Goal: Task Accomplishment & Management: Complete application form

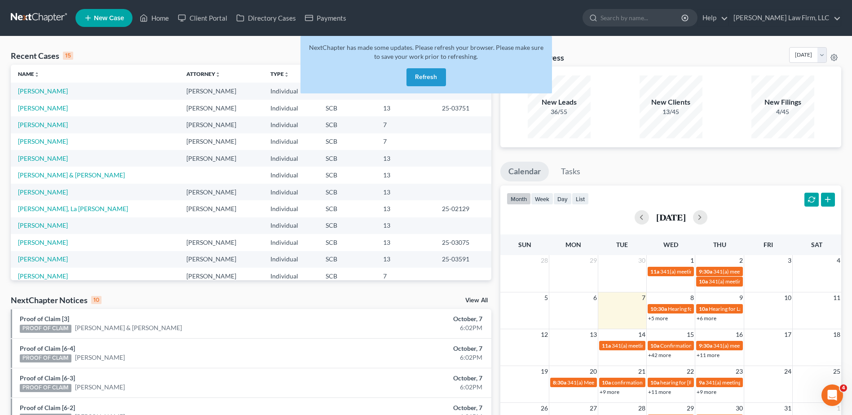
click at [421, 78] on button "Refresh" at bounding box center [427, 77] width 40 height 18
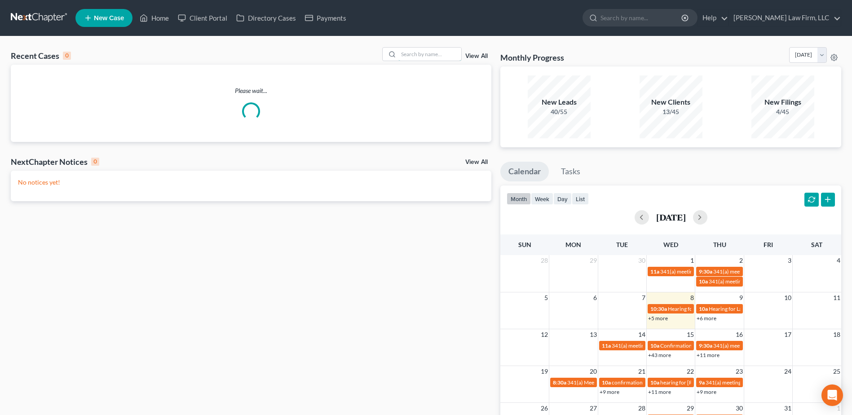
click at [430, 55] on input "search" at bounding box center [429, 54] width 63 height 13
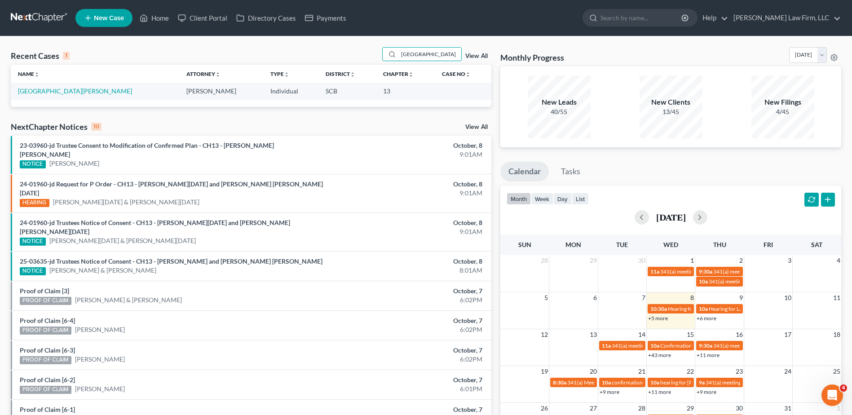
type input "[GEOGRAPHIC_DATA]"
click at [35, 90] on link "[GEOGRAPHIC_DATA][PERSON_NAME]" at bounding box center [75, 91] width 114 height 8
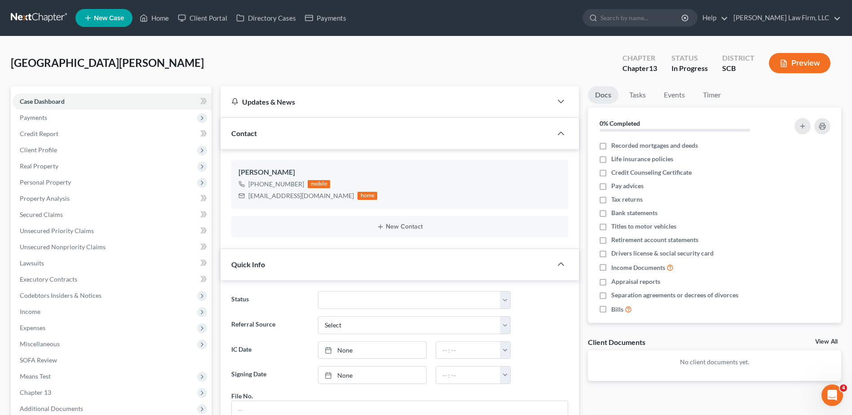
scroll to position [115, 0]
click at [43, 265] on span "Lawsuits" at bounding box center [32, 263] width 24 height 8
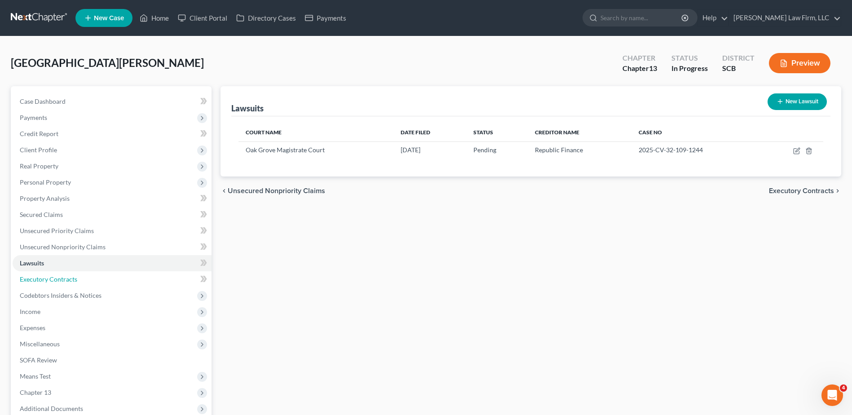
click at [94, 283] on link "Executory Contracts" at bounding box center [112, 279] width 199 height 16
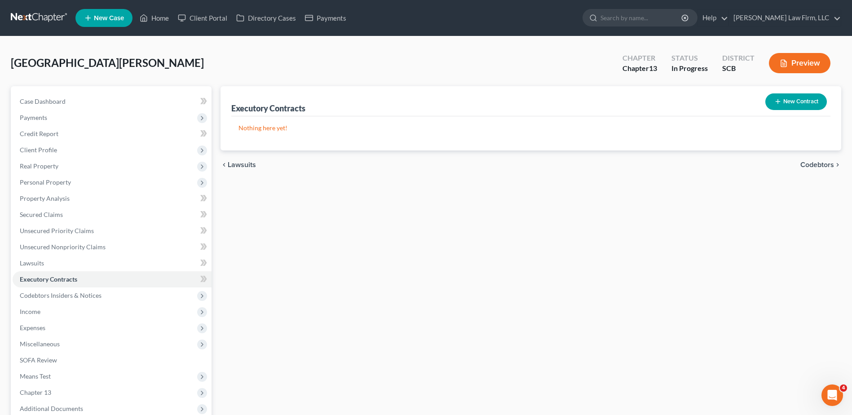
click at [87, 300] on span "Codebtors Insiders & Notices" at bounding box center [112, 296] width 199 height 16
click at [75, 311] on link "Codebtors" at bounding box center [121, 312] width 181 height 16
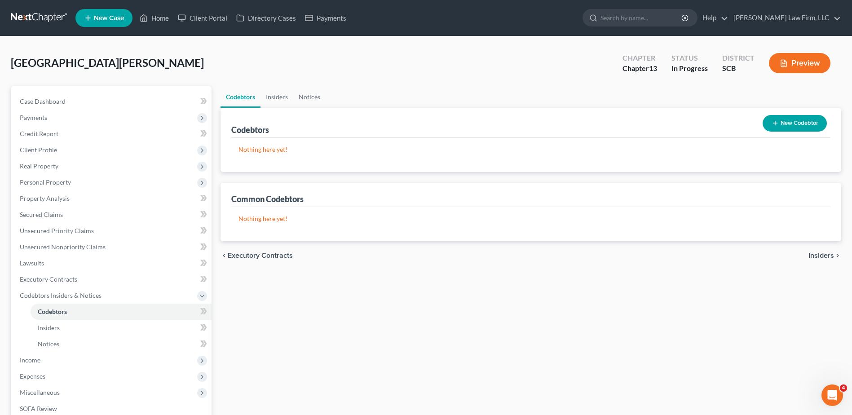
click at [778, 121] on icon "button" at bounding box center [775, 122] width 7 height 7
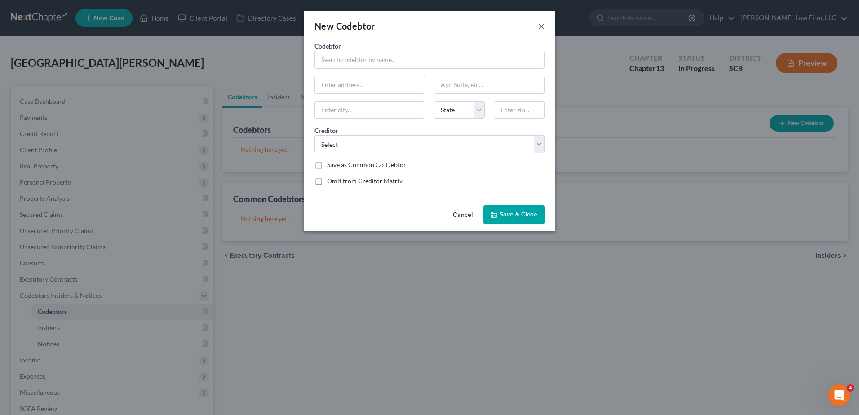
click at [541, 26] on button "×" at bounding box center [541, 26] width 6 height 11
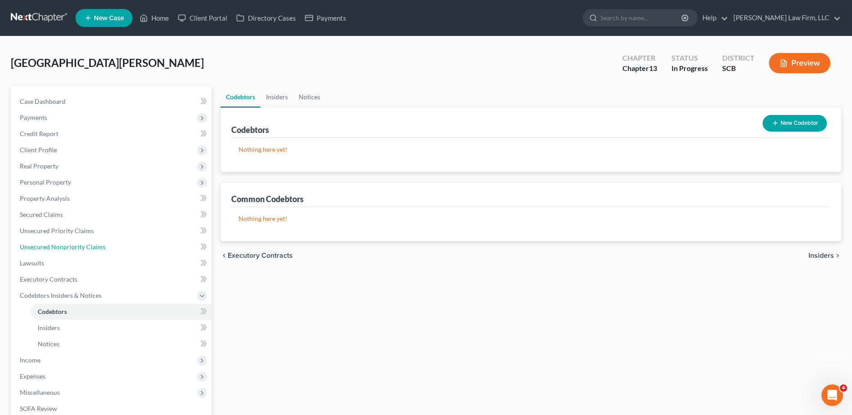
click at [86, 250] on span "Unsecured Nonpriority Claims" at bounding box center [63, 247] width 86 height 8
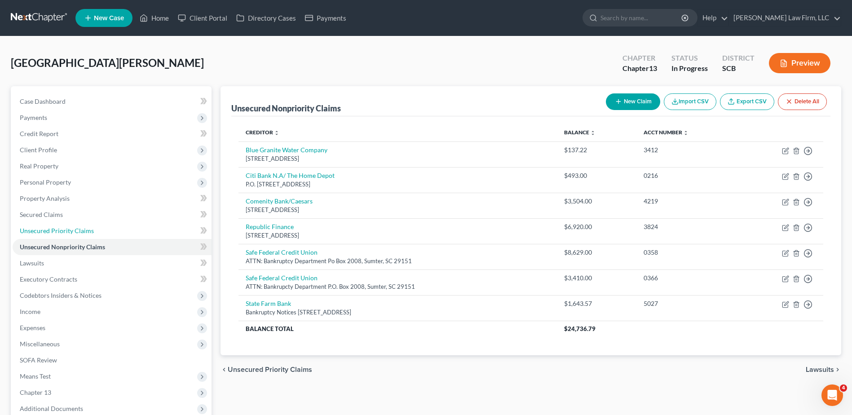
click at [94, 232] on link "Unsecured Priority Claims" at bounding box center [112, 231] width 199 height 16
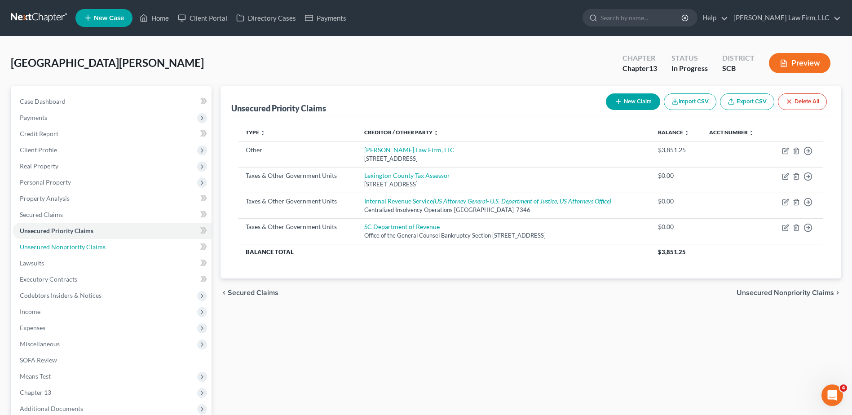
click at [78, 243] on span "Unsecured Nonpriority Claims" at bounding box center [63, 247] width 86 height 8
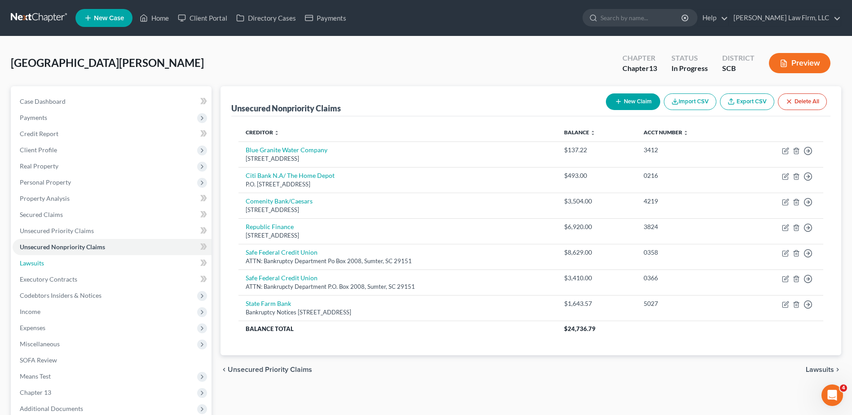
click at [70, 264] on link "Lawsuits" at bounding box center [112, 263] width 199 height 16
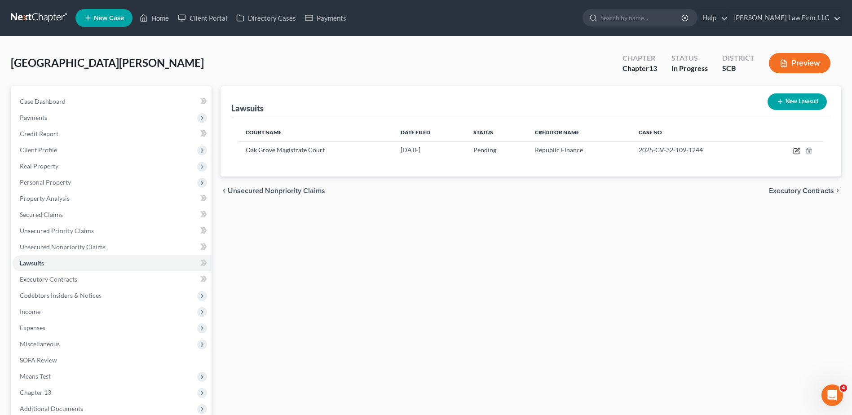
click at [800, 149] on icon "button" at bounding box center [796, 150] width 7 height 7
select select "42"
select select "0"
select select "4"
select select "19"
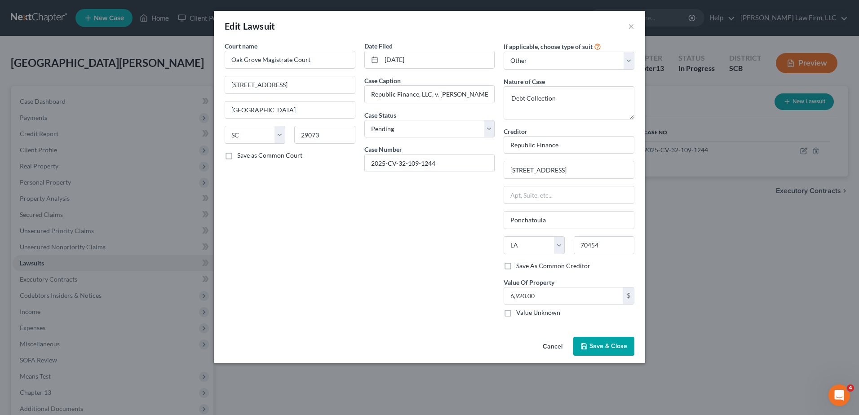
click at [614, 348] on span "Save & Close" at bounding box center [608, 346] width 38 height 8
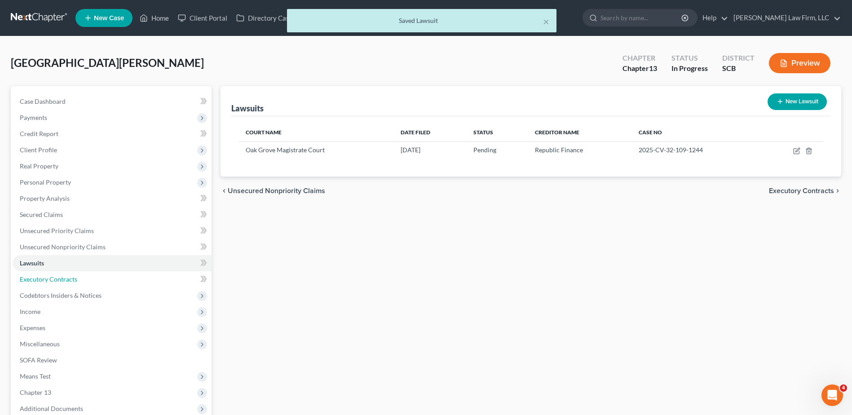
click at [93, 280] on link "Executory Contracts" at bounding box center [112, 279] width 199 height 16
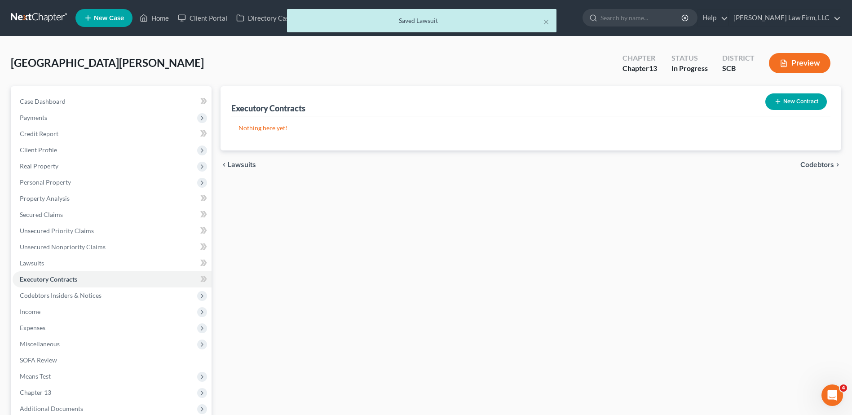
click at [93, 297] on span "Codebtors Insiders & Notices" at bounding box center [61, 296] width 82 height 8
click at [88, 315] on link "Codebtors" at bounding box center [121, 312] width 181 height 16
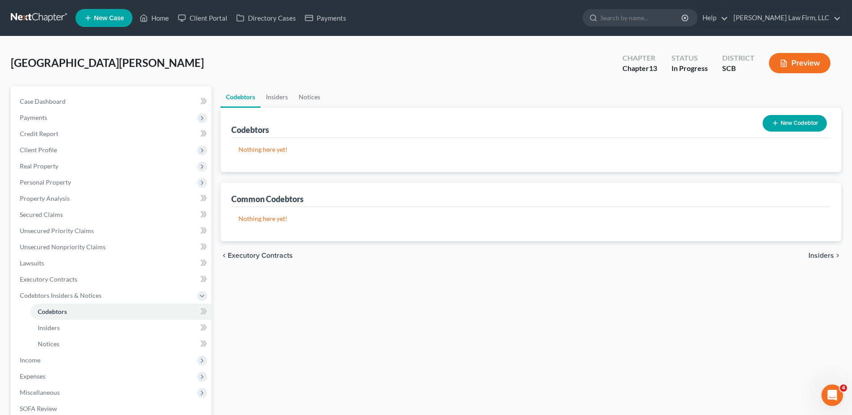
click at [800, 127] on button "New Codebtor" at bounding box center [795, 123] width 64 height 17
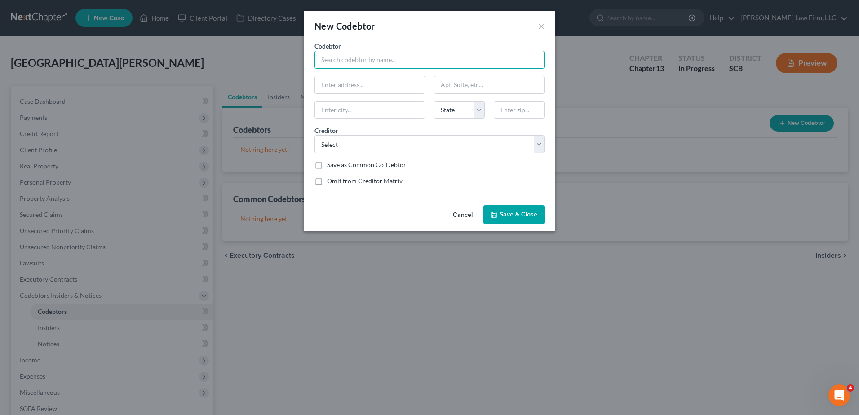
click at [361, 58] on input "text" at bounding box center [429, 60] width 230 height 18
type input "[PERSON_NAME]"
click at [367, 91] on input "text" at bounding box center [370, 84] width 110 height 17
type input "[STREET_ADDRESS][PERSON_NAME]"
click at [372, 103] on input "text" at bounding box center [370, 110] width 110 height 17
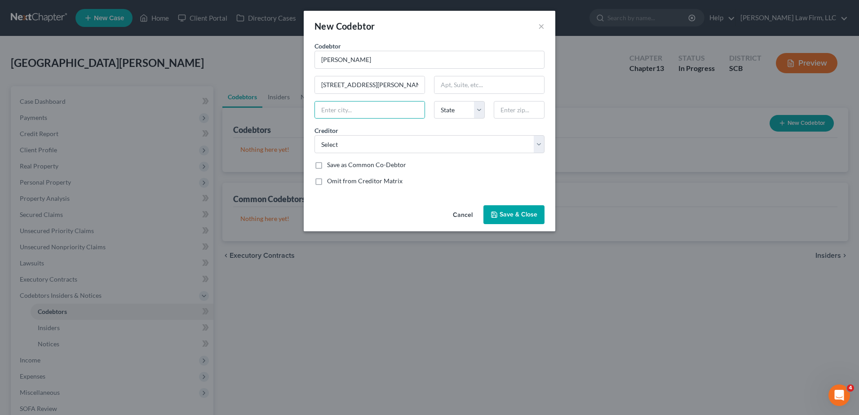
click at [424, 74] on div "Codebtor * [PERSON_NAME] Codebtor * [PERSON_NAME] [GEOGRAPHIC_DATA][PERSON_NAME…" at bounding box center [429, 116] width 239 height 151
click at [533, 147] on select "Select Comenity Bank/Caesars Safe Federal Credit Union Safe Federal Credit Unio…" at bounding box center [429, 144] width 230 height 18
select select "8"
click at [314, 135] on select "Select Comenity Bank/Caesars Safe Federal Credit Union Safe Federal Credit Unio…" at bounding box center [429, 144] width 230 height 18
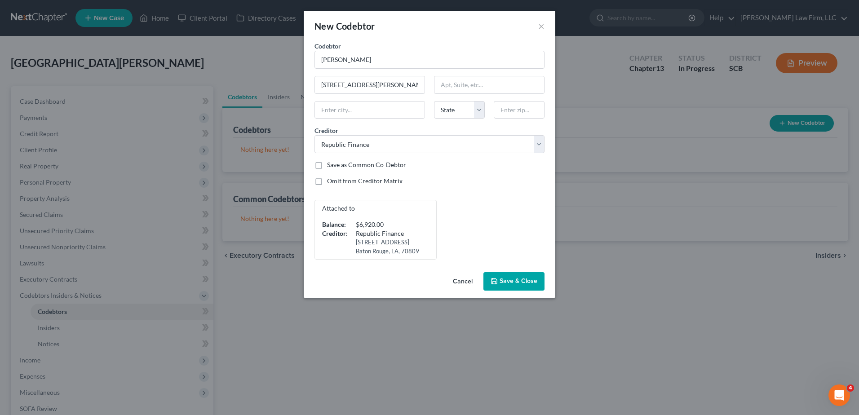
click at [511, 281] on span "Save & Close" at bounding box center [519, 282] width 38 height 8
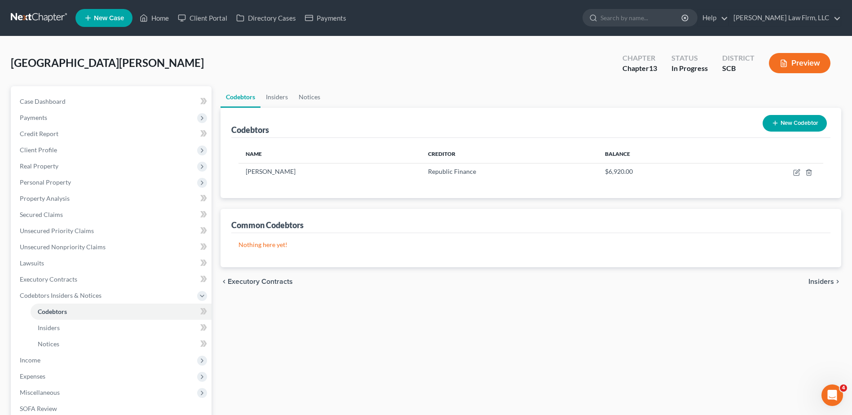
click at [779, 128] on button "New Codebtor" at bounding box center [795, 123] width 64 height 17
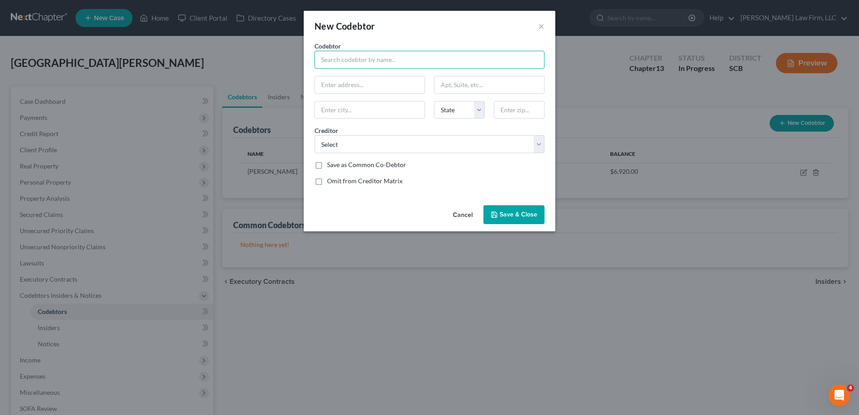
click at [423, 62] on input "text" at bounding box center [429, 60] width 230 height 18
type input "[PERSON_NAME]"
click at [374, 85] on input "text" at bounding box center [370, 84] width 110 height 17
type input "[STREET_ADDRESS][PERSON_NAME]"
click at [380, 114] on input "text" at bounding box center [370, 110] width 110 height 17
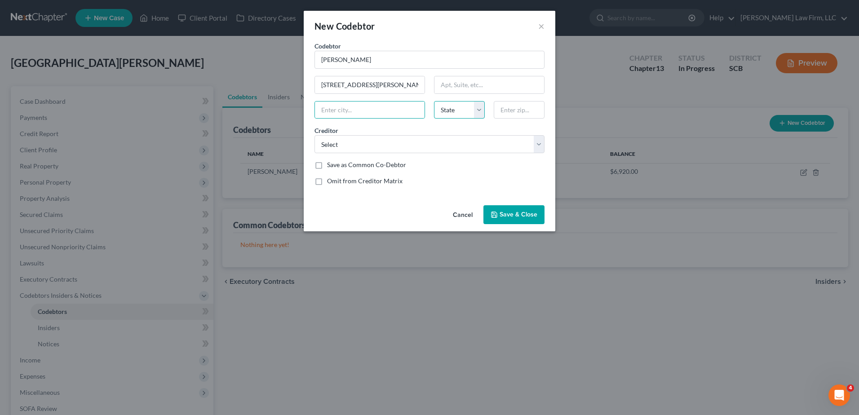
click at [462, 108] on select "State [US_STATE] AK AR AZ CA CO CT DE DC [GEOGRAPHIC_DATA] [GEOGRAPHIC_DATA] GU…" at bounding box center [459, 110] width 51 height 18
select select "42"
click at [501, 129] on div "Creditor * Select Comenity Bank/Caesars Safe Federal Credit Union Safe Federal …" at bounding box center [429, 139] width 239 height 27
click at [426, 146] on select "Select Comenity Bank/Caesars Safe Federal Credit Union Safe Federal Credit Unio…" at bounding box center [429, 144] width 230 height 18
select select "7"
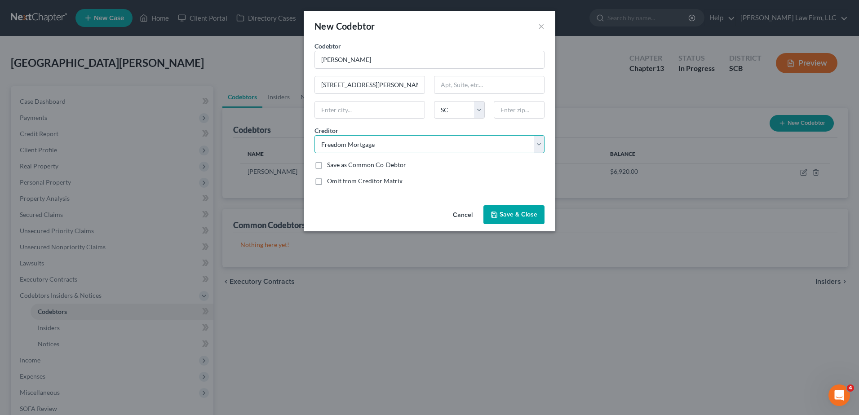
click at [314, 135] on select "Select Comenity Bank/Caesars Safe Federal Credit Union Safe Federal Credit Unio…" at bounding box center [429, 144] width 230 height 18
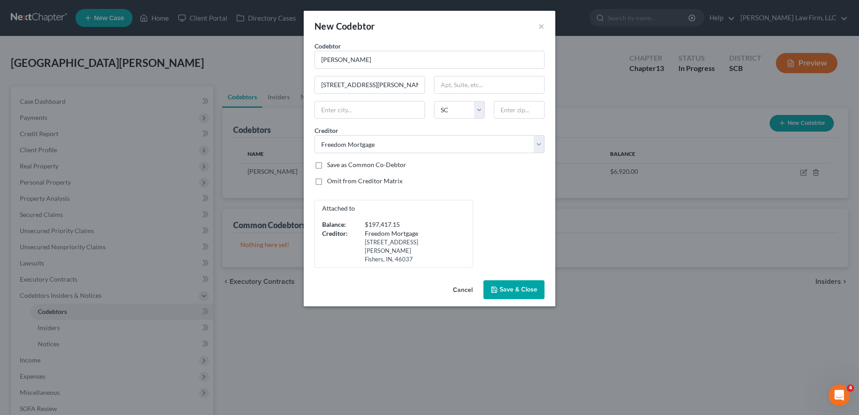
click at [499, 286] on button "Save & Close" at bounding box center [513, 289] width 61 height 19
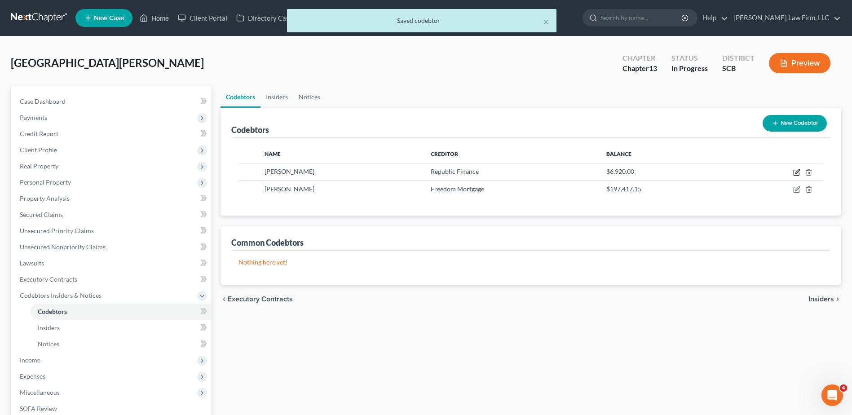
click at [796, 171] on icon "button" at bounding box center [796, 172] width 7 height 7
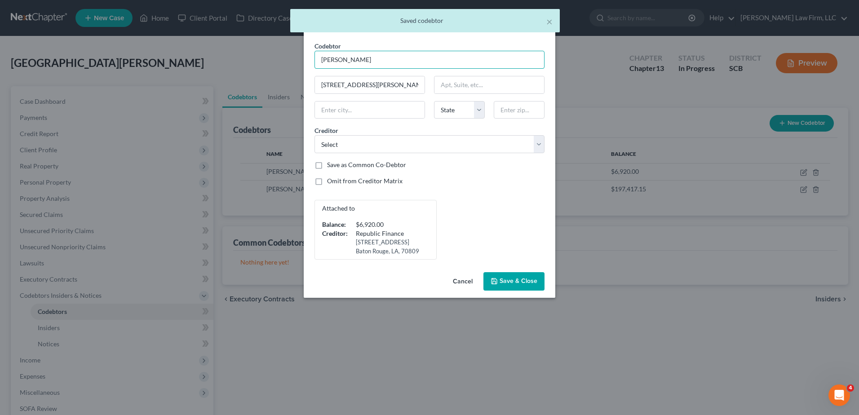
click at [341, 60] on input "[PERSON_NAME]" at bounding box center [429, 60] width 230 height 18
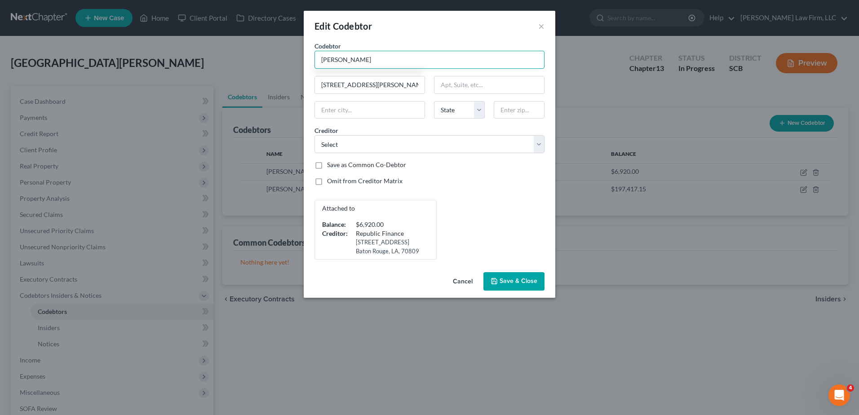
type input "[PERSON_NAME]"
click at [515, 278] on span "Save & Close" at bounding box center [519, 282] width 38 height 8
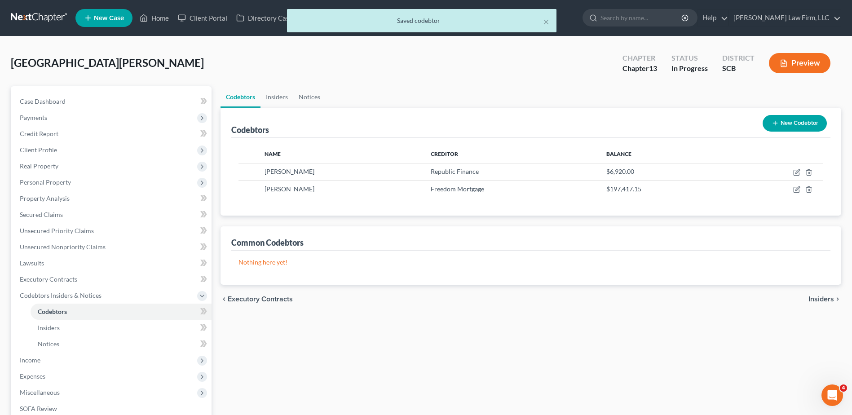
click at [52, 155] on span "Client Profile" at bounding box center [112, 150] width 199 height 16
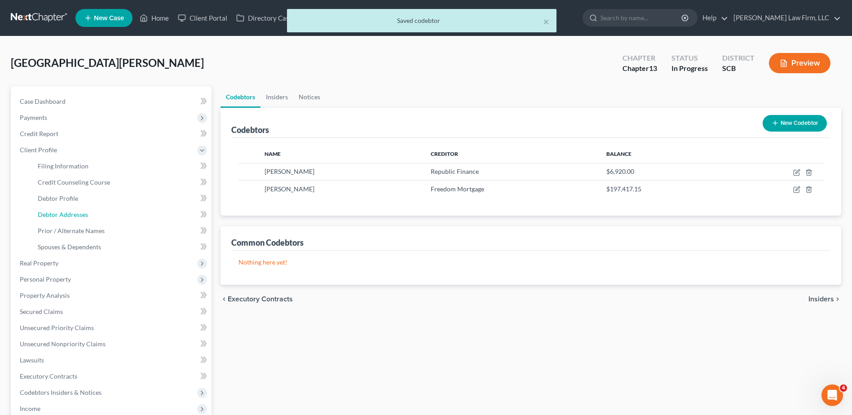
click at [66, 210] on link "Debtor Addresses" at bounding box center [121, 215] width 181 height 16
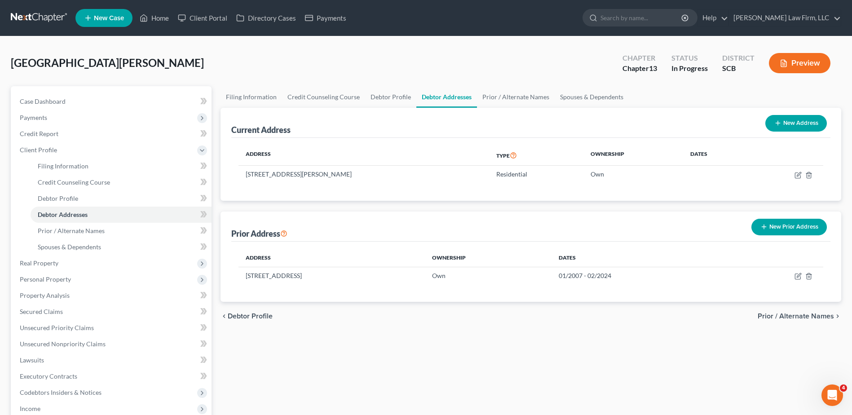
click at [65, 390] on span "Codebtors Insiders & Notices" at bounding box center [61, 393] width 82 height 8
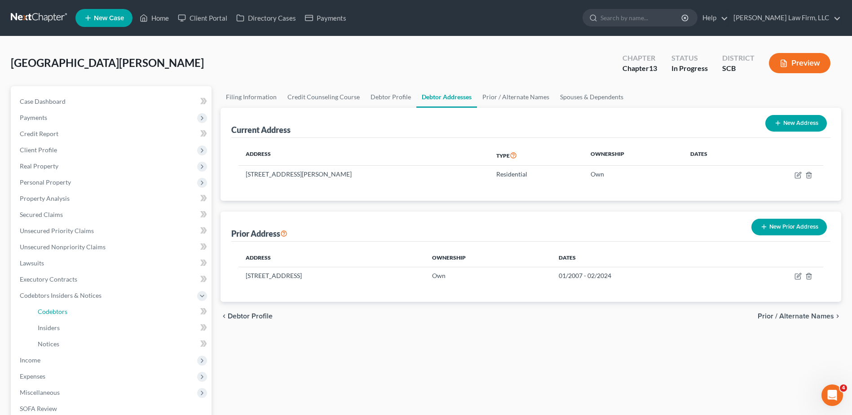
click at [62, 309] on span "Codebtors" at bounding box center [53, 312] width 30 height 8
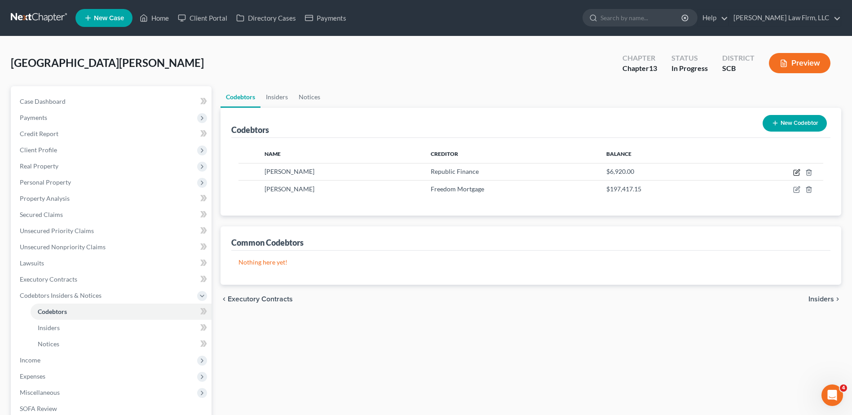
click at [797, 175] on icon "button" at bounding box center [796, 172] width 5 height 5
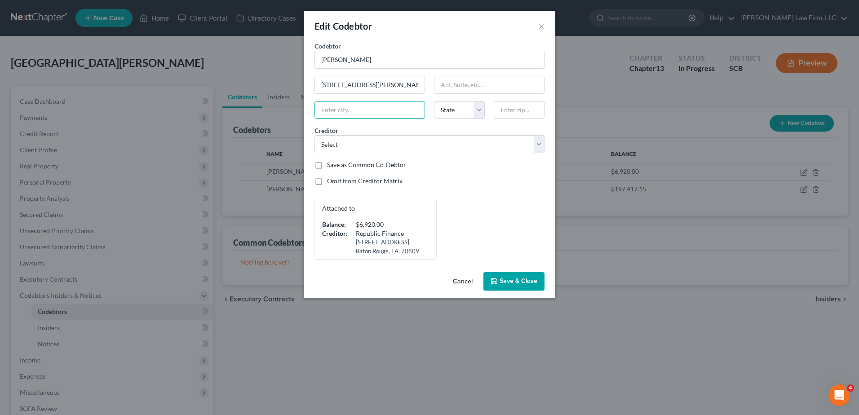
click at [371, 106] on input "text" at bounding box center [370, 110] width 110 height 17
type input "[GEOGRAPHIC_DATA]"
type input "29172"
click at [512, 283] on span "Save & Close" at bounding box center [519, 282] width 38 height 8
select select "42"
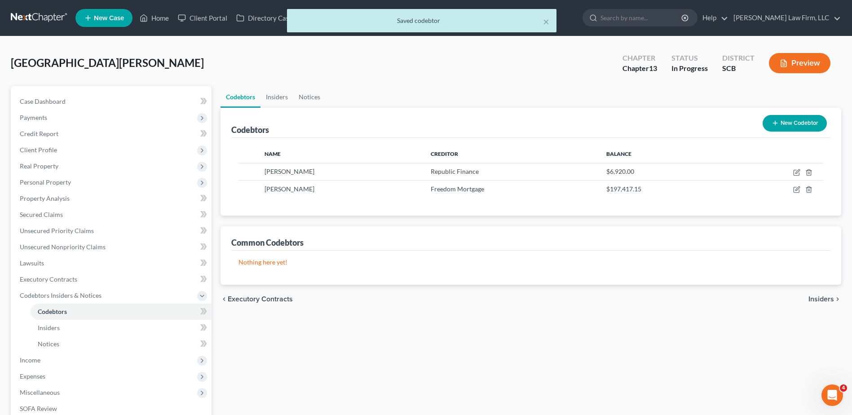
click at [55, 147] on span "Client Profile" at bounding box center [38, 150] width 37 height 8
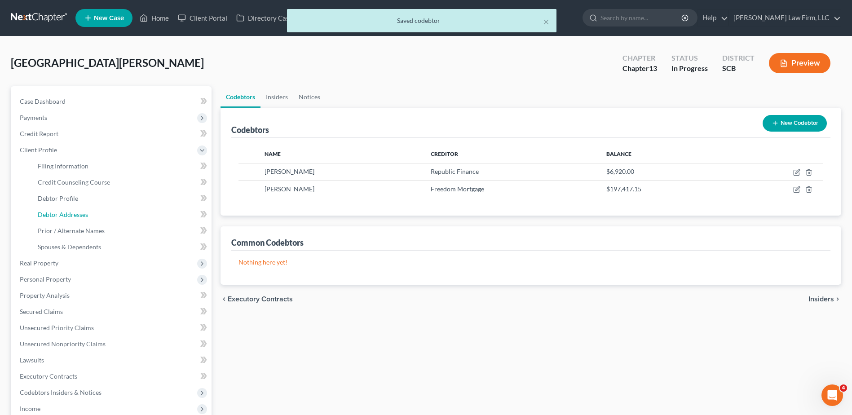
click at [71, 213] on span "Debtor Addresses" at bounding box center [63, 215] width 50 height 8
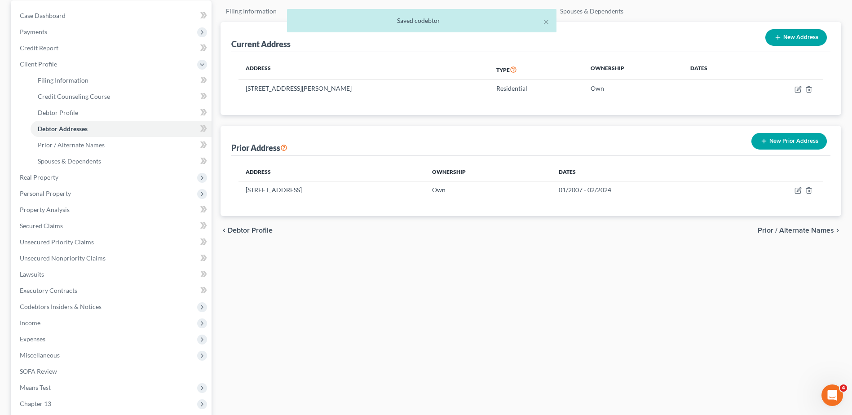
scroll to position [90, 0]
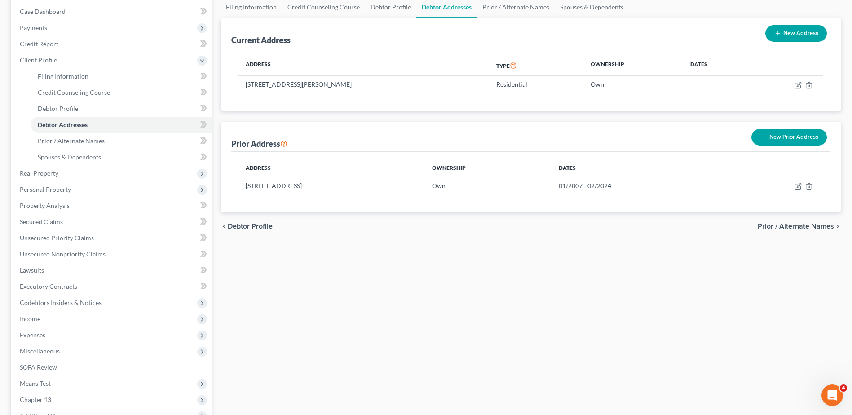
click at [59, 307] on span "Codebtors Insiders & Notices" at bounding box center [112, 303] width 199 height 16
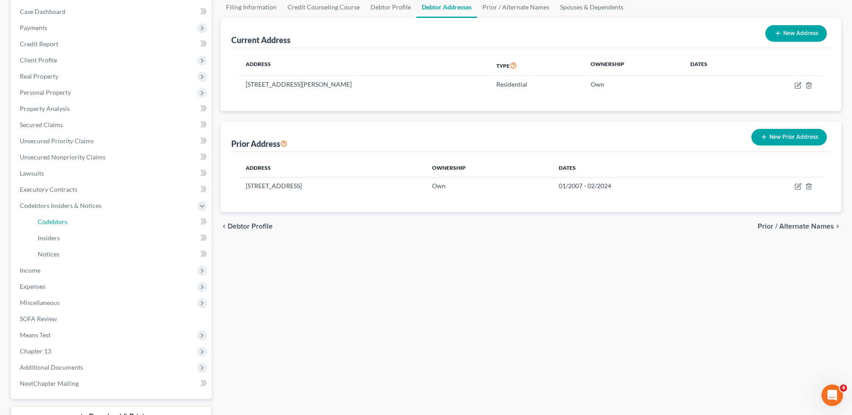
click at [72, 225] on link "Codebtors" at bounding box center [121, 222] width 181 height 16
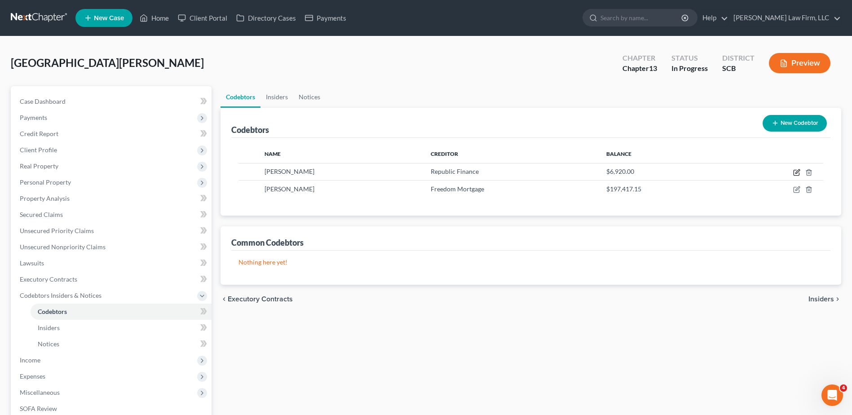
click at [795, 172] on icon "button" at bounding box center [796, 172] width 7 height 7
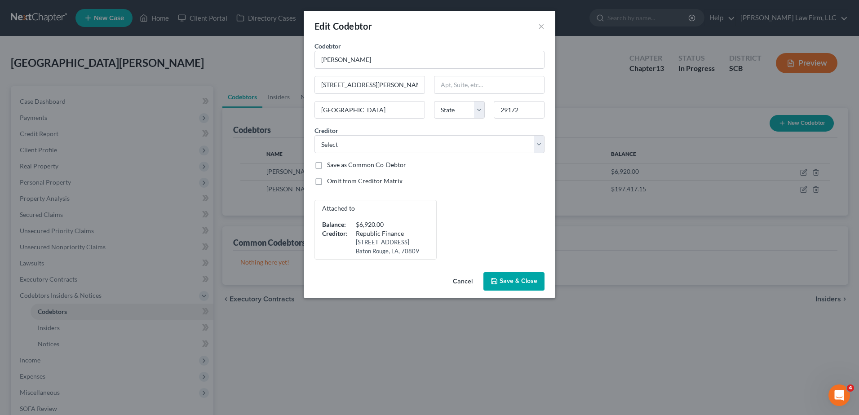
click at [507, 281] on span "Save & Close" at bounding box center [519, 282] width 38 height 8
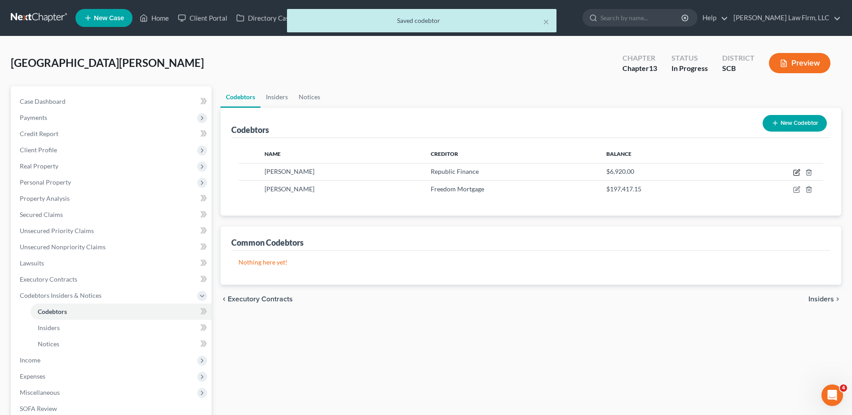
click at [796, 170] on icon "button" at bounding box center [796, 172] width 5 height 5
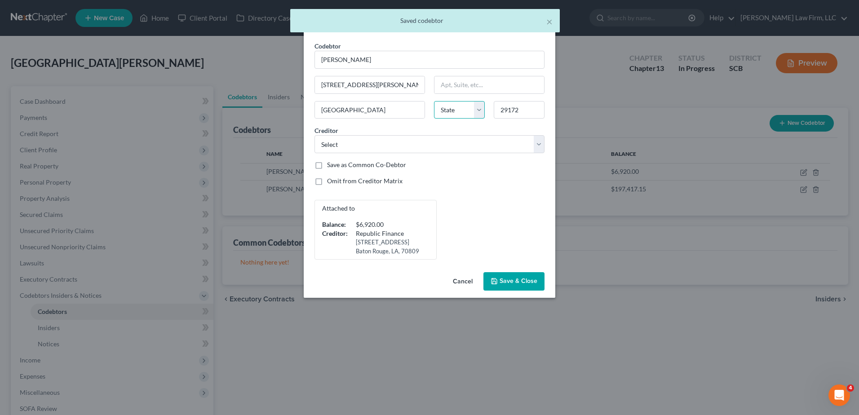
click at [457, 109] on select "State [US_STATE] AK AR AZ CA CO CT DE DC [GEOGRAPHIC_DATA] [GEOGRAPHIC_DATA] GU…" at bounding box center [459, 110] width 51 height 18
select select "42"
click at [434, 101] on select "State [US_STATE] AK AR AZ CA CO CT DE DC [GEOGRAPHIC_DATA] [GEOGRAPHIC_DATA] GU…" at bounding box center [459, 110] width 51 height 18
click at [501, 280] on span "Save & Close" at bounding box center [519, 282] width 38 height 8
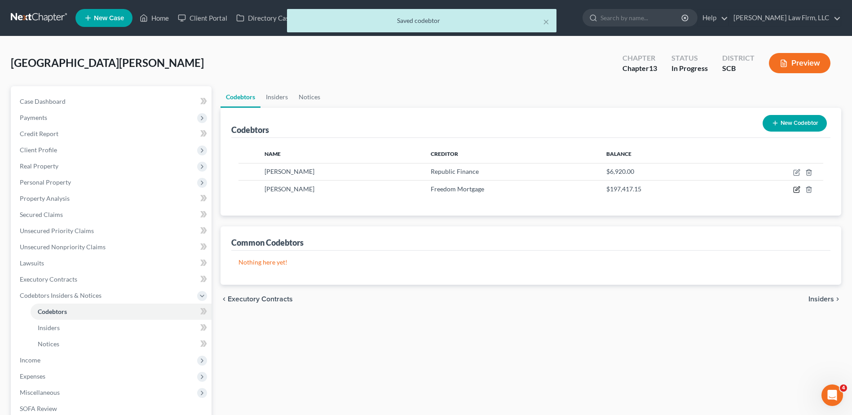
click at [797, 191] on icon "button" at bounding box center [798, 189] width 4 height 4
select select "42"
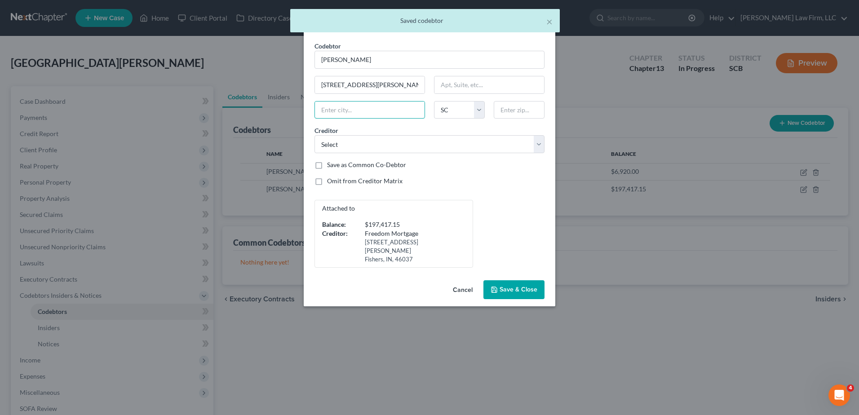
click at [398, 105] on input "text" at bounding box center [370, 110] width 110 height 17
type input "[GEOGRAPHIC_DATA]"
type input "29172"
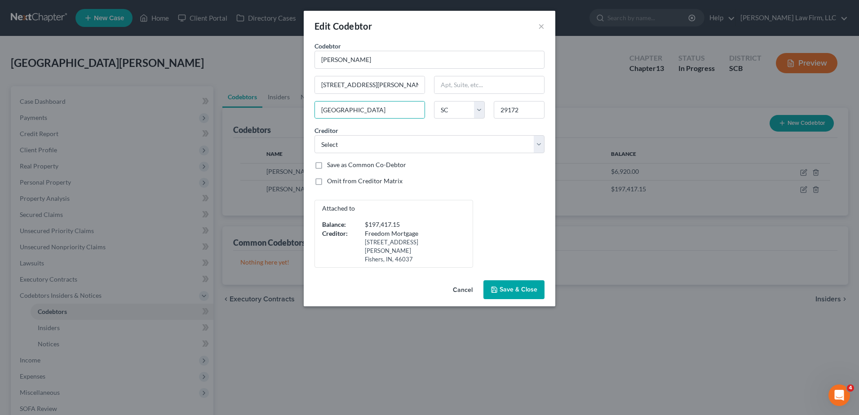
click at [519, 286] on span "Save & Close" at bounding box center [519, 290] width 38 height 8
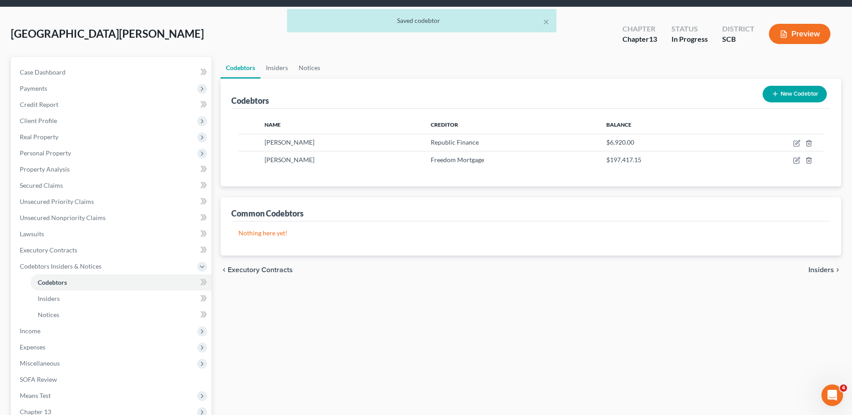
scroll to position [45, 0]
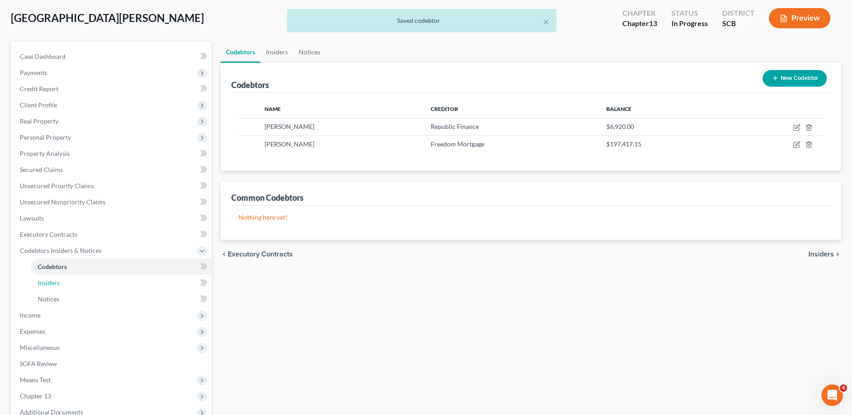
click at [83, 283] on link "Insiders" at bounding box center [121, 283] width 181 height 16
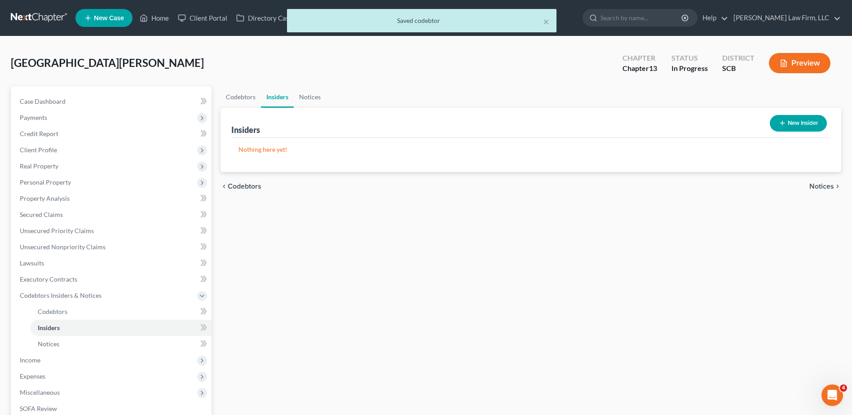
click at [62, 357] on span "Income" at bounding box center [112, 360] width 199 height 16
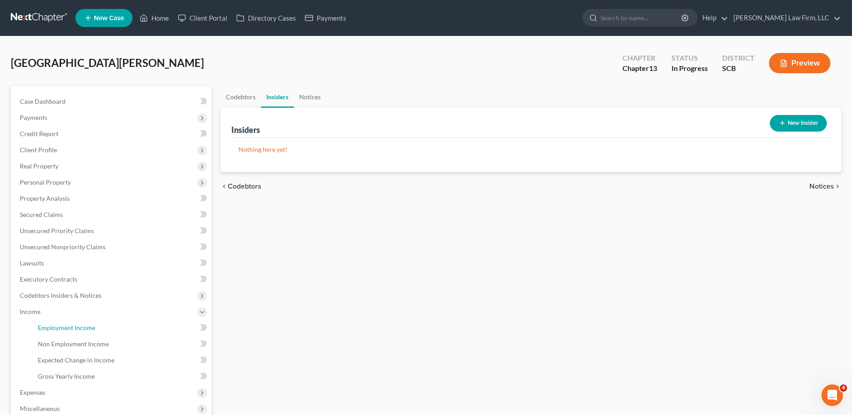
click at [61, 331] on span "Employment Income" at bounding box center [67, 328] width 58 height 8
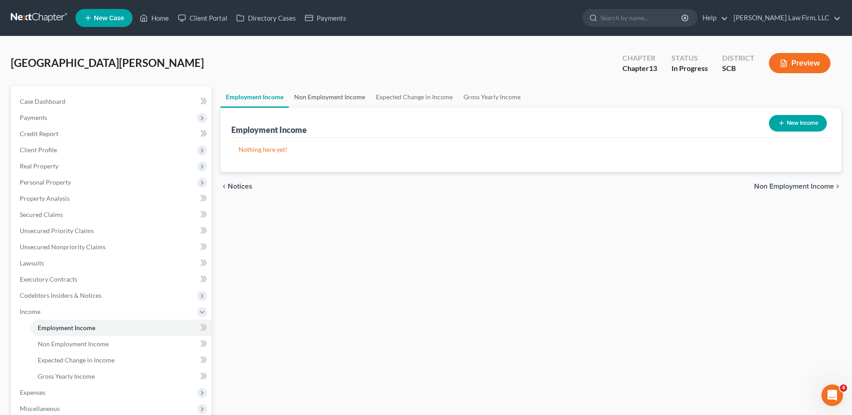
click at [313, 98] on link "Non Employment Income" at bounding box center [330, 97] width 82 height 22
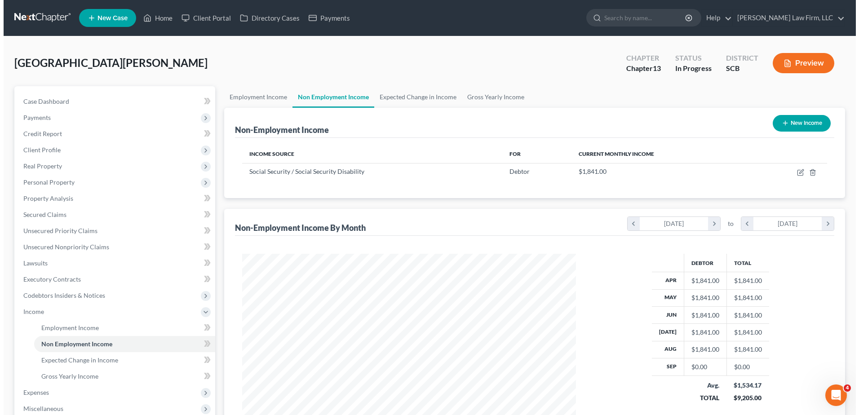
scroll to position [167, 351]
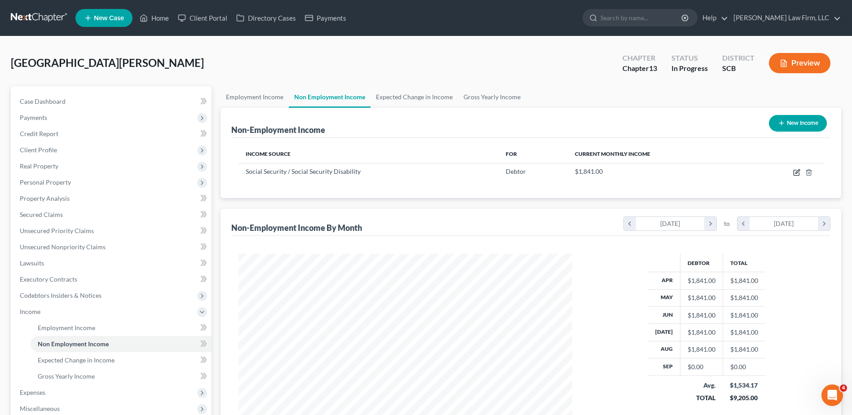
click at [795, 173] on icon "button" at bounding box center [796, 172] width 7 height 7
select select "4"
select select "0"
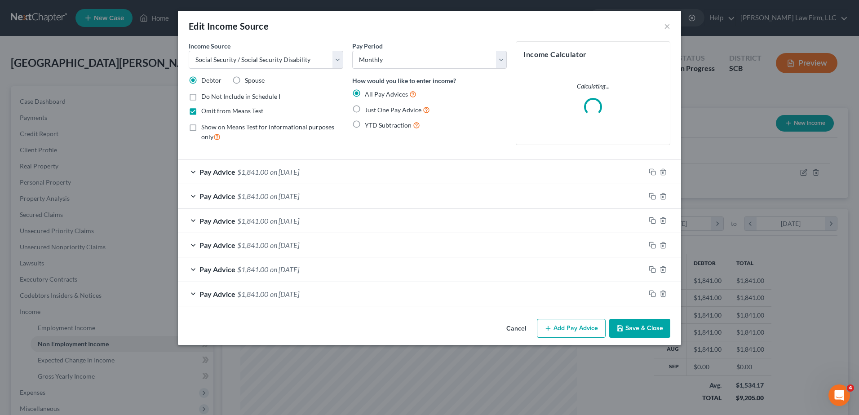
scroll to position [168, 355]
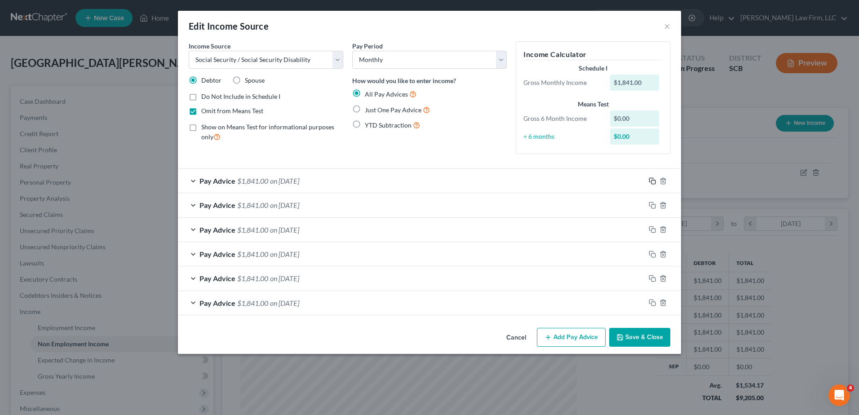
click at [654, 181] on icon "button" at bounding box center [652, 180] width 7 height 7
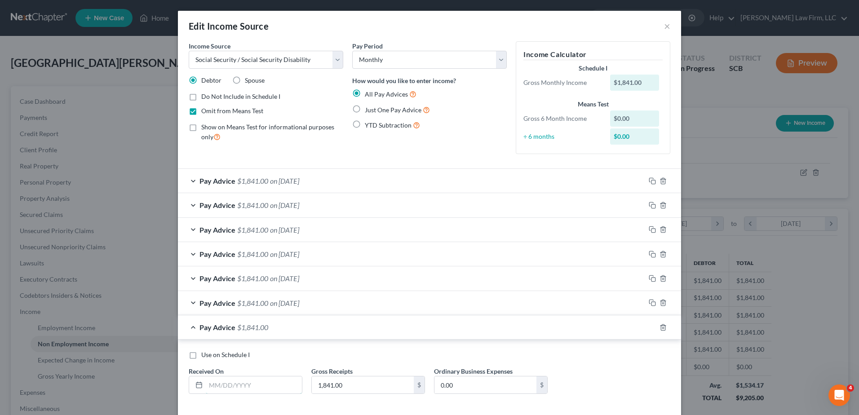
click at [245, 388] on input "text" at bounding box center [254, 384] width 96 height 17
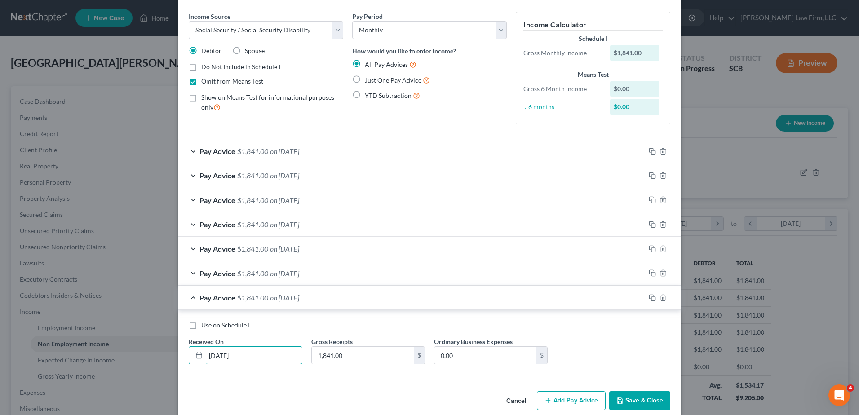
scroll to position [43, 0]
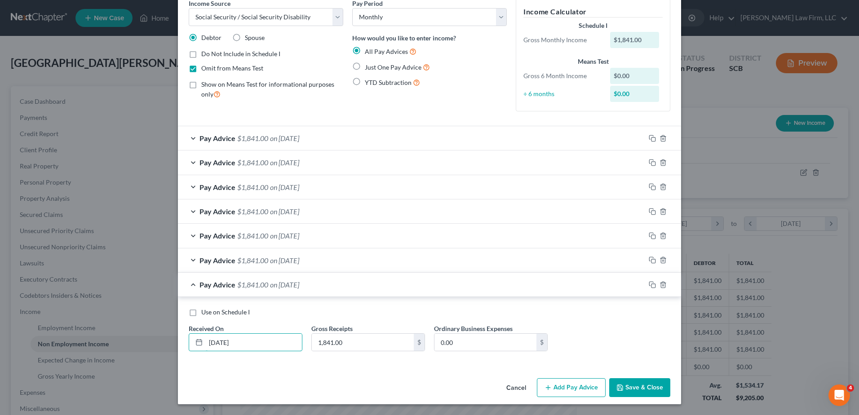
type input "[DATE]"
click at [299, 283] on span "on [DATE]" at bounding box center [284, 284] width 29 height 9
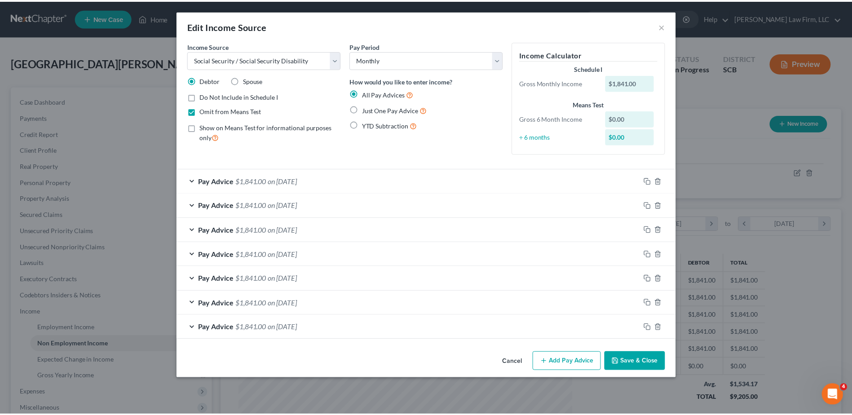
scroll to position [0, 0]
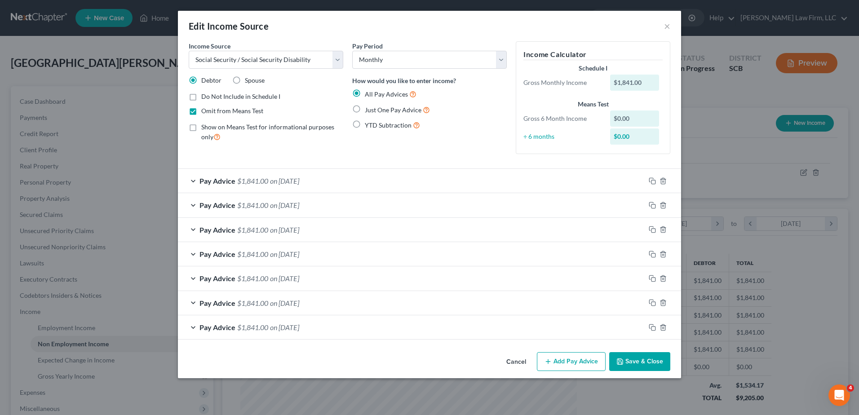
click at [624, 363] on icon "button" at bounding box center [619, 361] width 7 height 7
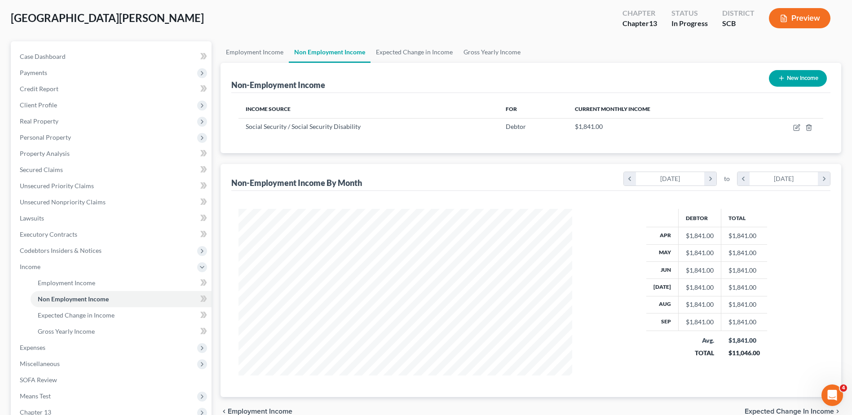
scroll to position [90, 0]
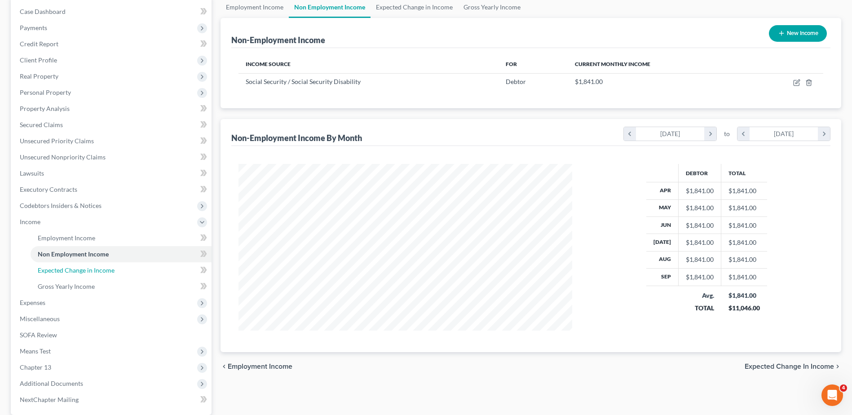
click at [87, 270] on span "Expected Change in Income" at bounding box center [76, 270] width 77 height 8
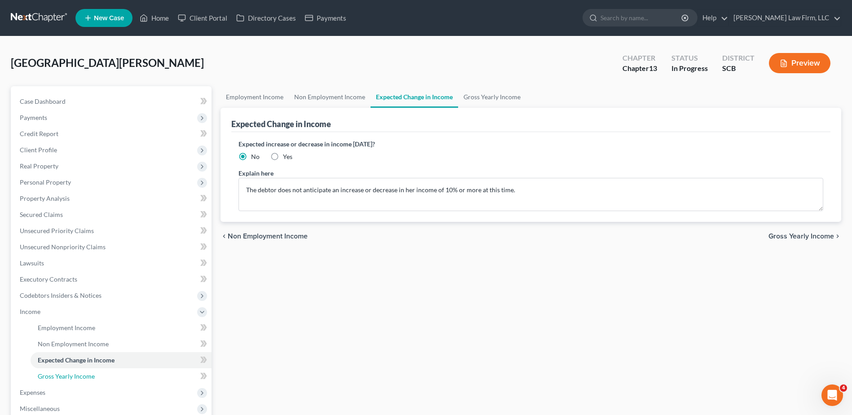
click at [84, 381] on link "Gross Yearly Income" at bounding box center [121, 376] width 181 height 16
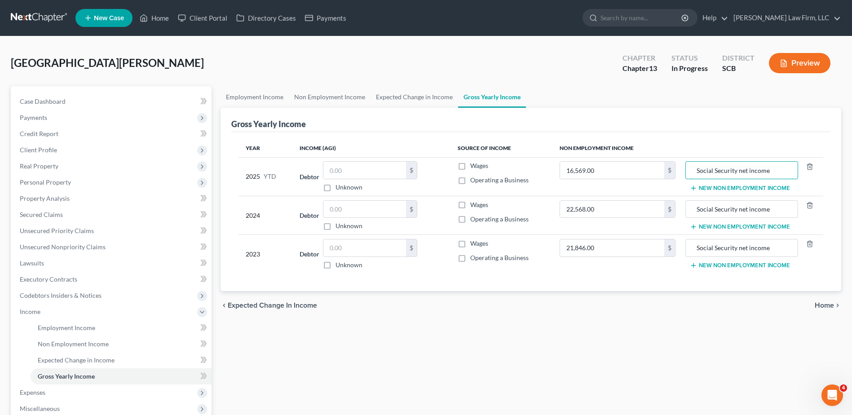
click at [741, 172] on input "Social Security net income" at bounding box center [741, 170] width 103 height 17
type input "Social Security Net income"
click at [742, 209] on input "Social Security net income" at bounding box center [741, 209] width 103 height 17
type input "Social Security Net income"
click at [742, 247] on input "Social Security net income" at bounding box center [741, 247] width 103 height 17
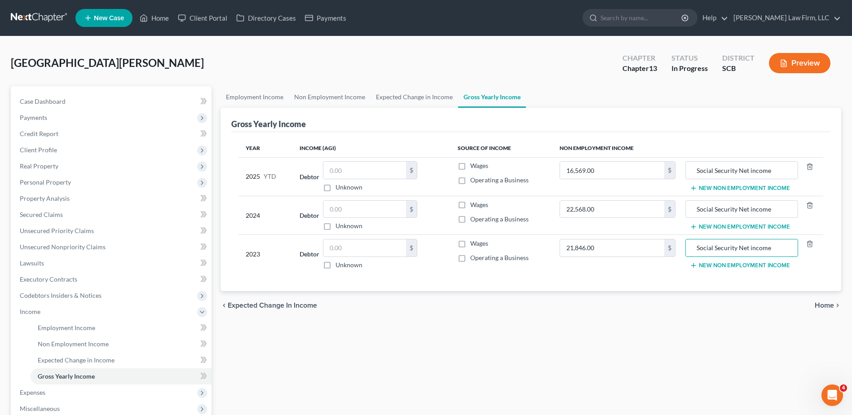
type input "Social Security Net income"
click at [365, 339] on div "Employment Income Non Employment Income Expected Change in Income Gross Yearly …" at bounding box center [531, 321] width 630 height 470
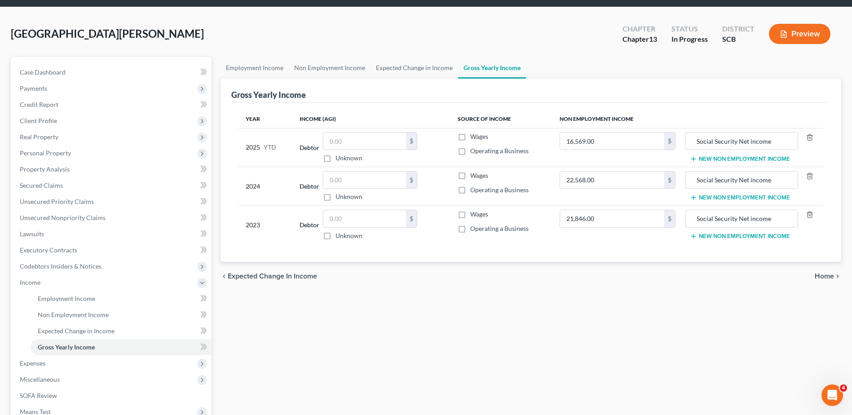
scroll to position [45, 0]
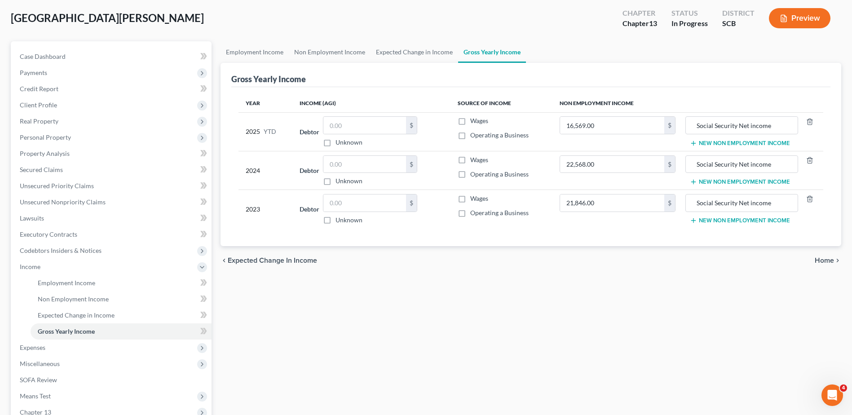
click at [61, 369] on span "Miscellaneous" at bounding box center [112, 364] width 199 height 16
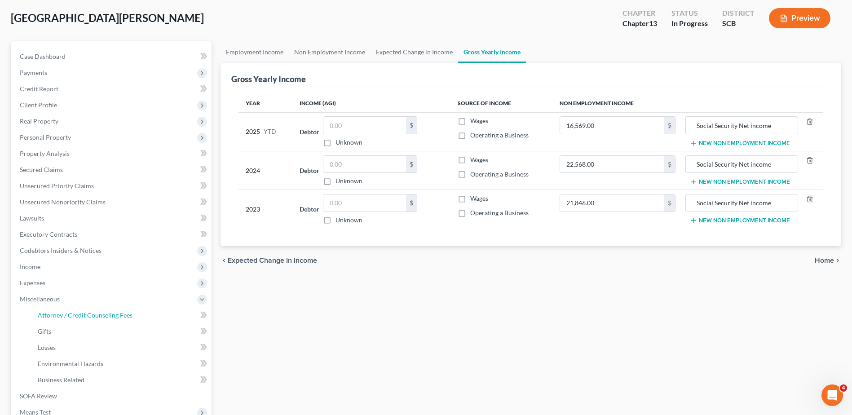
click at [93, 307] on link "Attorney / Credit Counseling Fees" at bounding box center [121, 315] width 181 height 16
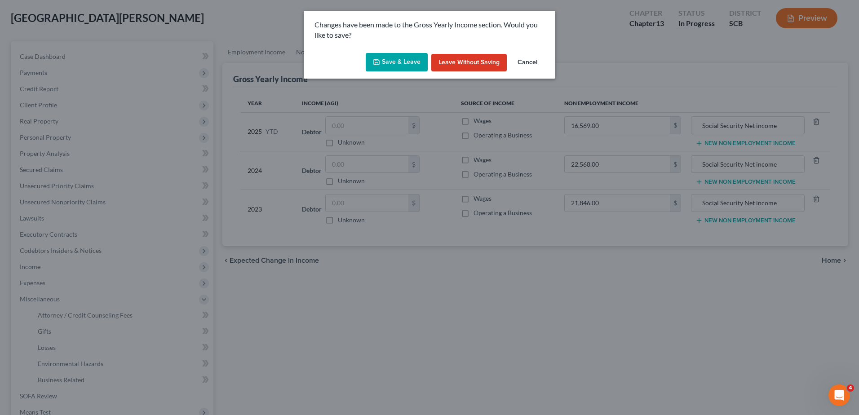
click at [407, 58] on button "Save & Leave" at bounding box center [397, 62] width 62 height 19
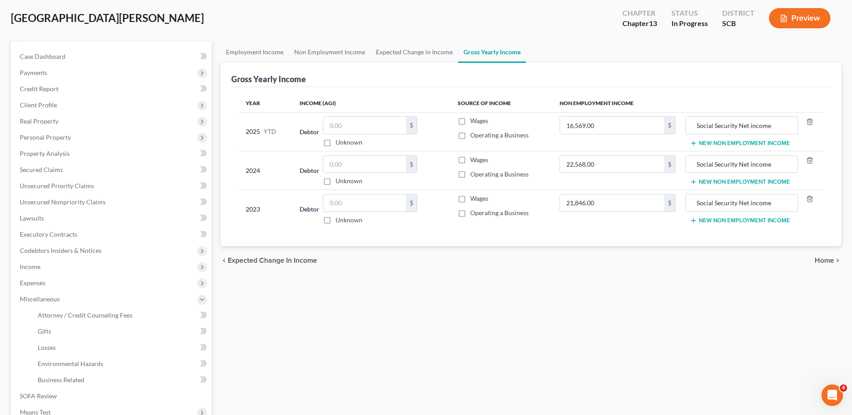
select select "0"
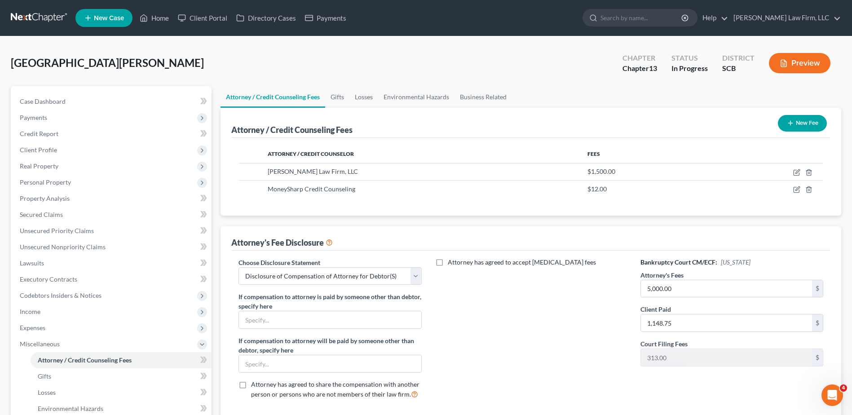
click at [40, 181] on span "Personal Property" at bounding box center [45, 182] width 51 height 8
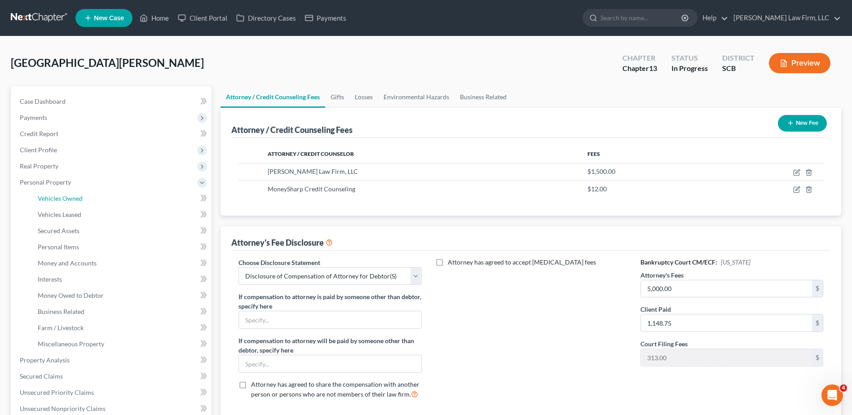
click at [47, 195] on span "Vehicles Owned" at bounding box center [60, 199] width 45 height 8
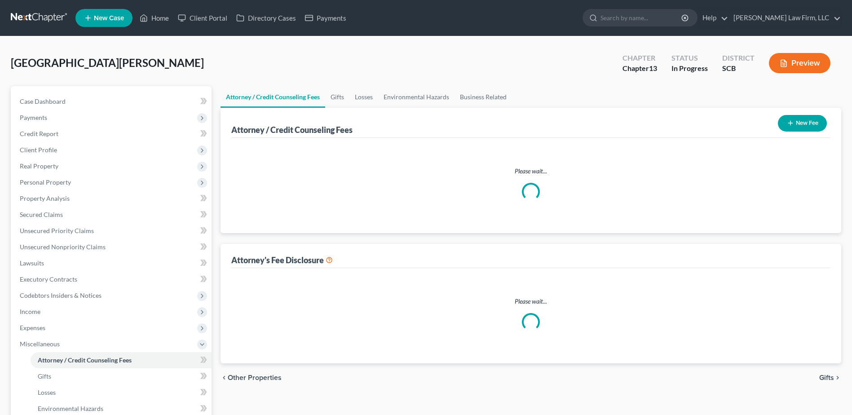
select select "0"
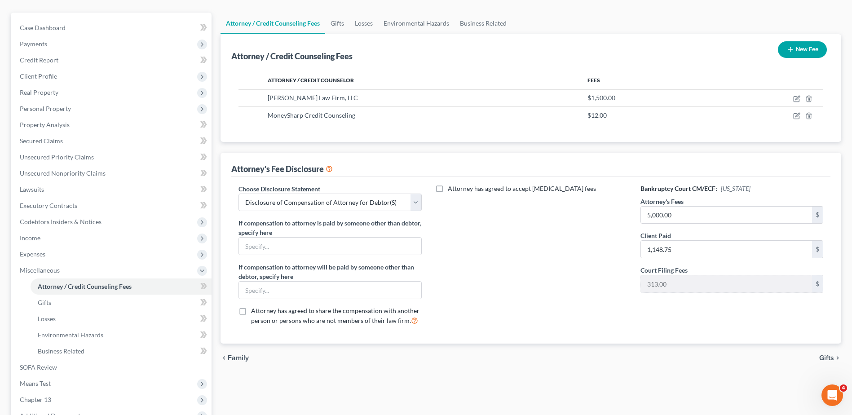
scroll to position [90, 0]
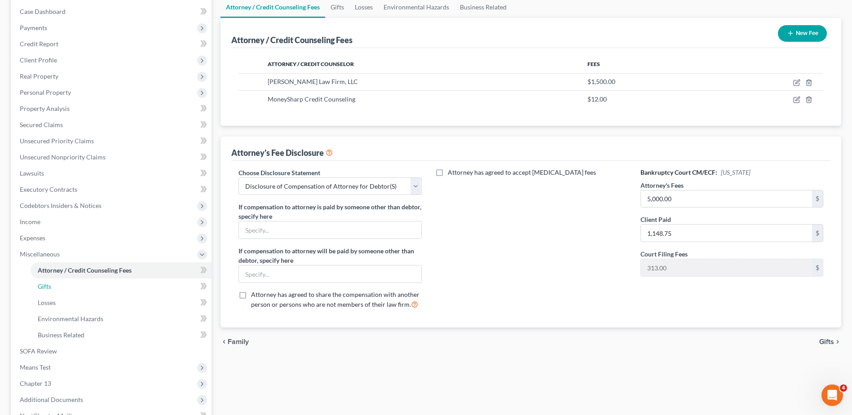
click at [60, 289] on link "Gifts" at bounding box center [121, 287] width 181 height 16
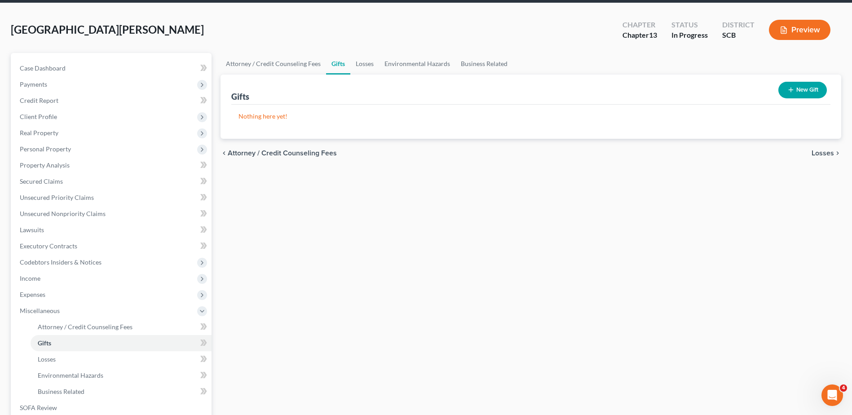
scroll to position [90, 0]
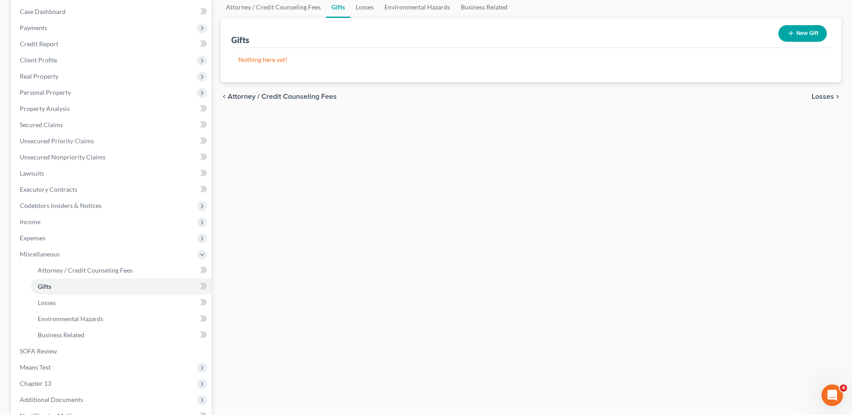
click at [60, 256] on span "Miscellaneous" at bounding box center [112, 254] width 199 height 16
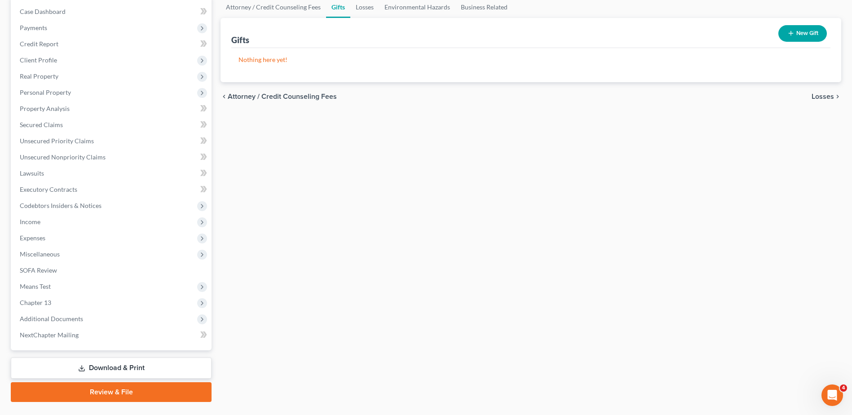
click at [56, 71] on span "Real Property" at bounding box center [112, 76] width 199 height 16
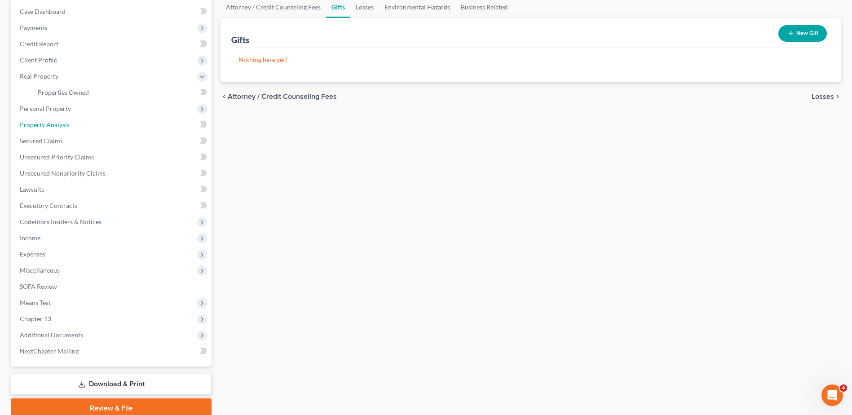
click at [51, 124] on span "Property Analysis" at bounding box center [45, 125] width 50 height 8
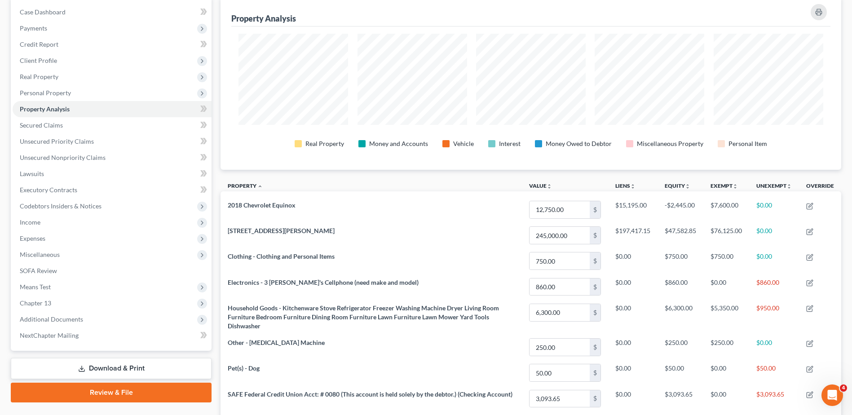
scroll to position [45, 0]
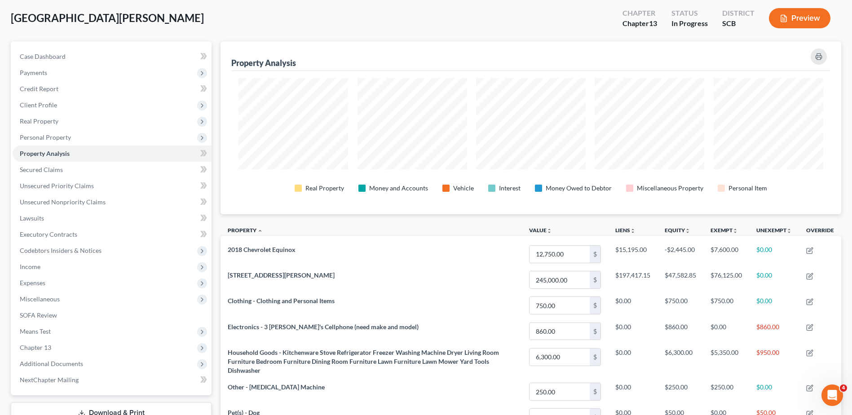
click at [61, 136] on span "Personal Property" at bounding box center [45, 137] width 51 height 8
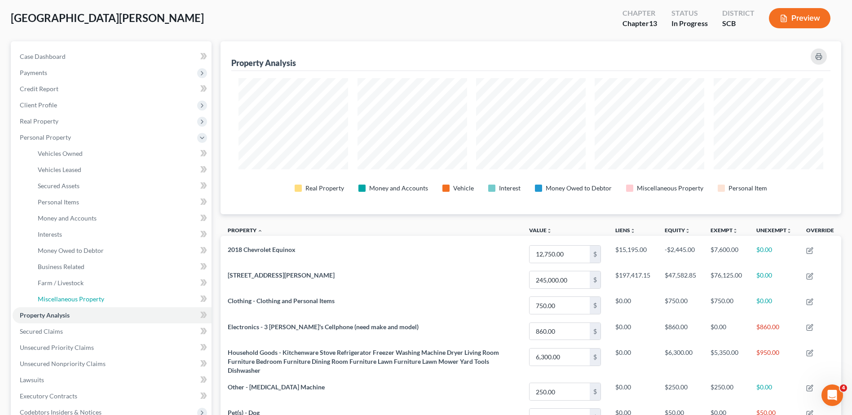
click at [69, 297] on span "Miscellaneous Property" at bounding box center [71, 299] width 66 height 8
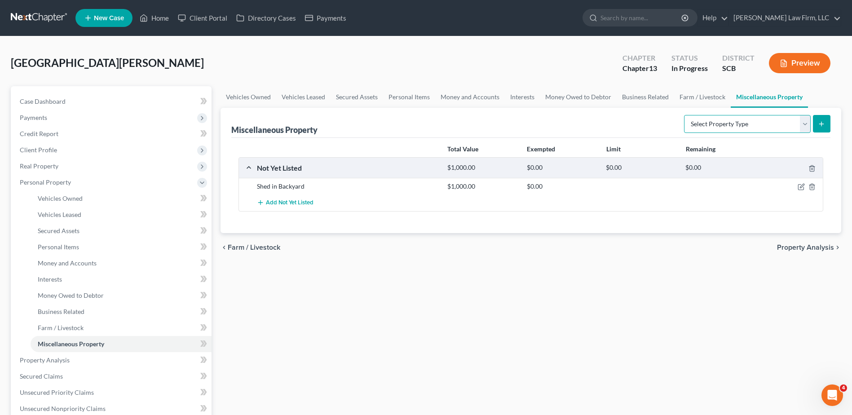
click at [743, 122] on select "Select Property Type Assigned for Creditor Benefit Within 1 Year Holding for An…" at bounding box center [747, 124] width 127 height 18
select select "transferred"
click at [684, 115] on select "Select Property Type Assigned for Creditor Benefit Within 1 Year Holding for An…" at bounding box center [747, 124] width 127 height 18
click at [816, 122] on button "submit" at bounding box center [822, 124] width 18 height 18
select select "Ordinary (within 2 years)"
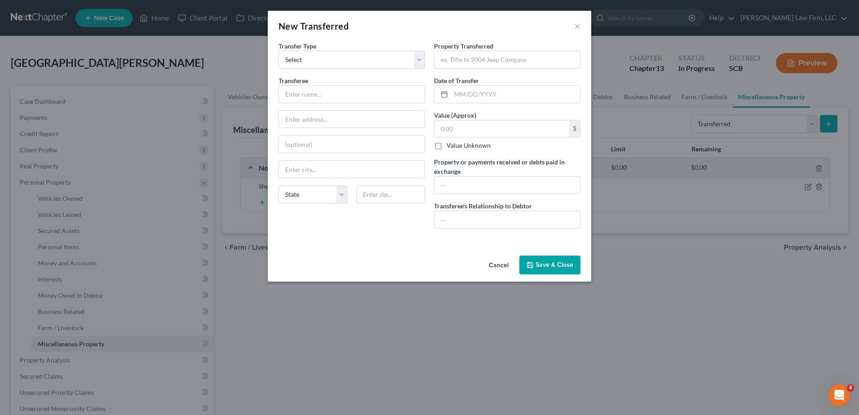
click at [462, 58] on input "text" at bounding box center [507, 59] width 146 height 17
type input "House and lot located at 191 Clermont Lakes Drive"
type input "02/09/2024"
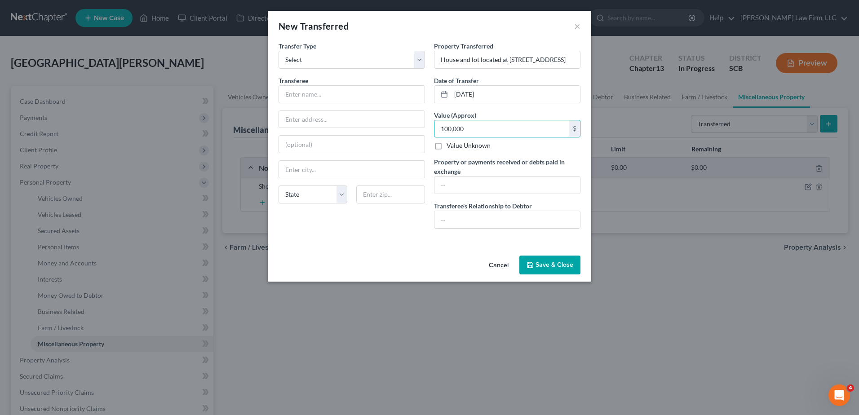
type input "100,000"
click at [523, 193] on input "text" at bounding box center [507, 185] width 146 height 17
type input "A"
type input "D"
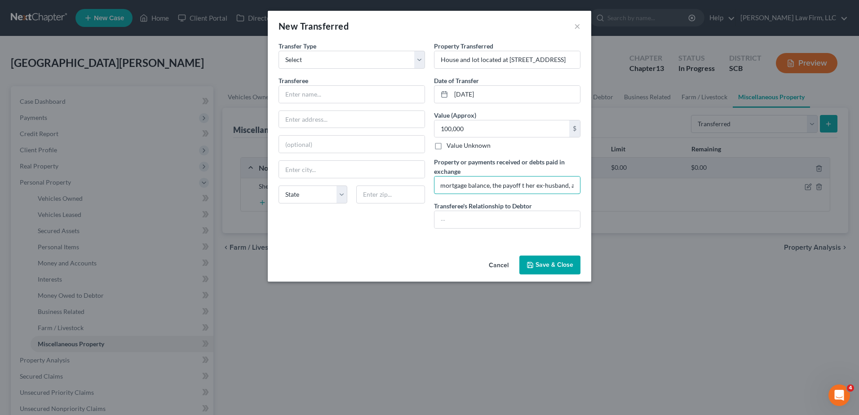
scroll to position [0, 102]
click at [516, 186] on input "After satisfaction of the remaining mortgage balance, the payoff t her ex-husba…" at bounding box center [507, 185] width 146 height 17
click at [566, 185] on input "After satisfaction of the remaining mortgage balance, the payoff to her ex-husb…" at bounding box center [507, 185] width 146 height 17
type input "After satisfaction of the remaining mortgage balance, the payoff to her ex-husb…"
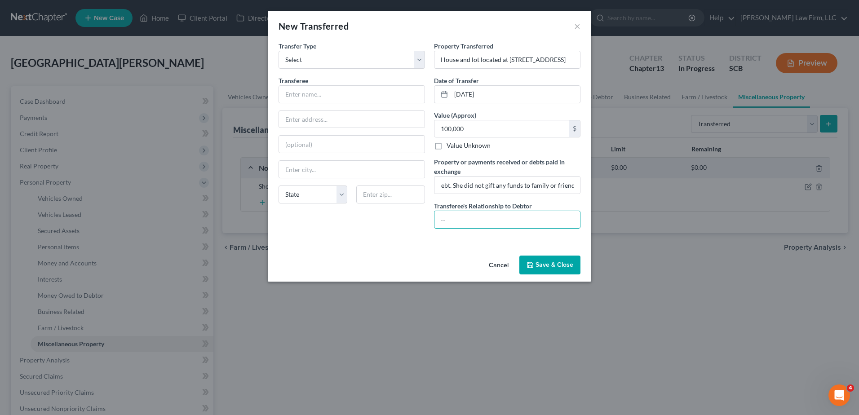
click at [528, 221] on input "text" at bounding box center [507, 219] width 146 height 17
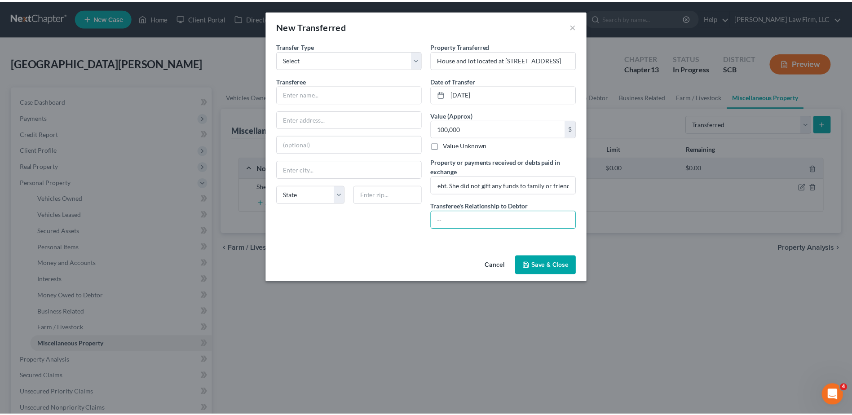
scroll to position [0, 0]
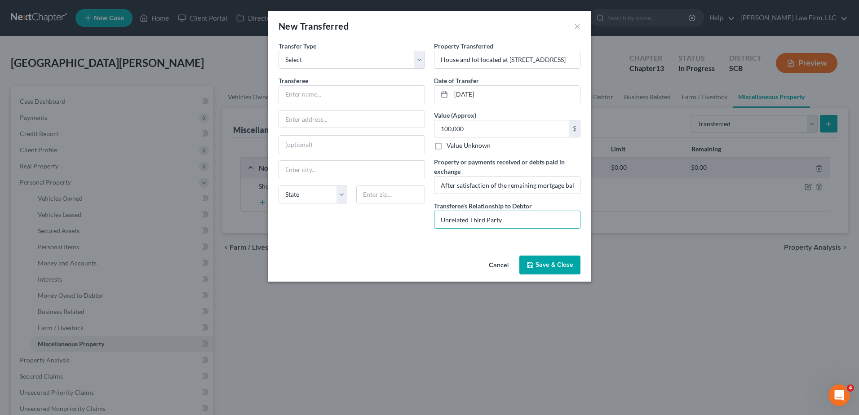
type input "Unrelated Third Party"
click at [333, 93] on input "text" at bounding box center [352, 94] width 146 height 17
type input "Double Edge Investments, LLC"
type input "160 Monts Road"
type input "Gilbert"
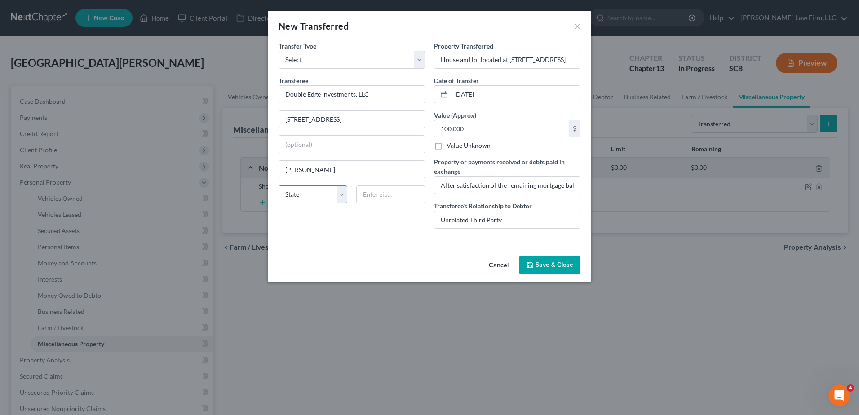
select select "42"
type input "29054"
click at [498, 129] on input "100,000" at bounding box center [501, 128] width 135 height 17
type input "100,000.00"
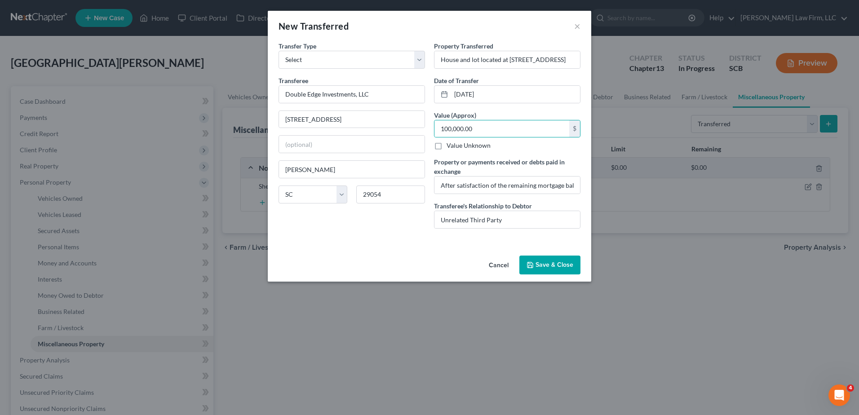
click at [544, 268] on button "Save & Close" at bounding box center [549, 265] width 61 height 19
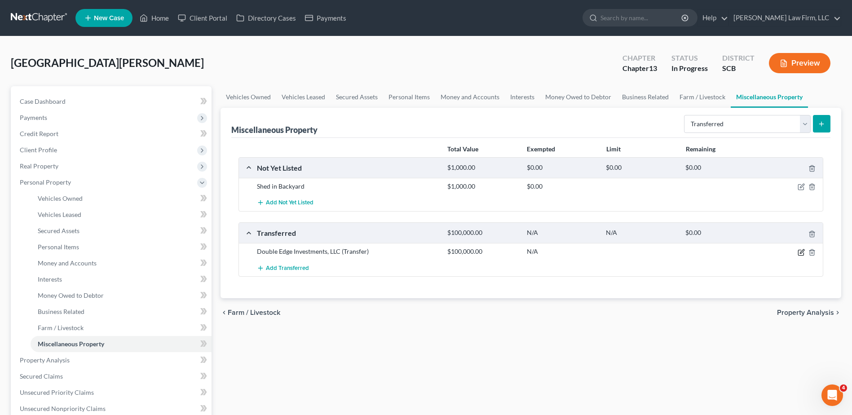
click at [800, 255] on icon "button" at bounding box center [800, 252] width 5 height 5
select select "Ordinary (within 2 years)"
select select "42"
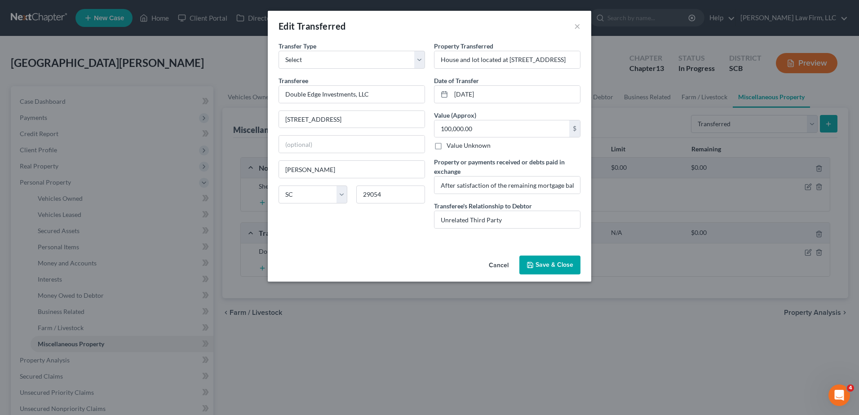
click at [544, 266] on button "Save & Close" at bounding box center [549, 265] width 61 height 19
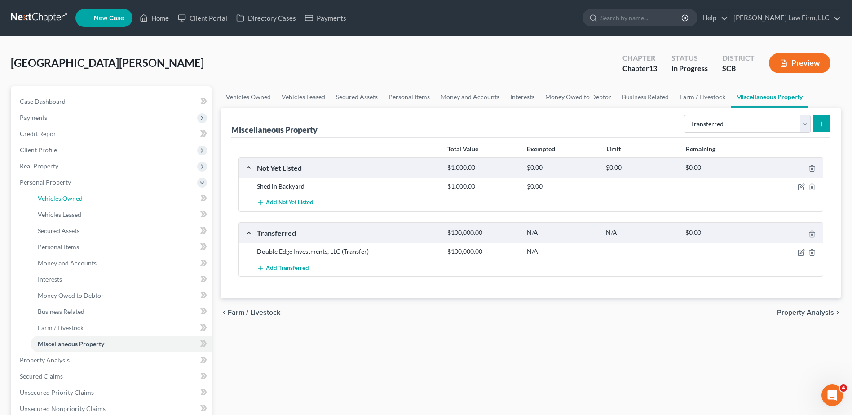
click at [71, 200] on span "Vehicles Owned" at bounding box center [60, 199] width 45 height 8
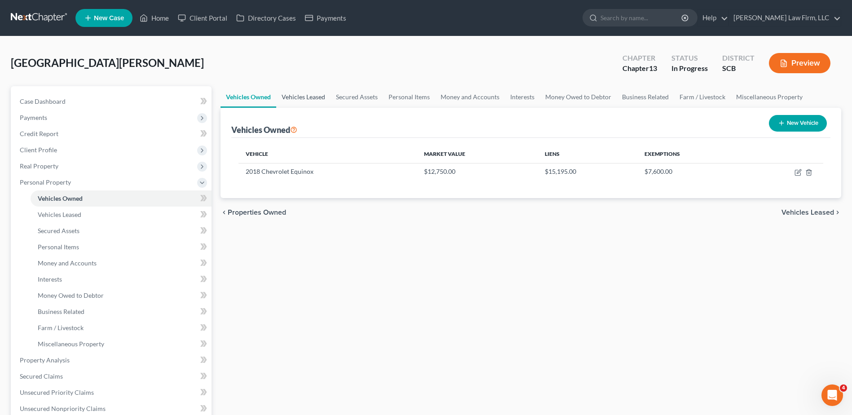
click at [307, 96] on link "Vehicles Leased" at bounding box center [303, 97] width 54 height 22
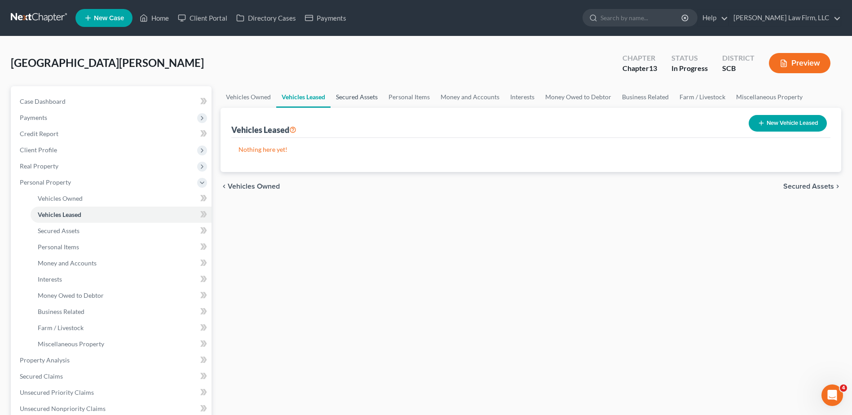
click at [368, 96] on link "Secured Assets" at bounding box center [357, 97] width 53 height 22
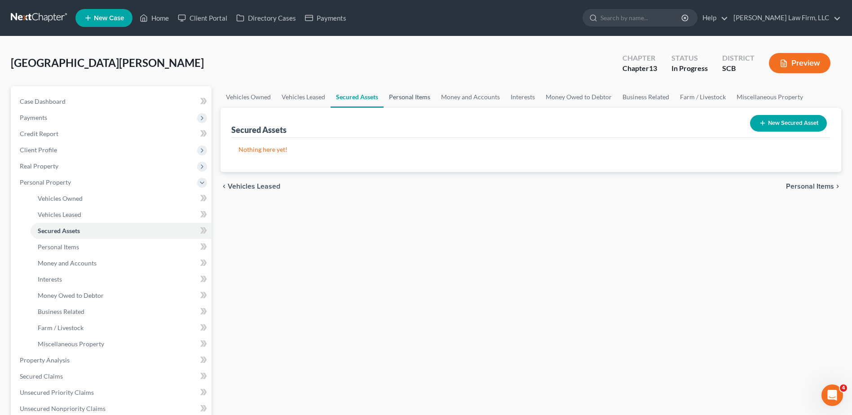
click at [405, 95] on link "Personal Items" at bounding box center [410, 97] width 52 height 22
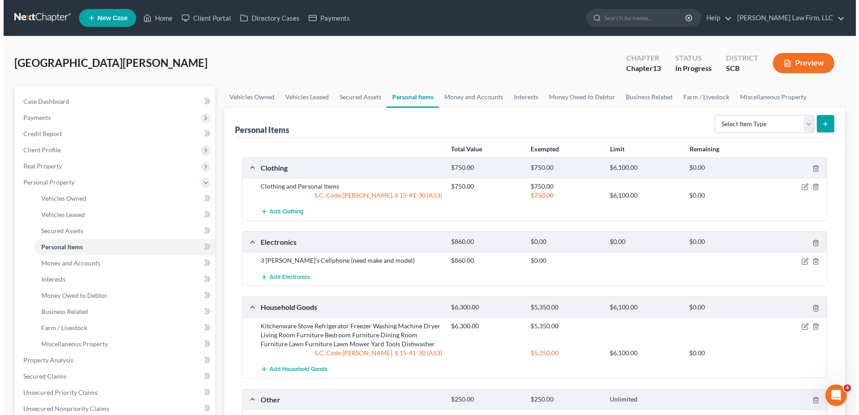
scroll to position [45, 0]
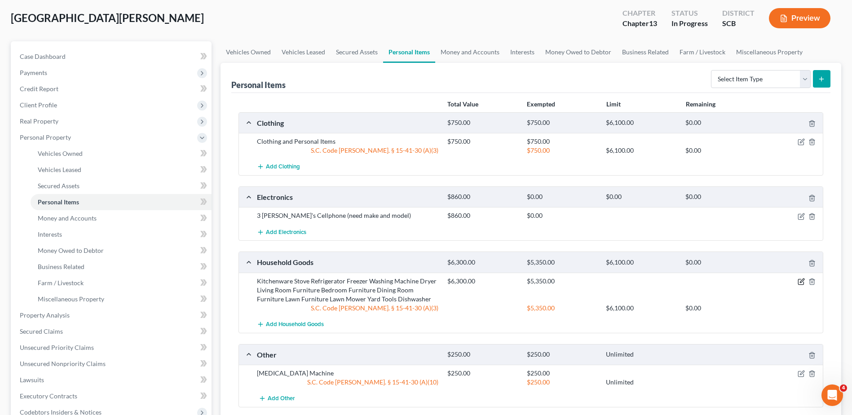
click at [800, 283] on icon "button" at bounding box center [802, 281] width 4 height 4
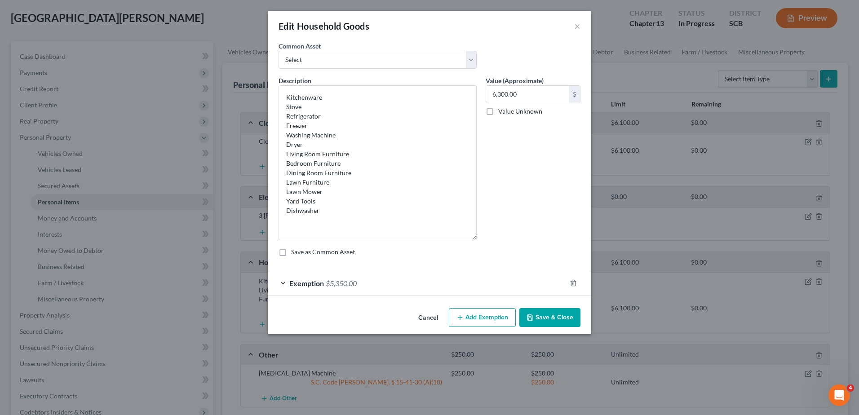
drag, startPoint x: 473, startPoint y: 116, endPoint x: 470, endPoint y: 238, distance: 121.8
click at [470, 238] on textarea "Kitchenware Stove Refrigerator Freezer Washing Machine Dryer Living Room Furnit…" at bounding box center [378, 162] width 198 height 155
click at [525, 93] on input "6,300.00" at bounding box center [527, 94] width 83 height 17
type input "4,975.00"
click at [367, 286] on div "Exemption $5,350.00" at bounding box center [417, 283] width 298 height 24
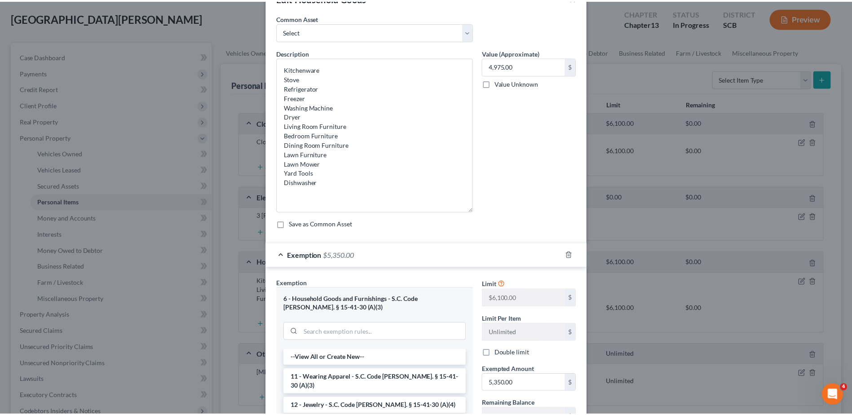
scroll to position [171, 0]
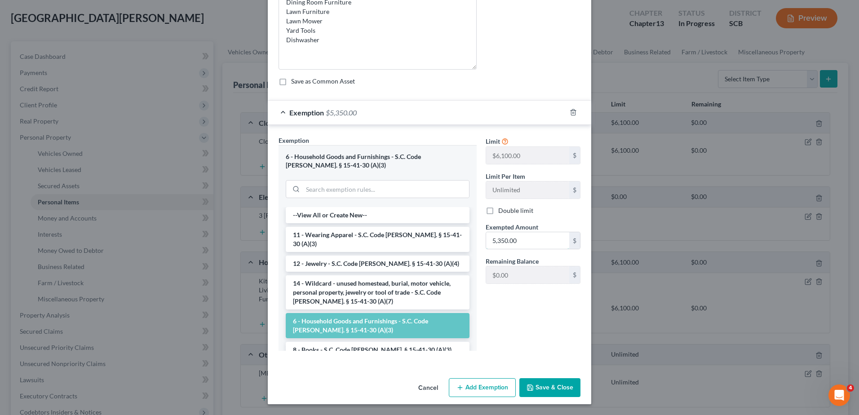
click at [527, 232] on input "5,350.00" at bounding box center [527, 240] width 83 height 17
type input "4,975.00"
click at [545, 389] on button "Save & Close" at bounding box center [549, 387] width 61 height 19
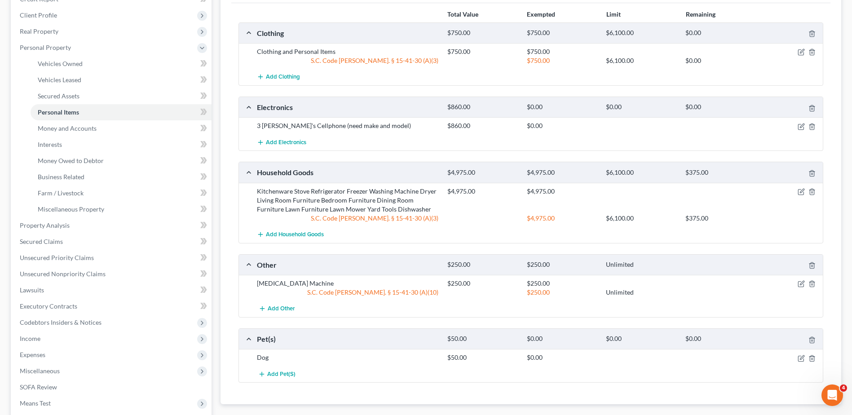
scroll to position [90, 0]
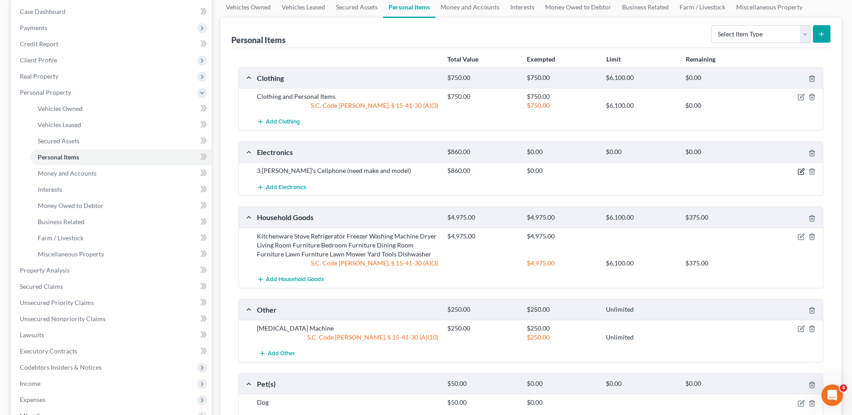
click at [802, 174] on icon "button" at bounding box center [801, 171] width 7 height 7
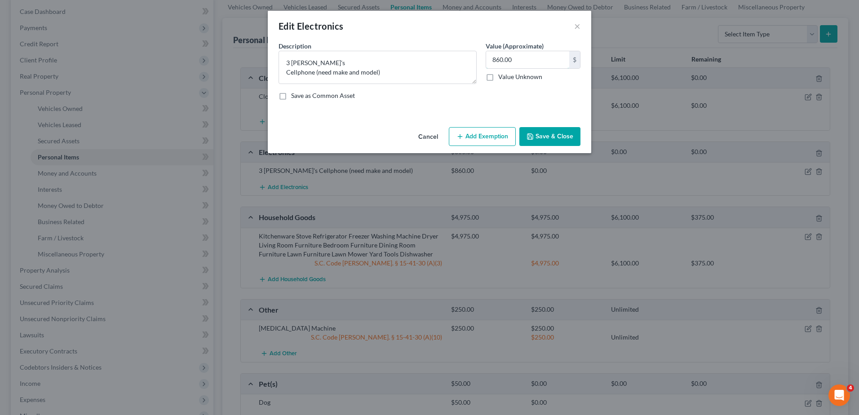
click at [523, 58] on input "860.00" at bounding box center [527, 59] width 83 height 17
type input "650.00"
click at [287, 72] on textarea "3 Televison's Cellphone (need make and model)" at bounding box center [378, 67] width 198 height 33
drag, startPoint x: 385, startPoint y: 72, endPoint x: 359, endPoint y: 71, distance: 25.6
click at [359, 71] on textarea "3 Televison's Motorola Cellphone (need make and model)" at bounding box center [378, 67] width 198 height 33
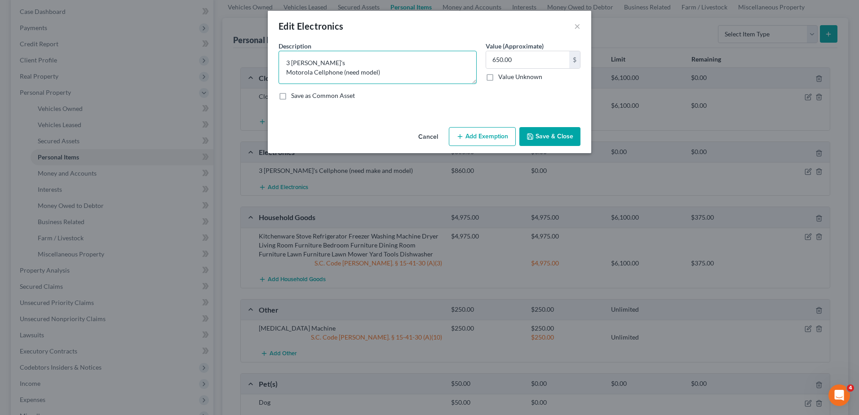
type textarea "3 Televison's Motorola Cellphone (need model)"
click at [540, 131] on button "Save & Close" at bounding box center [549, 136] width 61 height 19
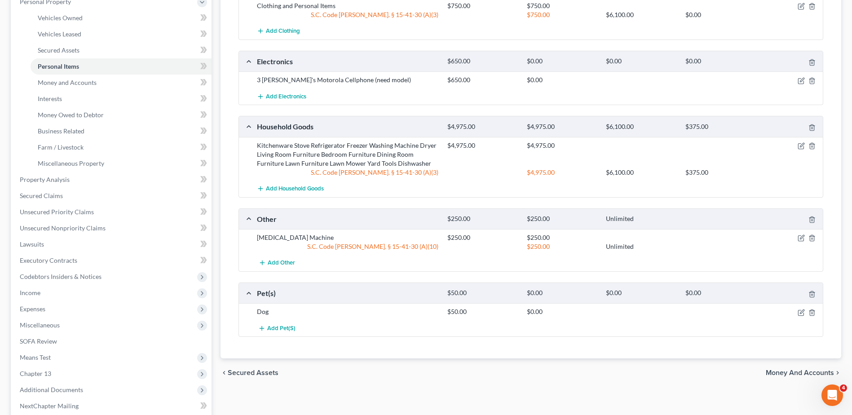
scroll to position [180, 0]
click at [803, 314] on icon "button" at bounding box center [801, 313] width 7 height 7
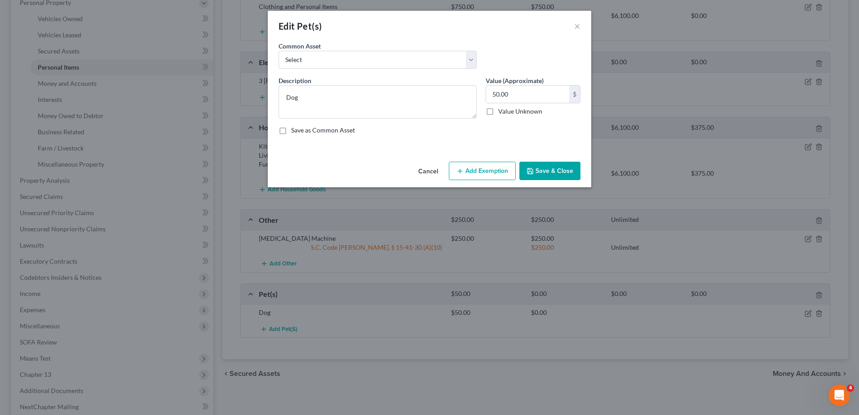
click at [473, 175] on button "Add Exemption" at bounding box center [482, 171] width 67 height 19
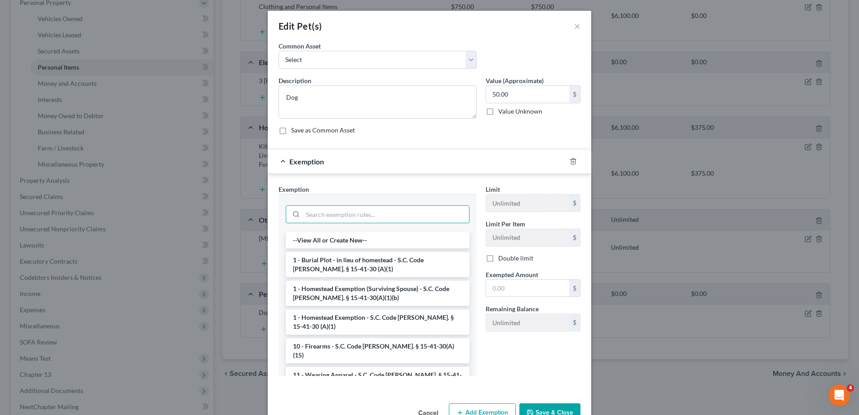
click at [398, 216] on input "search" at bounding box center [386, 214] width 166 height 17
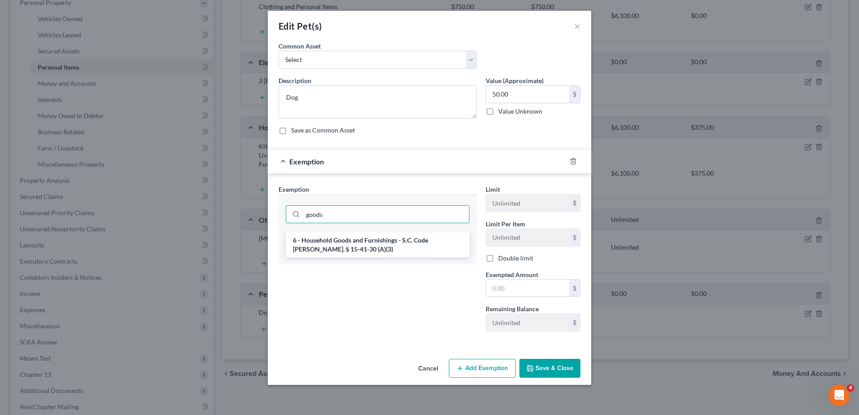
type input "goods"
click at [386, 247] on li "6 - Household Goods and Furnishings - S.C. Code Ann. § 15-41-30 (A)(3)" at bounding box center [378, 244] width 184 height 25
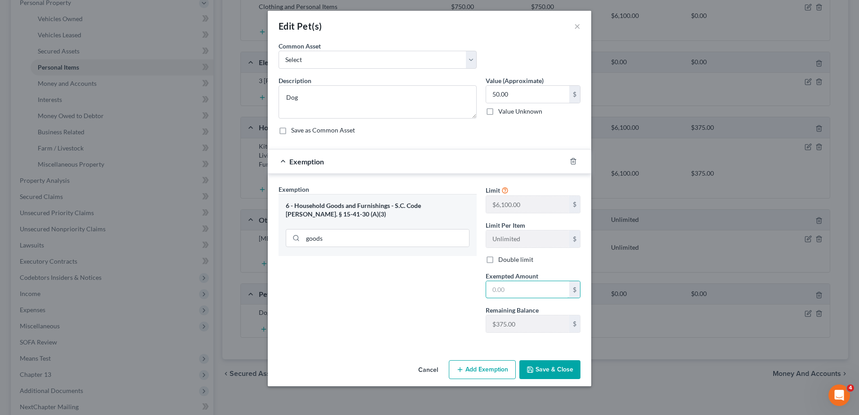
click at [518, 291] on input "text" at bounding box center [527, 289] width 83 height 17
type input "50.00"
click at [555, 369] on button "Save & Close" at bounding box center [549, 369] width 61 height 19
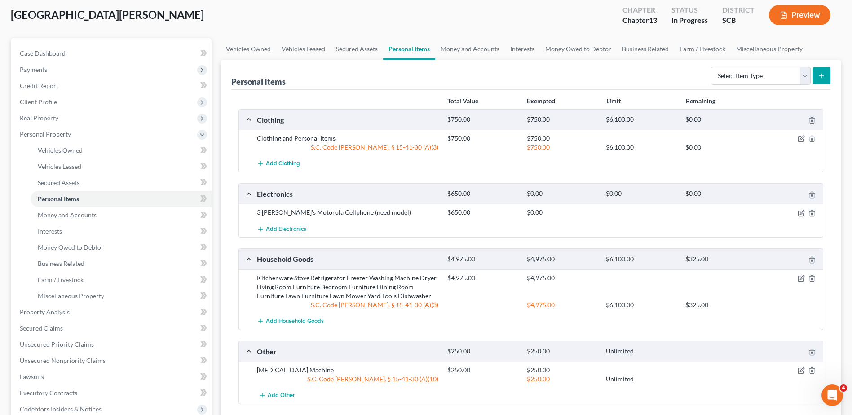
scroll to position [45, 0]
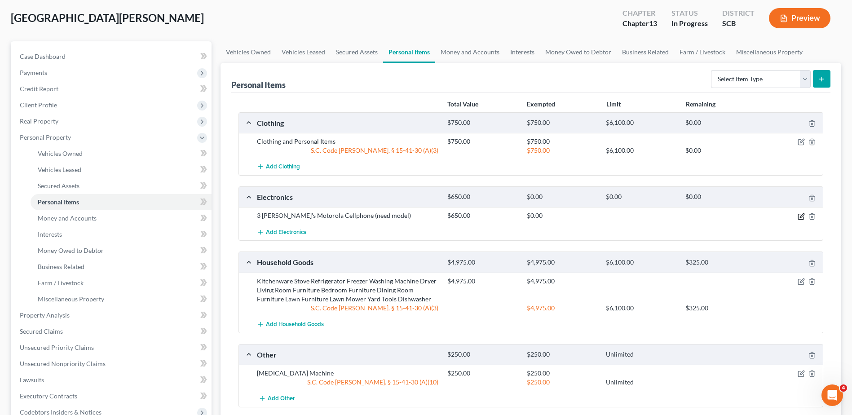
click at [804, 216] on icon "button" at bounding box center [801, 216] width 7 height 7
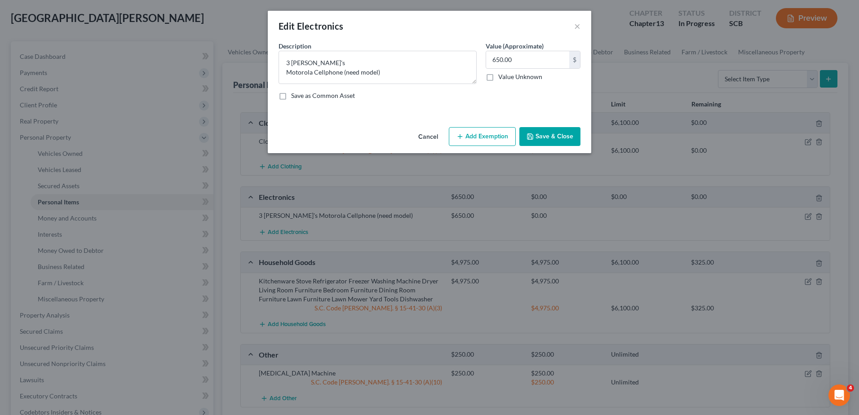
click at [487, 134] on button "Add Exemption" at bounding box center [482, 136] width 67 height 19
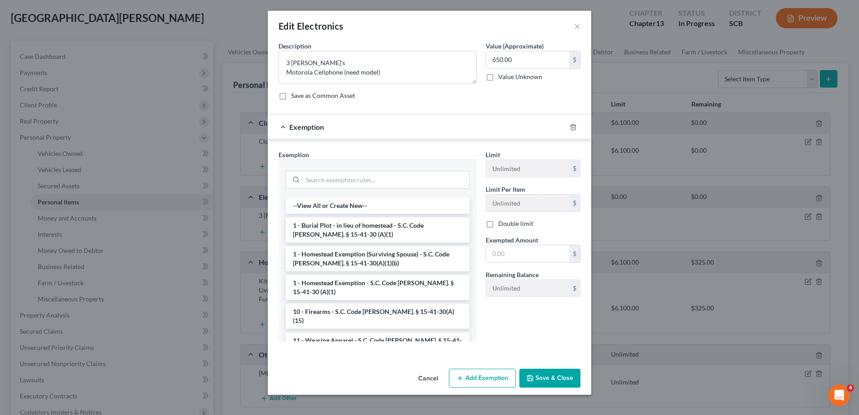
click at [409, 183] on input "search" at bounding box center [386, 179] width 166 height 17
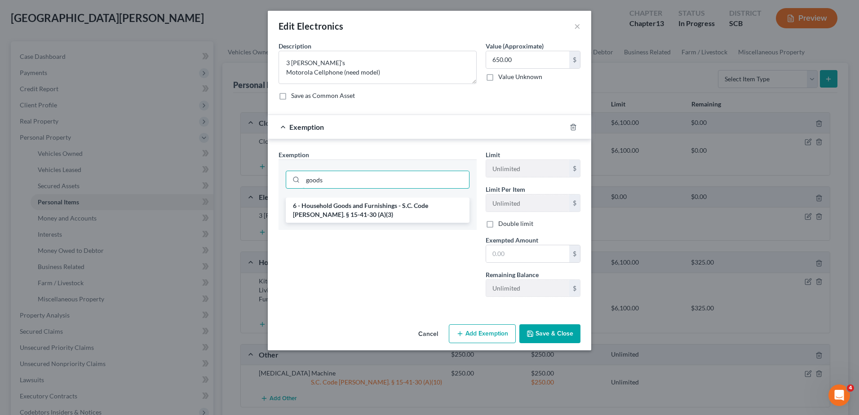
type input "goods"
click at [396, 212] on li "6 - Household Goods and Furnishings - S.C. Code Ann. § 15-41-30 (A)(3)" at bounding box center [378, 210] width 184 height 25
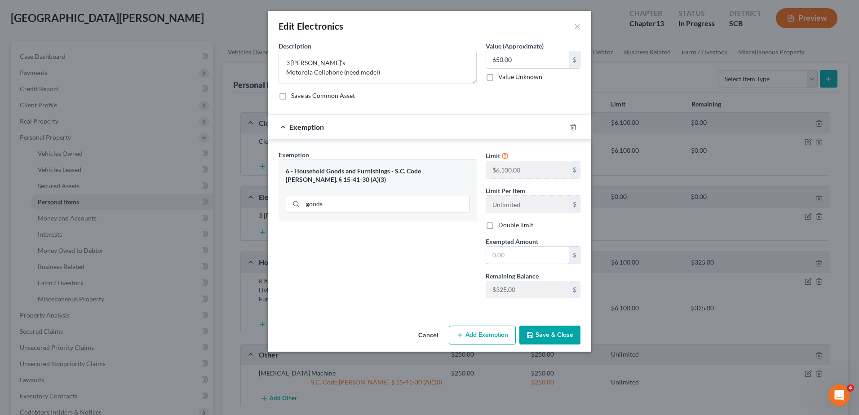
click at [492, 252] on input "text" at bounding box center [527, 255] width 83 height 17
type input "325.00"
click at [555, 337] on button "Save & Close" at bounding box center [549, 335] width 61 height 19
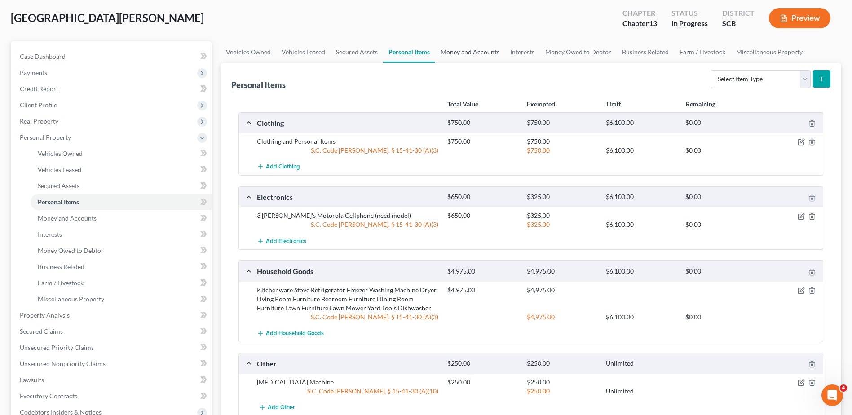
click at [466, 49] on link "Money and Accounts" at bounding box center [470, 52] width 70 height 22
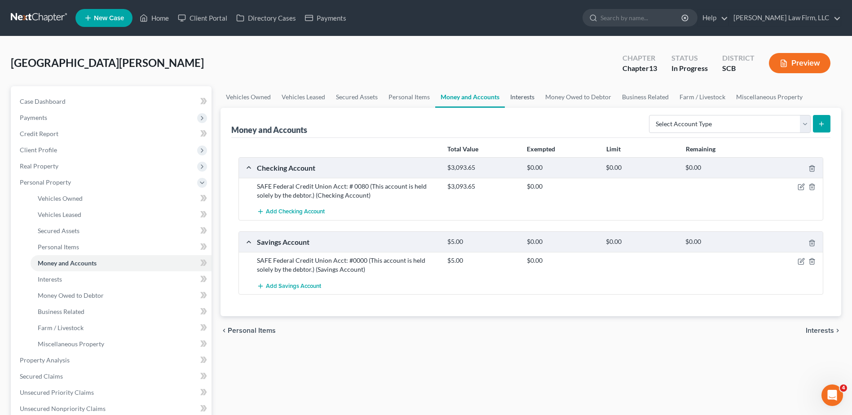
click at [518, 102] on link "Interests" at bounding box center [522, 97] width 35 height 22
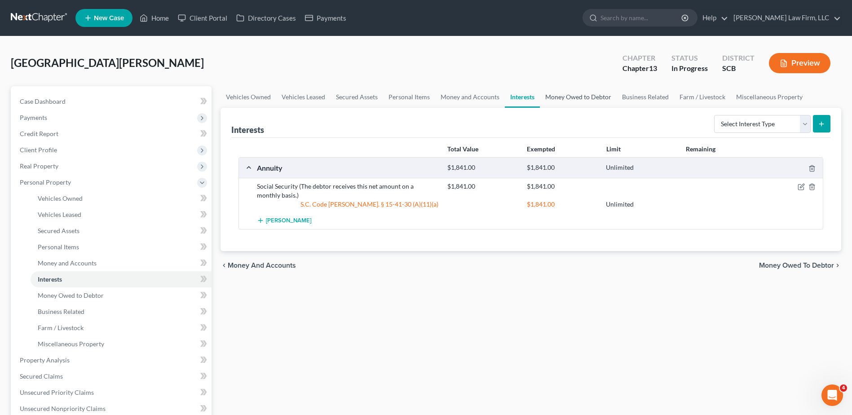
click at [566, 97] on link "Money Owed to Debtor" at bounding box center [578, 97] width 77 height 22
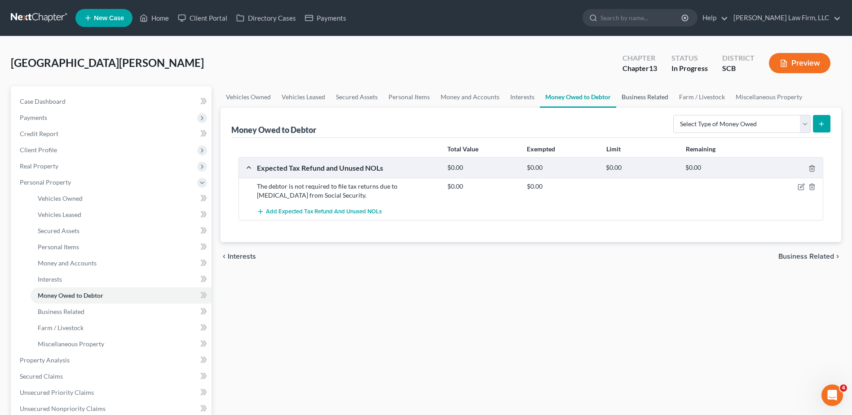
click at [626, 99] on link "Business Related" at bounding box center [645, 97] width 58 height 22
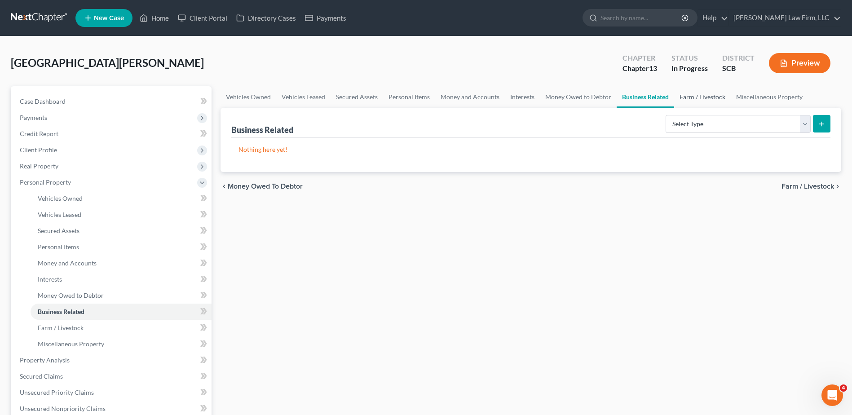
click at [692, 99] on link "Farm / Livestock" at bounding box center [702, 97] width 57 height 22
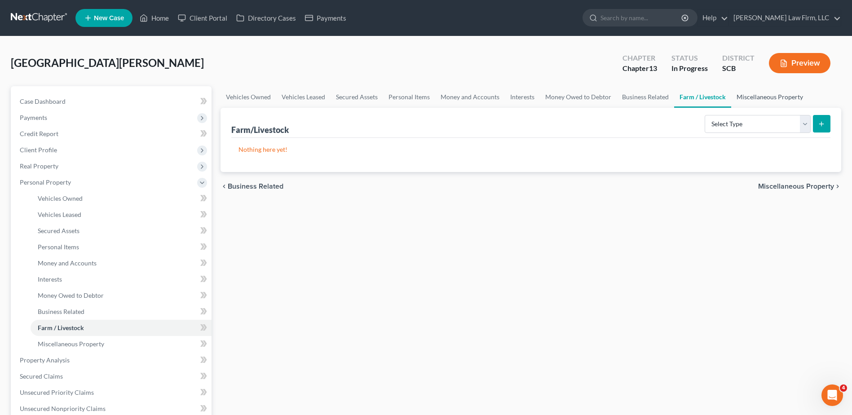
click at [754, 101] on link "Miscellaneous Property" at bounding box center [769, 97] width 77 height 22
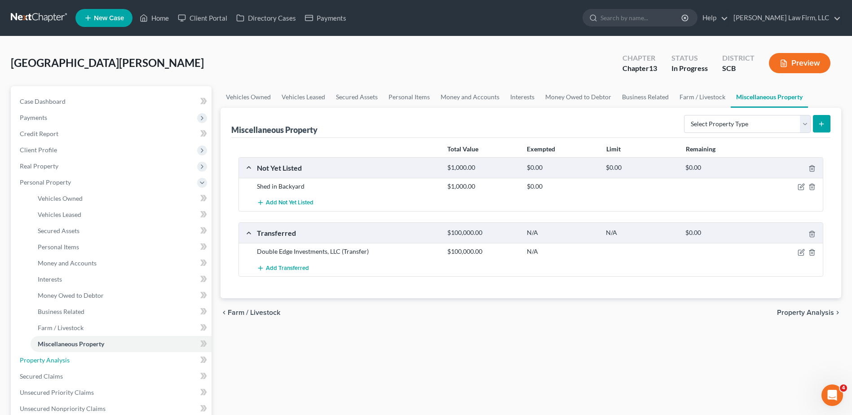
click at [64, 362] on span "Property Analysis" at bounding box center [45, 360] width 50 height 8
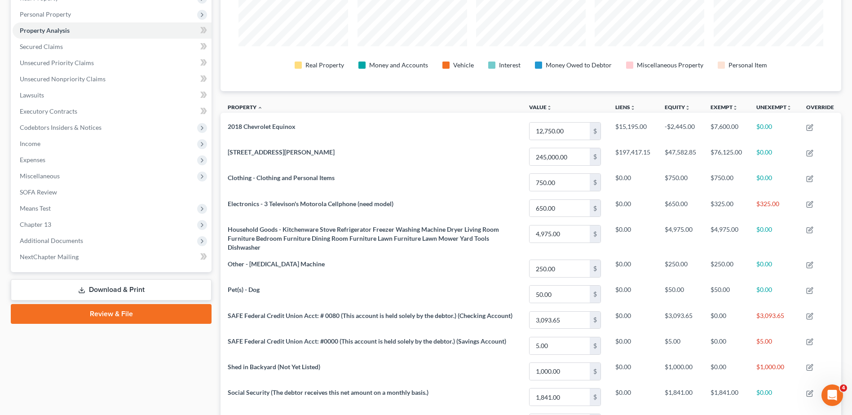
scroll to position [180, 0]
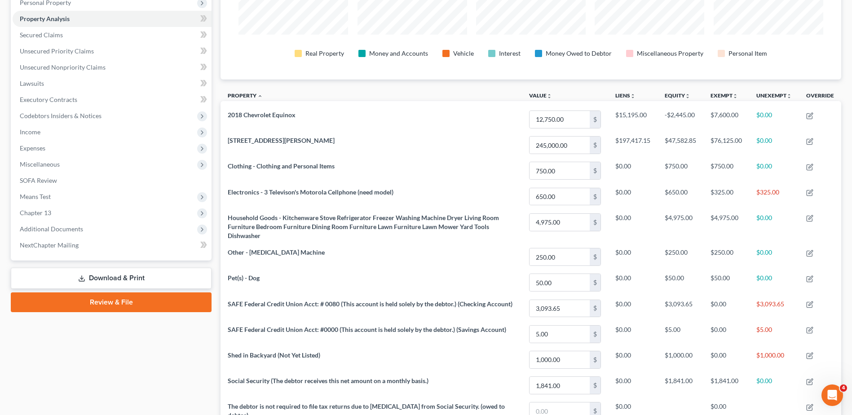
click at [82, 150] on span "Expenses" at bounding box center [112, 148] width 199 height 16
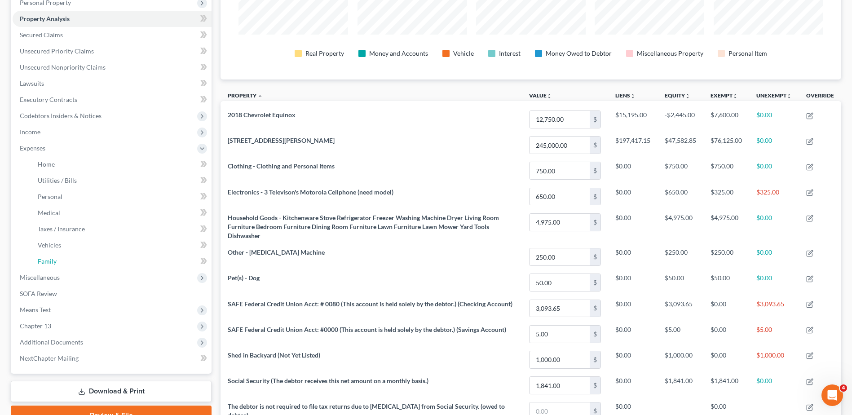
click at [56, 255] on link "Family" at bounding box center [121, 261] width 181 height 16
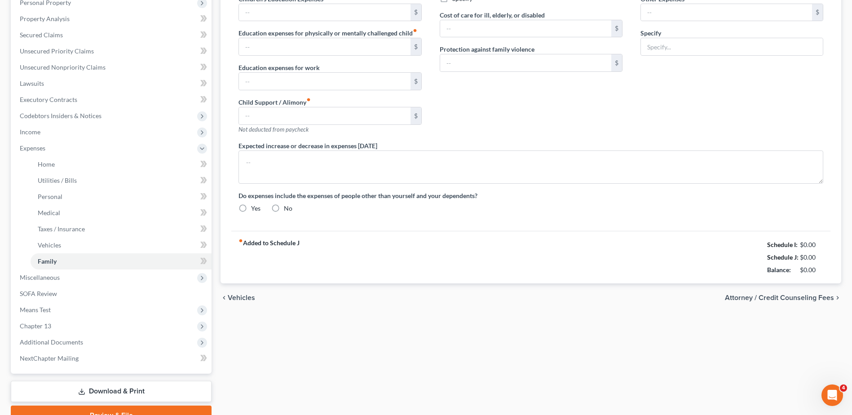
scroll to position [60, 0]
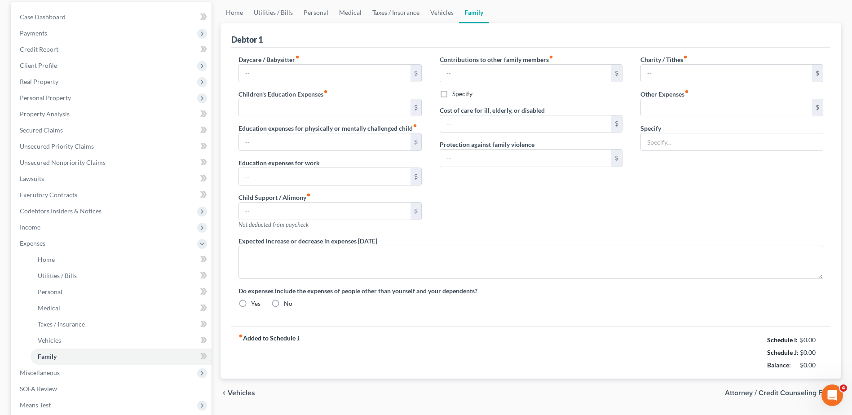
type input "0.00"
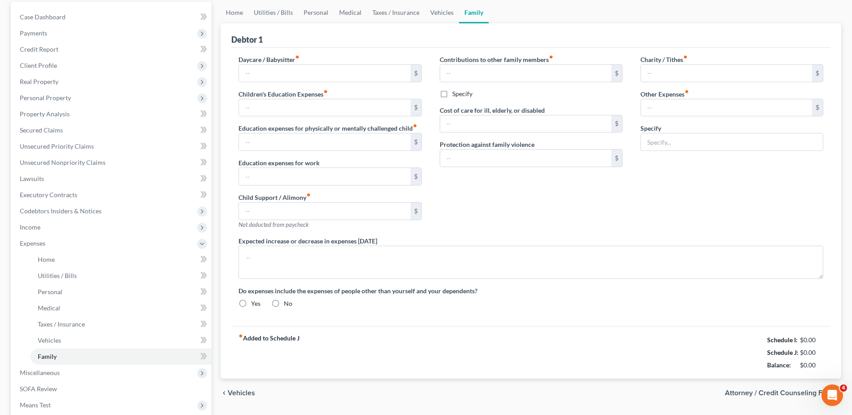
type input "0.00"
type input "30.00"
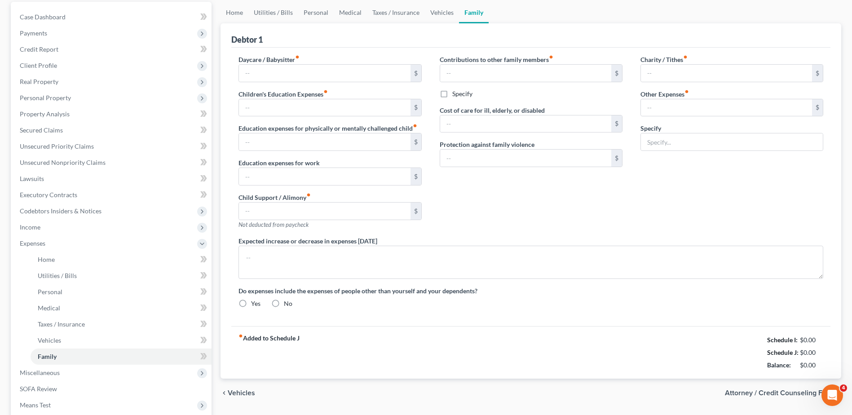
type input "Pet Expenses"
type textarea "The debtor resides with her boyfriend and the expenses listed above are attribu…"
radio input "true"
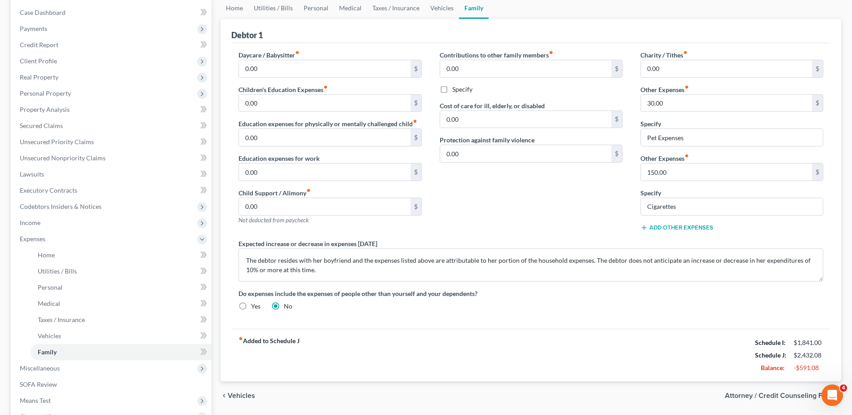
scroll to position [90, 0]
click at [277, 260] on textarea "The debtor resides with her boyfriend and the expenses listed above are attribu…" at bounding box center [531, 264] width 585 height 33
click at [618, 259] on textarea "The debtor currently resides with her boyfriend and the expenses listed above a…" at bounding box center [531, 264] width 585 height 33
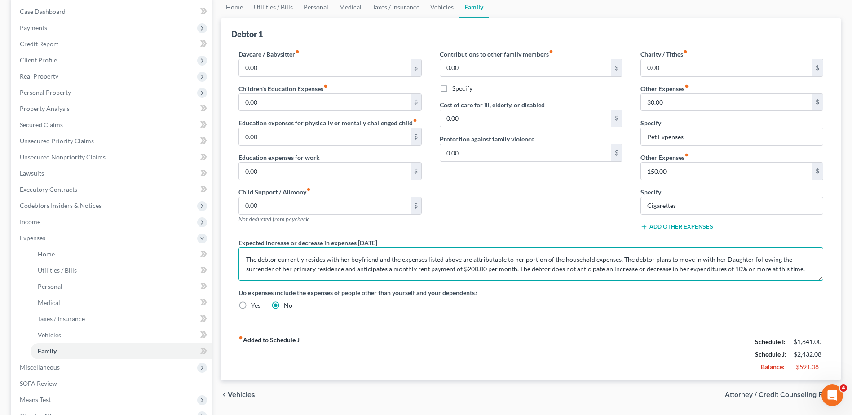
type textarea "The debtor currently resides with her boyfriend and the expenses listed above a…"
click at [703, 166] on input "150.00" at bounding box center [726, 171] width 171 height 17
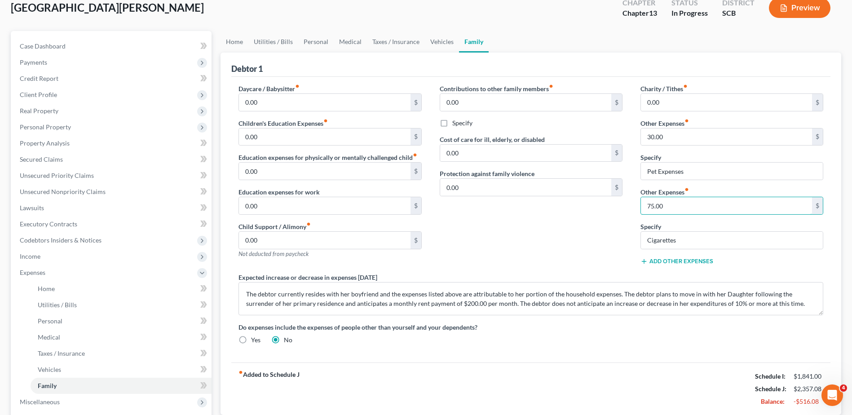
scroll to position [45, 0]
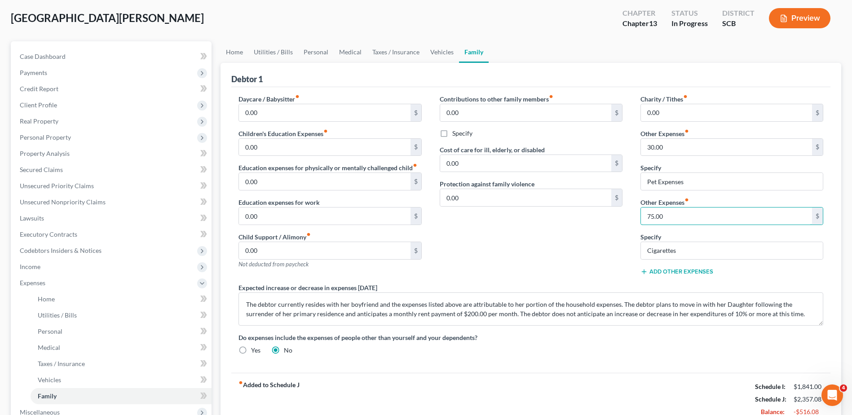
type input "75.00"
click at [274, 55] on link "Utilities / Bills" at bounding box center [273, 52] width 50 height 22
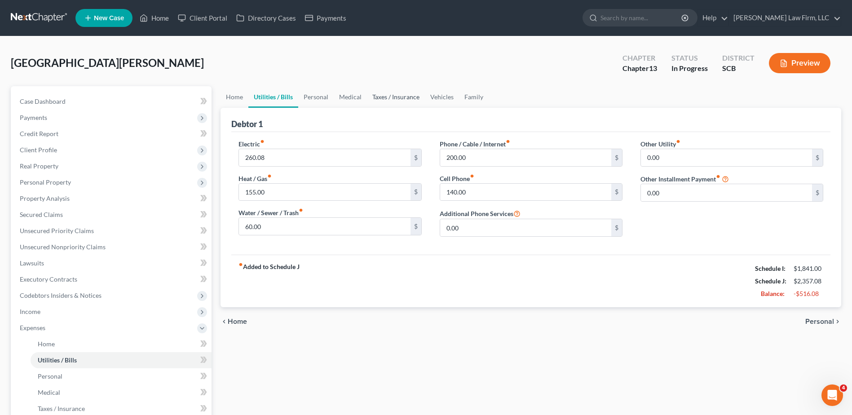
click at [381, 93] on link "Taxes / Insurance" at bounding box center [396, 97] width 58 height 22
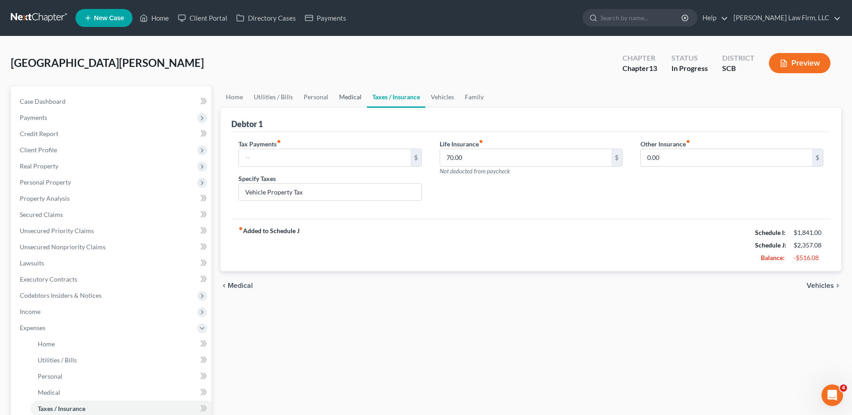
click at [350, 97] on link "Medical" at bounding box center [350, 97] width 33 height 22
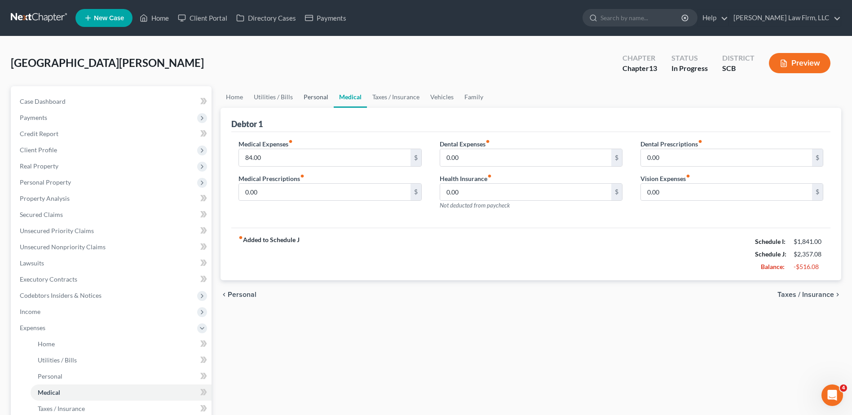
click at [317, 95] on link "Personal" at bounding box center [315, 97] width 35 height 22
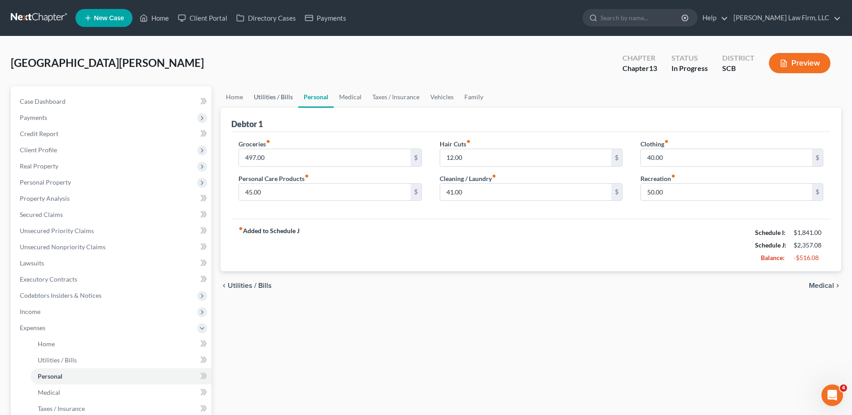
click at [283, 98] on link "Utilities / Bills" at bounding box center [273, 97] width 50 height 22
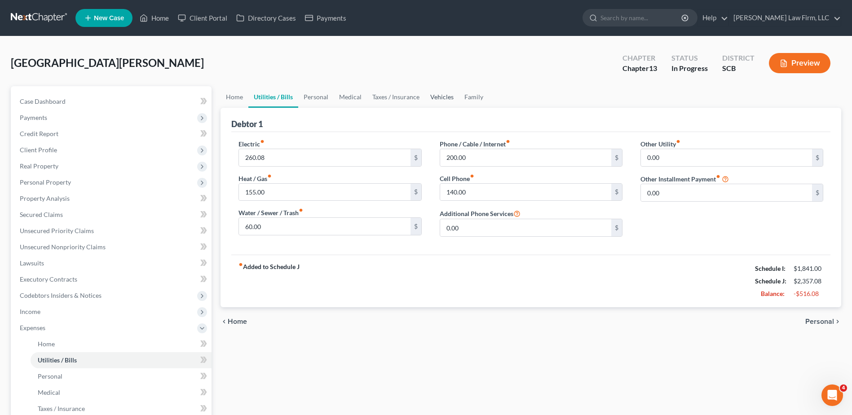
click at [434, 99] on link "Vehicles" at bounding box center [442, 97] width 34 height 22
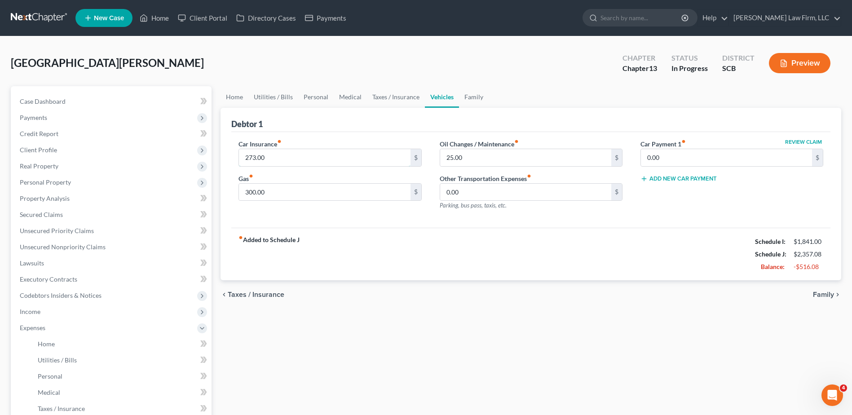
click at [331, 161] on input "273.00" at bounding box center [324, 157] width 171 height 17
click at [331, 160] on input "75.00" at bounding box center [324, 157] width 171 height 17
type input "136.50"
click at [315, 188] on input "300.00" at bounding box center [324, 192] width 171 height 17
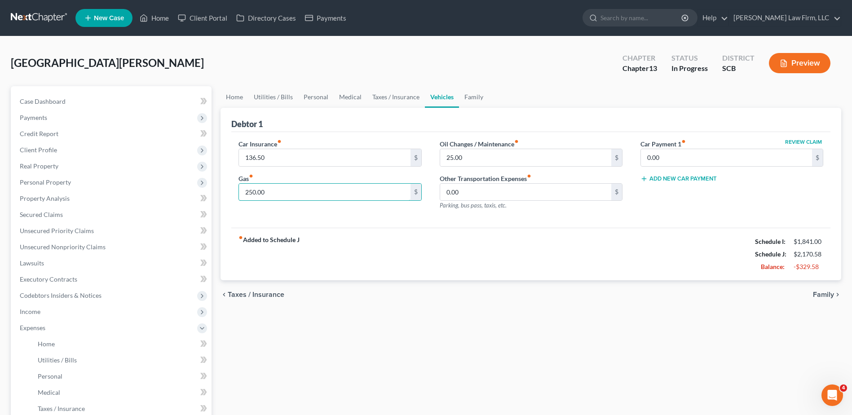
type input "250.00"
click at [343, 97] on link "Medical" at bounding box center [350, 97] width 33 height 22
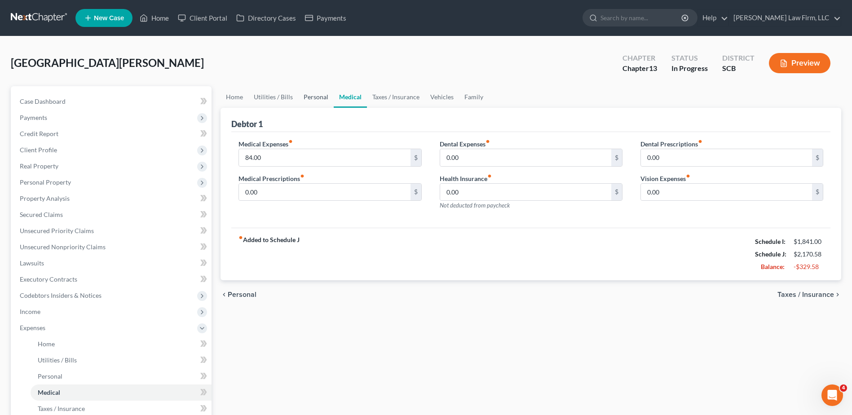
click at [317, 96] on link "Personal" at bounding box center [315, 97] width 35 height 22
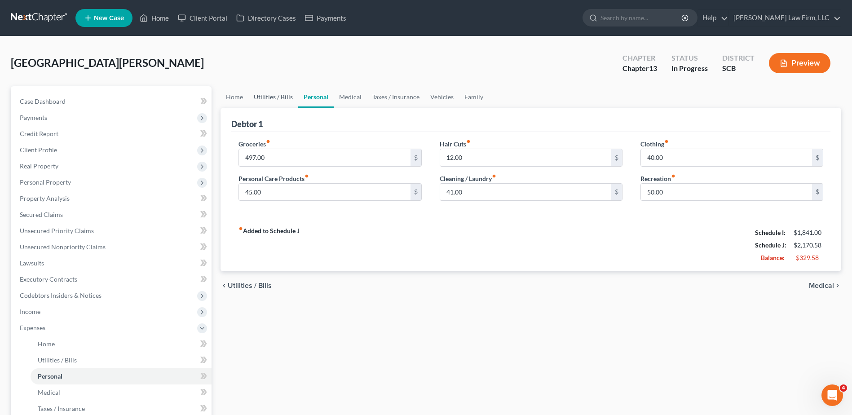
click at [273, 101] on link "Utilities / Bills" at bounding box center [273, 97] width 50 height 22
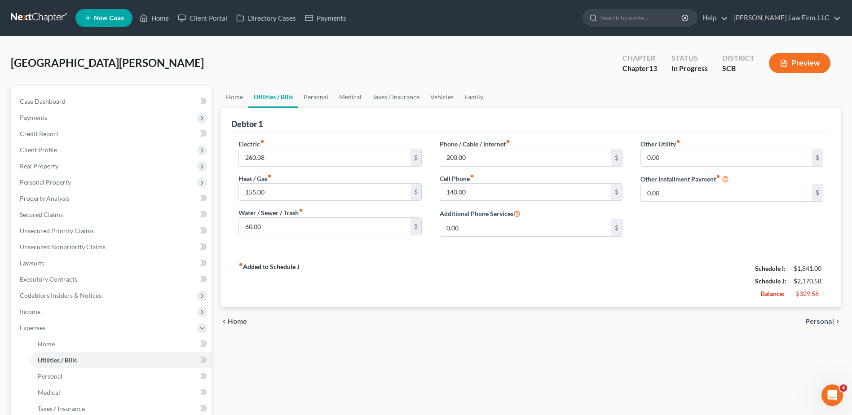
click at [473, 152] on input "200.00" at bounding box center [525, 157] width 171 height 17
type input "100.00"
click at [479, 190] on input "140.00" at bounding box center [525, 192] width 171 height 17
click at [329, 156] on input "260.08" at bounding box center [324, 157] width 171 height 17
type input "130.04"
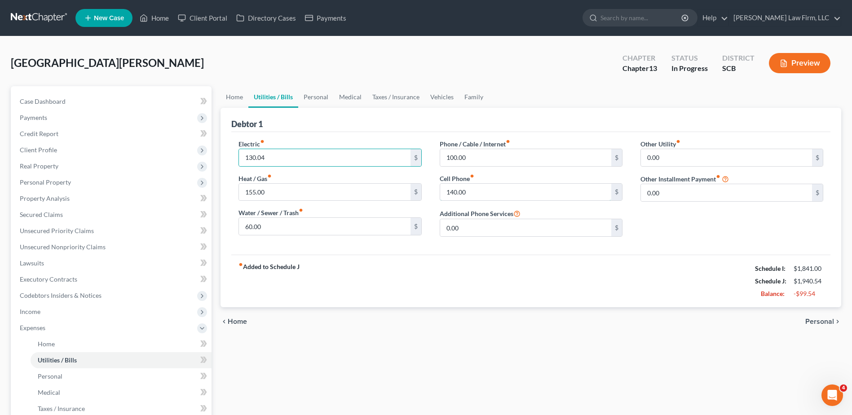
click at [509, 195] on input "140.00" at bounding box center [525, 192] width 171 height 17
type input "70.00"
click at [350, 189] on input "155.00" at bounding box center [324, 192] width 171 height 17
type input "77.50"
click at [322, 226] on input "60.00" at bounding box center [324, 226] width 171 height 17
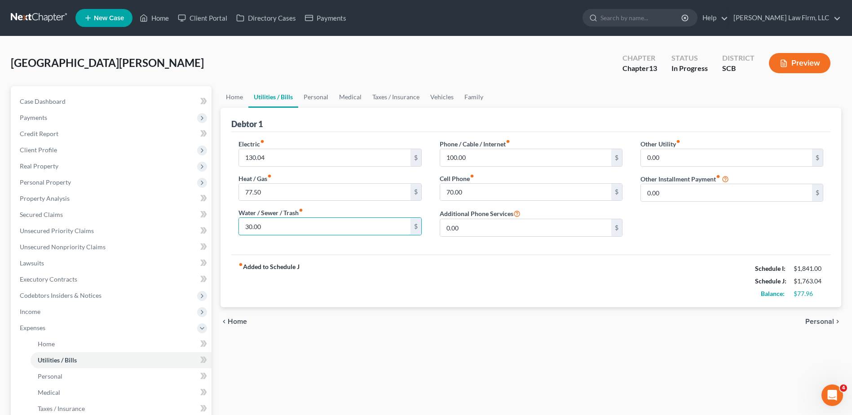
type input "30.00"
click at [244, 98] on link "Home" at bounding box center [235, 97] width 28 height 22
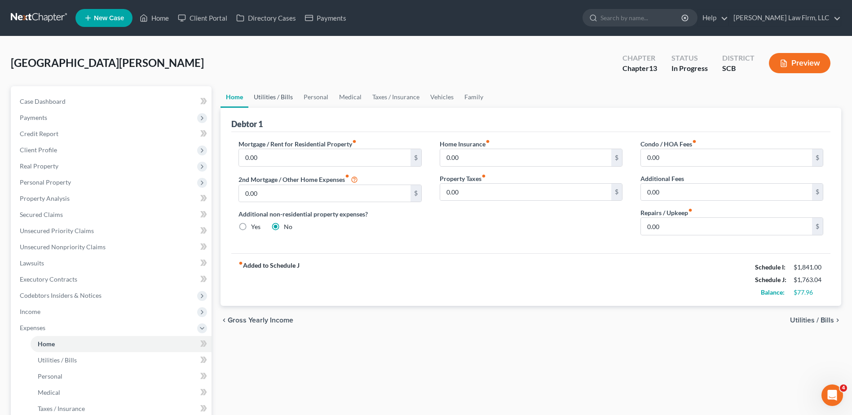
click at [286, 97] on link "Utilities / Bills" at bounding box center [273, 97] width 50 height 22
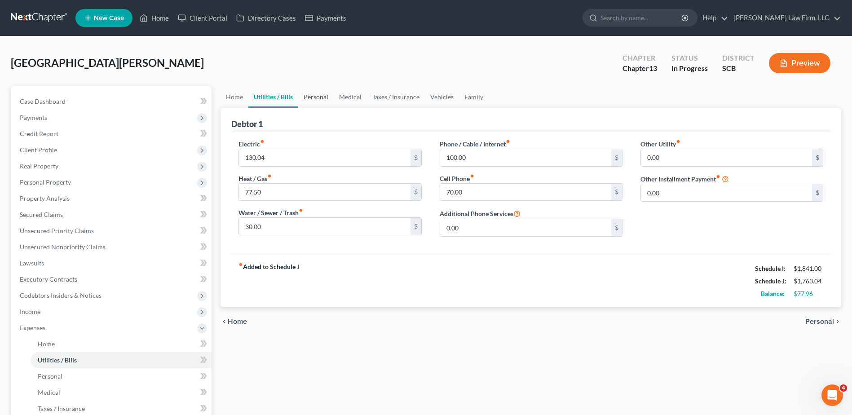
click at [325, 97] on link "Personal" at bounding box center [315, 97] width 35 height 22
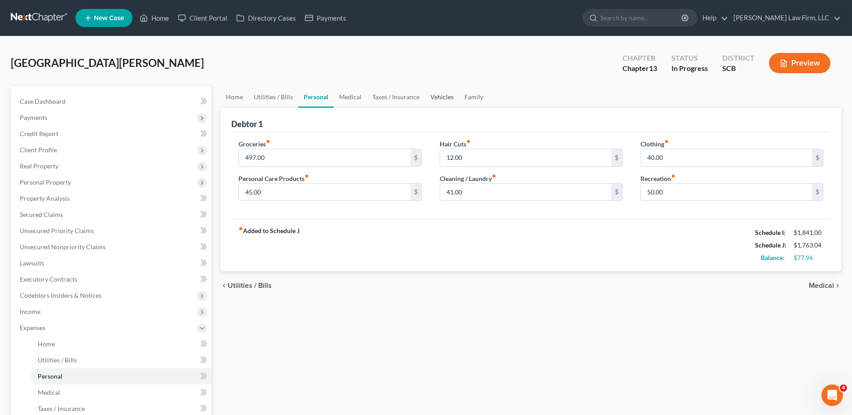
click at [443, 97] on link "Vehicles" at bounding box center [442, 97] width 34 height 22
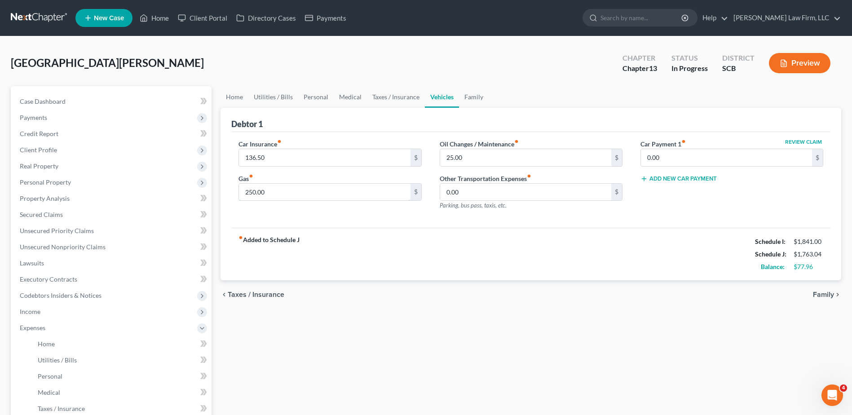
click at [298, 196] on input "250.00" at bounding box center [324, 192] width 171 height 17
type input "200.00"
click at [479, 95] on link "Family" at bounding box center [474, 97] width 30 height 22
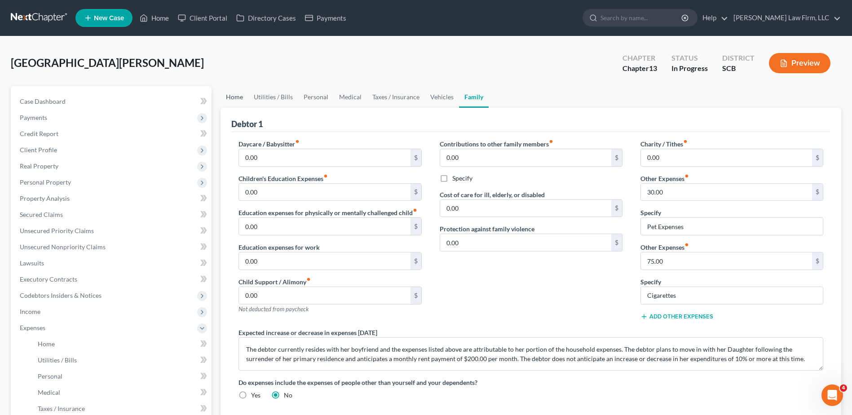
click at [230, 93] on link "Home" at bounding box center [235, 97] width 28 height 22
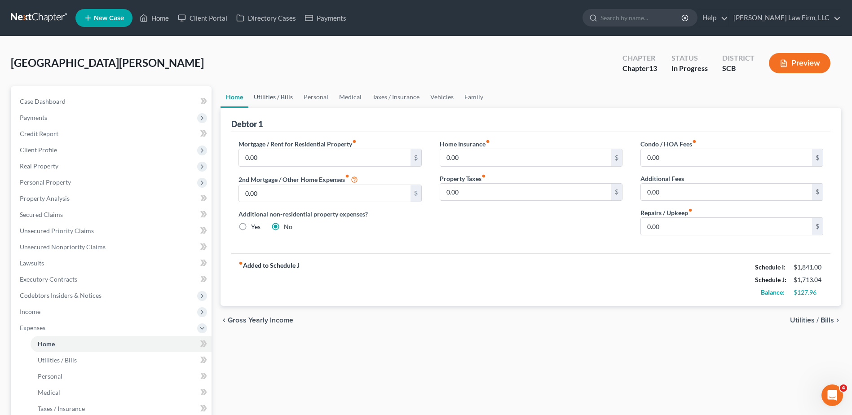
click at [276, 100] on link "Utilities / Bills" at bounding box center [273, 97] width 50 height 22
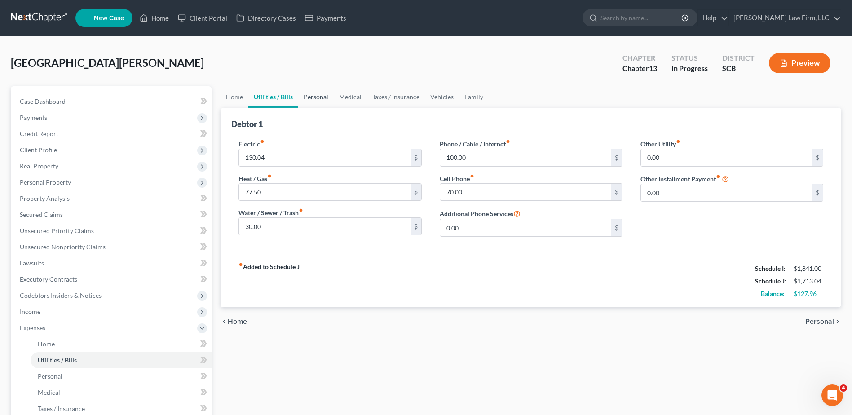
click at [323, 95] on link "Personal" at bounding box center [315, 97] width 35 height 22
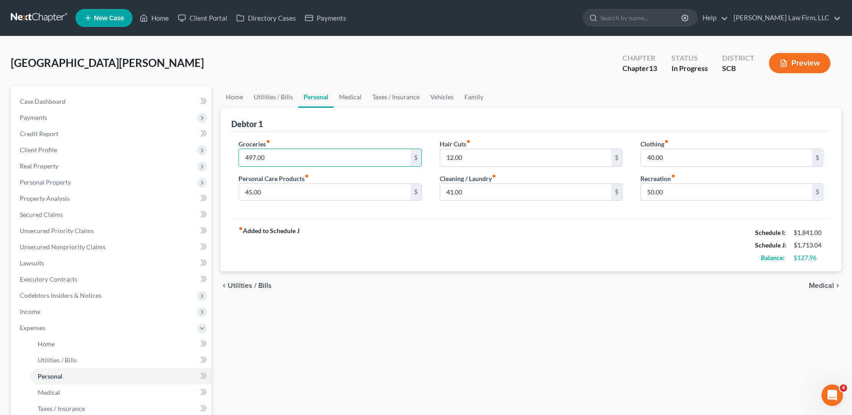
click at [284, 161] on input "497.00" at bounding box center [324, 157] width 171 height 17
click at [283, 195] on input "45.00" at bounding box center [324, 192] width 171 height 17
click at [475, 92] on link "Family" at bounding box center [474, 97] width 30 height 22
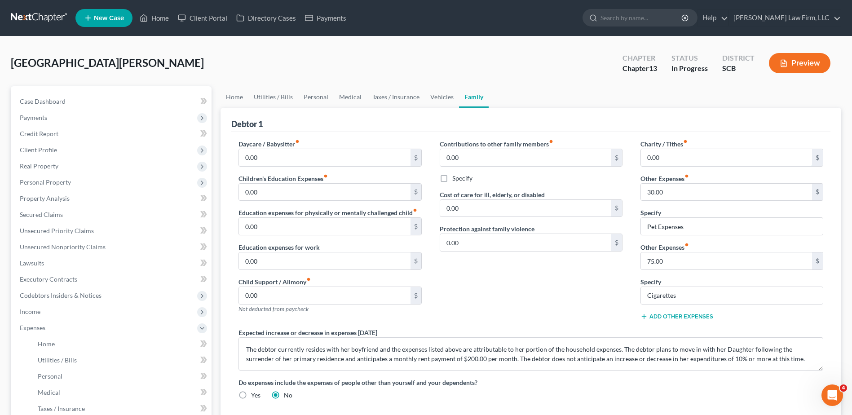
click at [668, 161] on input "0.00" at bounding box center [726, 157] width 171 height 17
click at [350, 100] on link "Medical" at bounding box center [350, 97] width 33 height 22
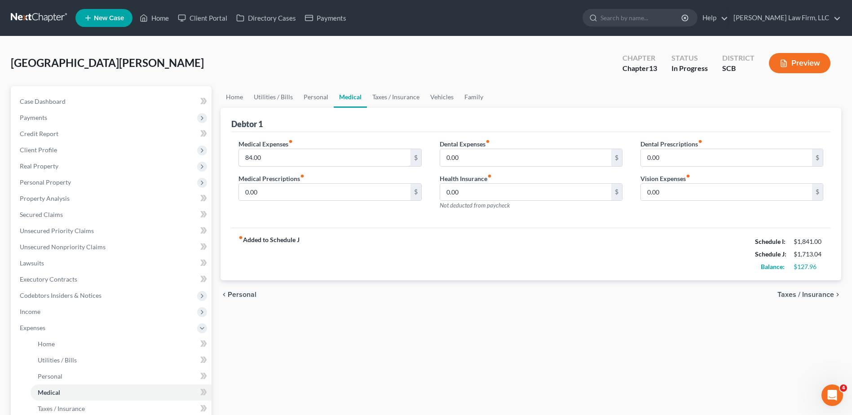
click at [299, 153] on input "84.00" at bounding box center [324, 157] width 171 height 17
type input "60.00"
click at [406, 95] on link "Taxes / Insurance" at bounding box center [396, 97] width 58 height 22
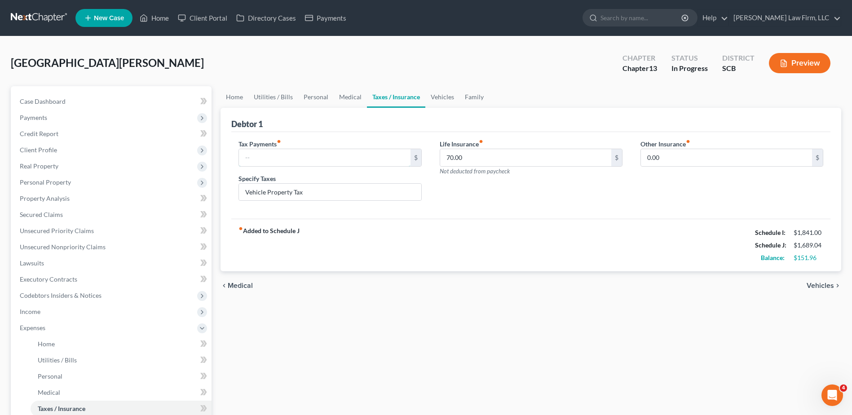
click at [317, 151] on input "text" at bounding box center [324, 157] width 171 height 17
click at [336, 127] on div "Debtor 1" at bounding box center [530, 120] width 599 height 24
click at [438, 93] on link "Vehicles" at bounding box center [442, 97] width 34 height 22
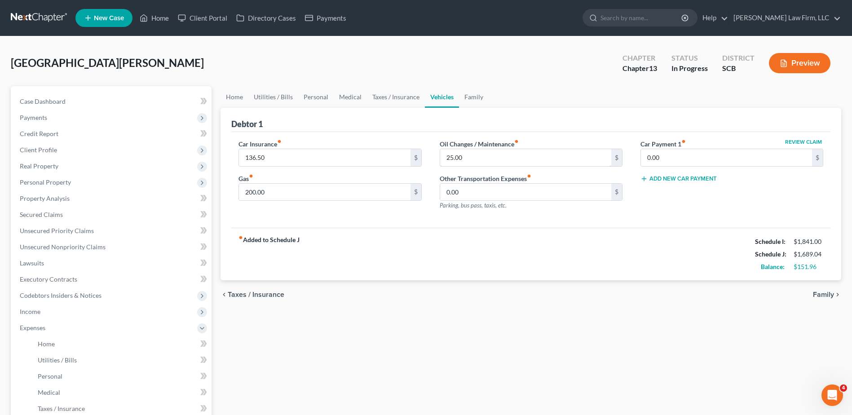
click at [476, 157] on input "25.00" at bounding box center [525, 157] width 171 height 17
type input "22.50"
click at [527, 112] on div "Debtor 1" at bounding box center [530, 120] width 599 height 24
click at [227, 96] on link "Home" at bounding box center [235, 97] width 28 height 22
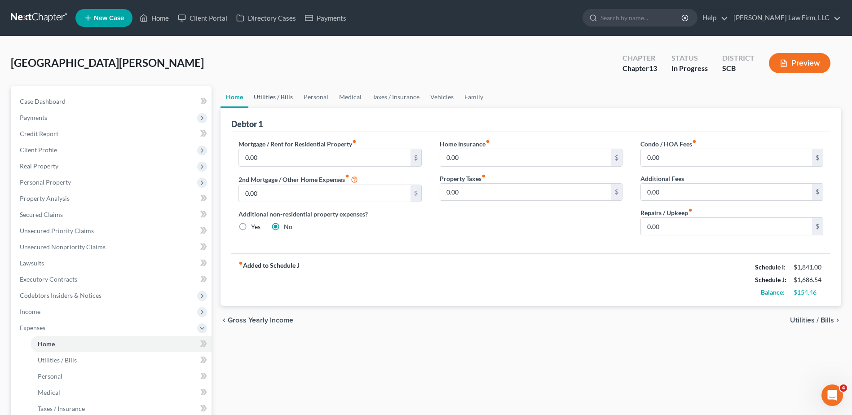
click at [270, 101] on link "Utilities / Bills" at bounding box center [273, 97] width 50 height 22
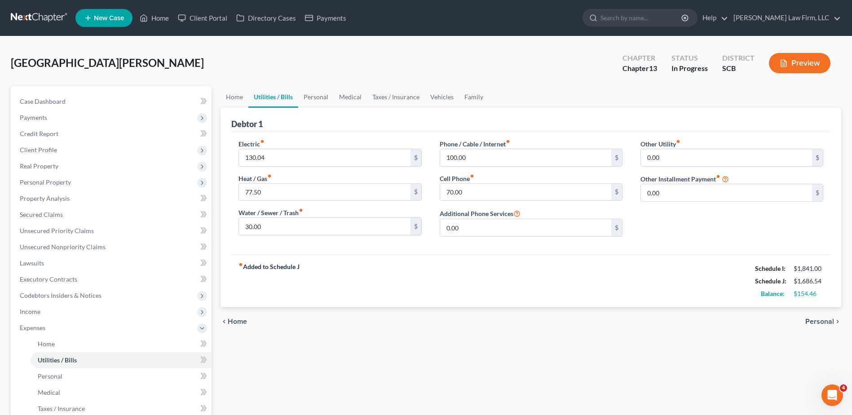
drag, startPoint x: 314, startPoint y: 96, endPoint x: 366, endPoint y: 66, distance: 59.8
click at [366, 66] on div "Nottingham, Gloria Upgraded Chapter Chapter 13 Status In Progress District SCB …" at bounding box center [426, 66] width 831 height 39
click at [489, 161] on input "100.00" at bounding box center [525, 157] width 171 height 17
type input "75.00"
click at [323, 94] on link "Personal" at bounding box center [315, 97] width 35 height 22
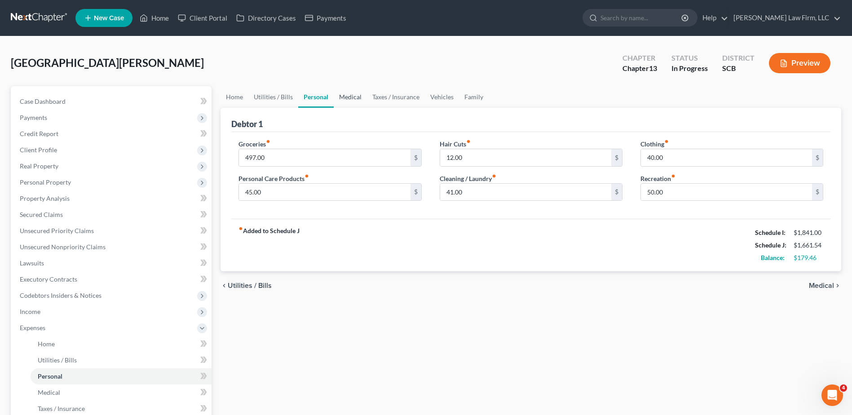
click at [347, 97] on link "Medical" at bounding box center [350, 97] width 33 height 22
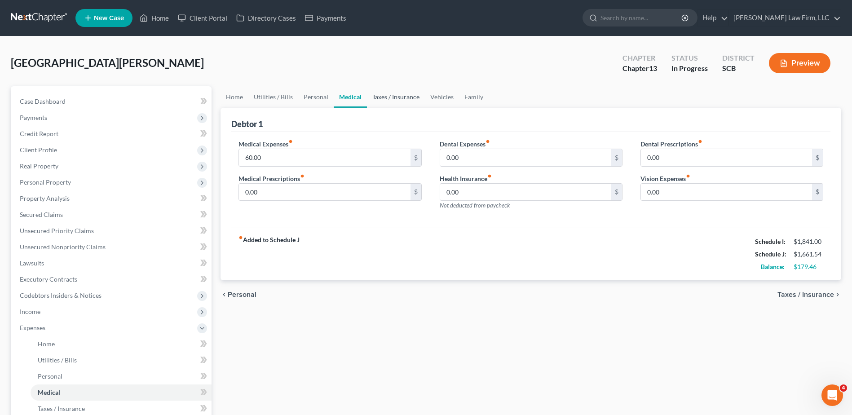
click at [383, 102] on link "Taxes / Insurance" at bounding box center [396, 97] width 58 height 22
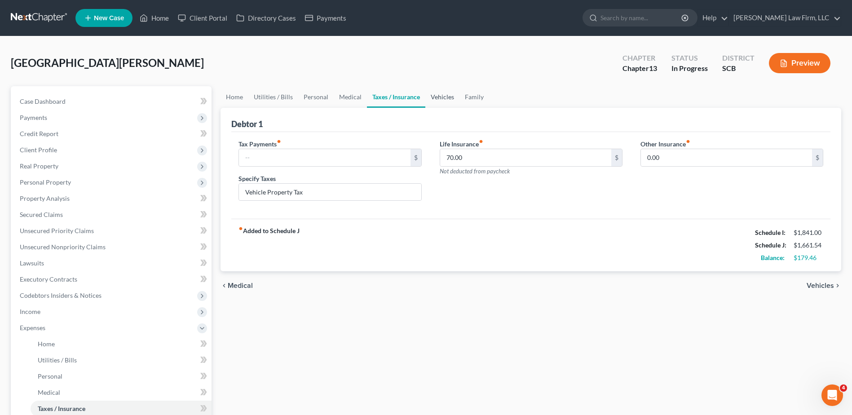
click at [445, 100] on link "Vehicles" at bounding box center [442, 97] width 34 height 22
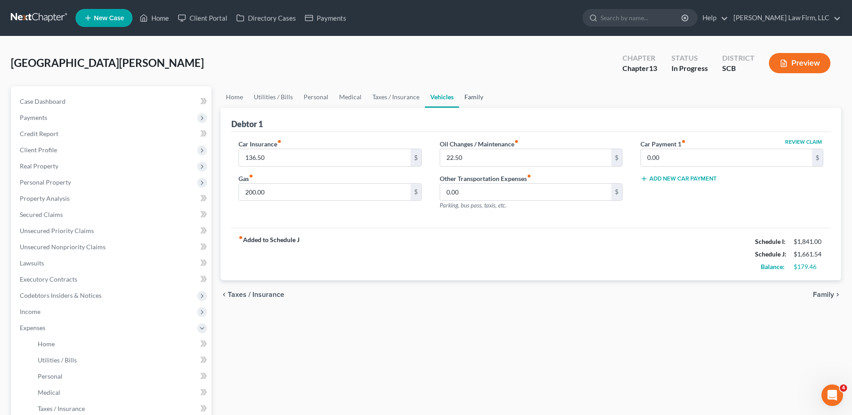
click at [473, 98] on link "Family" at bounding box center [474, 97] width 30 height 22
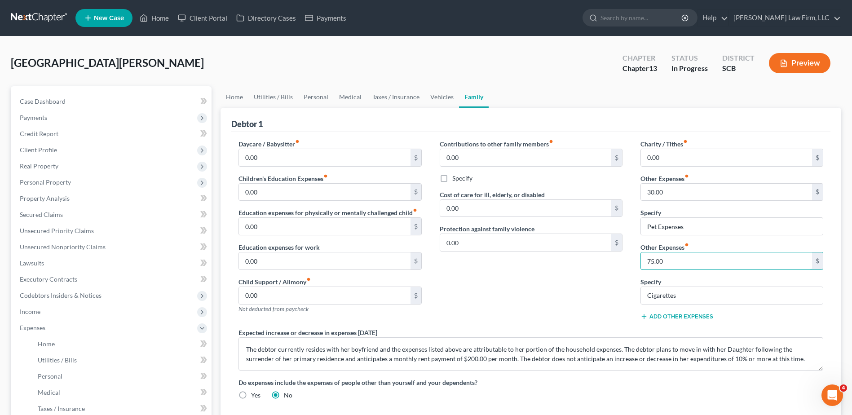
click at [686, 261] on input "75.00" at bounding box center [726, 260] width 171 height 17
click at [601, 284] on div "Contributions to other family members fiber_manual_record 0.00 $ Specify Cost o…" at bounding box center [531, 233] width 201 height 189
click at [725, 350] on textarea "The debtor currently resides with her boyfriend and the expenses listed above a…" at bounding box center [531, 353] width 585 height 33
click at [578, 358] on textarea "The debtor currently resides with her boyfriend and the expenses listed above a…" at bounding box center [531, 353] width 585 height 33
type textarea "The debtor currently resides with her boyfriend and the expenses listed above a…"
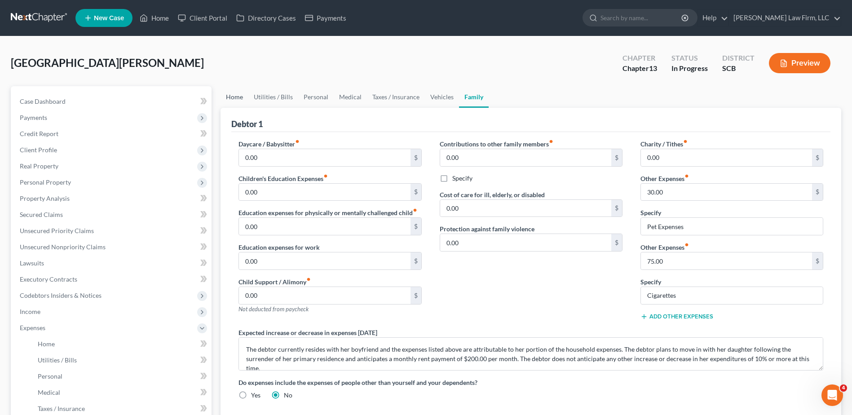
click at [236, 97] on link "Home" at bounding box center [235, 97] width 28 height 22
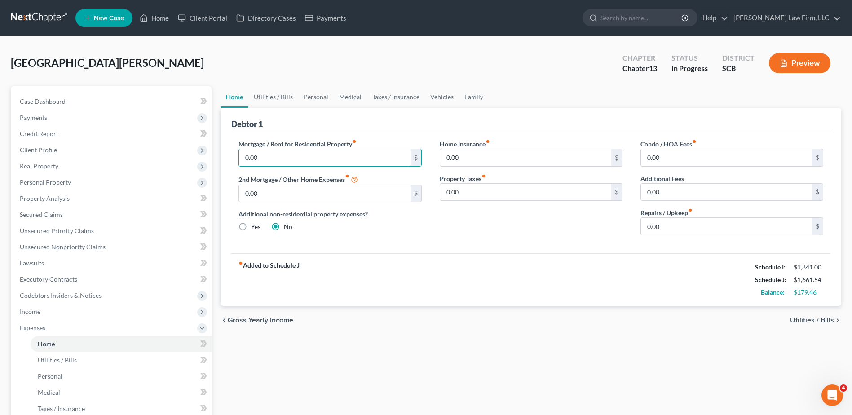
click at [291, 156] on input "0.00" at bounding box center [324, 157] width 171 height 17
type input "2"
type input "0.00"
click at [276, 95] on link "Utilities / Bills" at bounding box center [273, 97] width 50 height 22
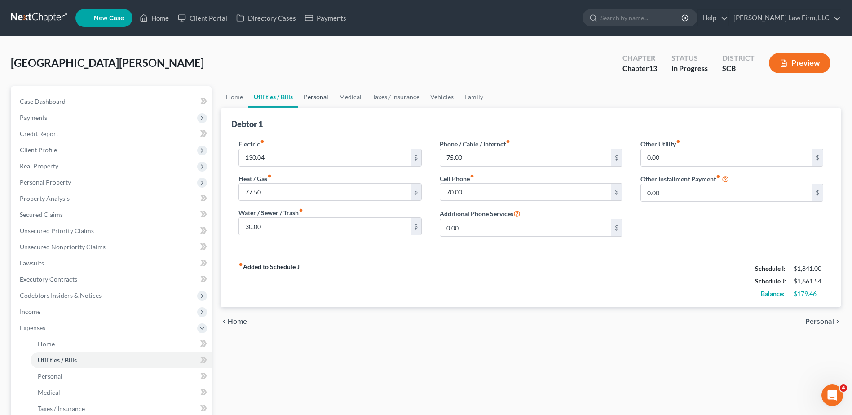
click at [311, 95] on link "Personal" at bounding box center [315, 97] width 35 height 22
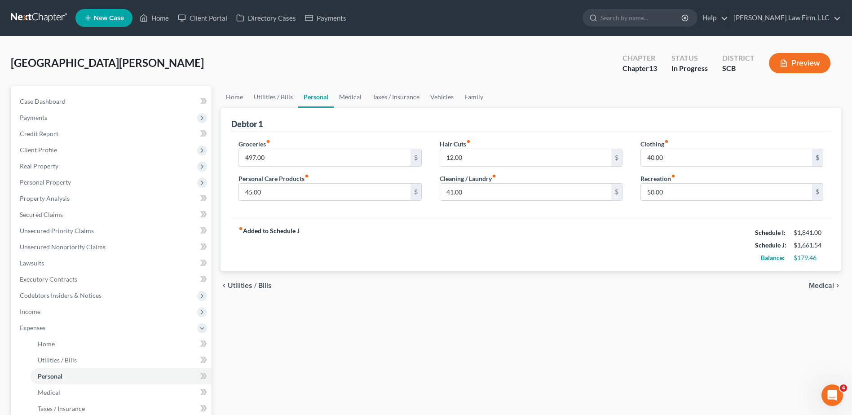
click at [329, 157] on input "497.00" at bounding box center [324, 157] width 171 height 17
type input "458.00"
click at [469, 100] on link "Family" at bounding box center [474, 97] width 30 height 22
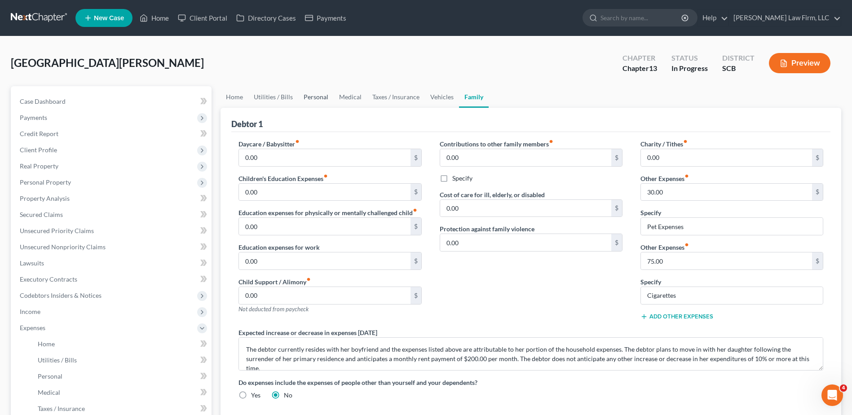
click at [315, 95] on link "Personal" at bounding box center [315, 97] width 35 height 22
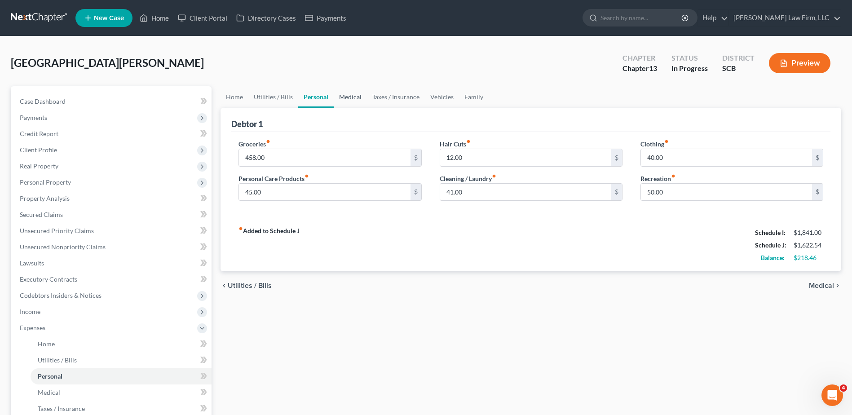
click at [356, 102] on link "Medical" at bounding box center [350, 97] width 33 height 22
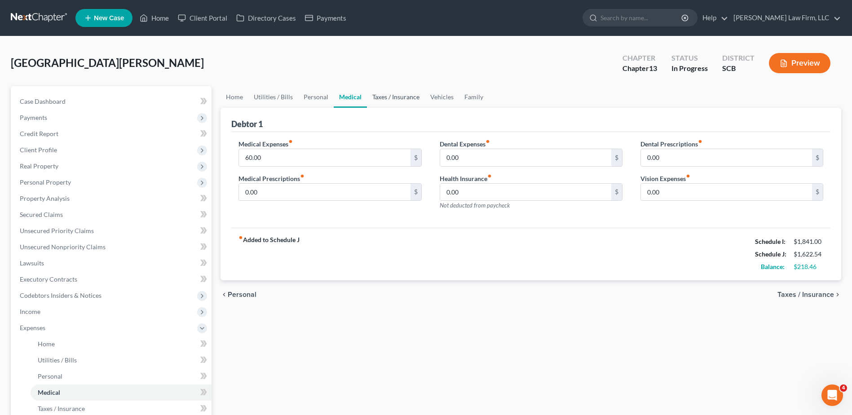
click at [398, 96] on link "Taxes / Insurance" at bounding box center [396, 97] width 58 height 22
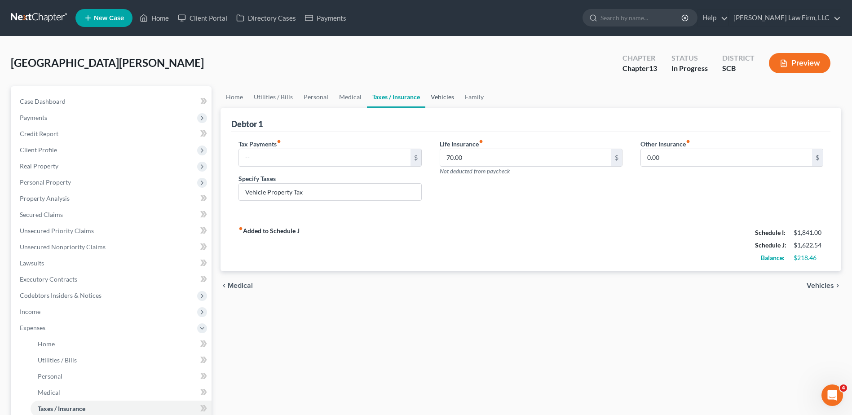
click at [451, 97] on link "Vehicles" at bounding box center [442, 97] width 34 height 22
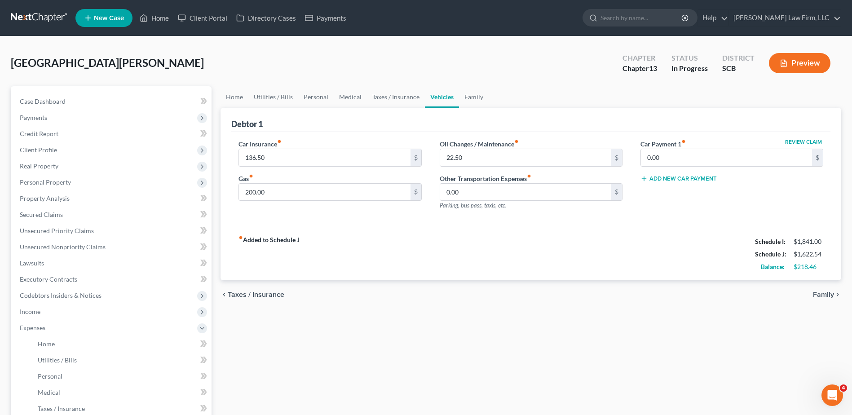
click at [59, 168] on span "Real Property" at bounding box center [112, 166] width 199 height 16
click at [60, 266] on link "Lawsuits" at bounding box center [112, 263] width 199 height 16
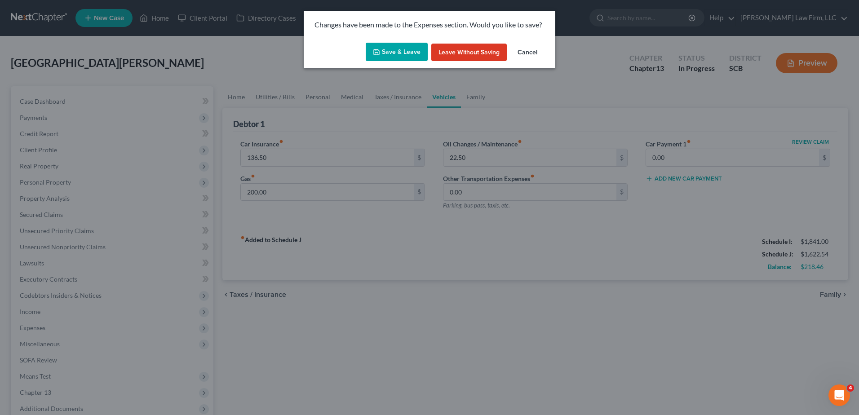
click at [404, 49] on button "Save & Leave" at bounding box center [397, 52] width 62 height 19
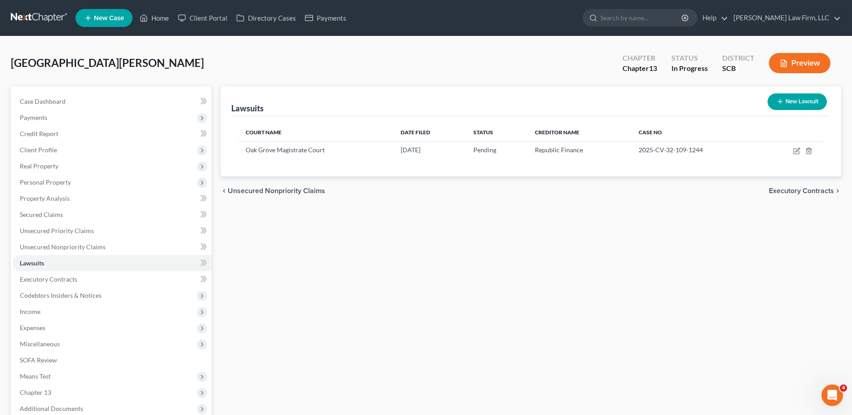
click at [50, 151] on span "Client Profile" at bounding box center [38, 150] width 37 height 8
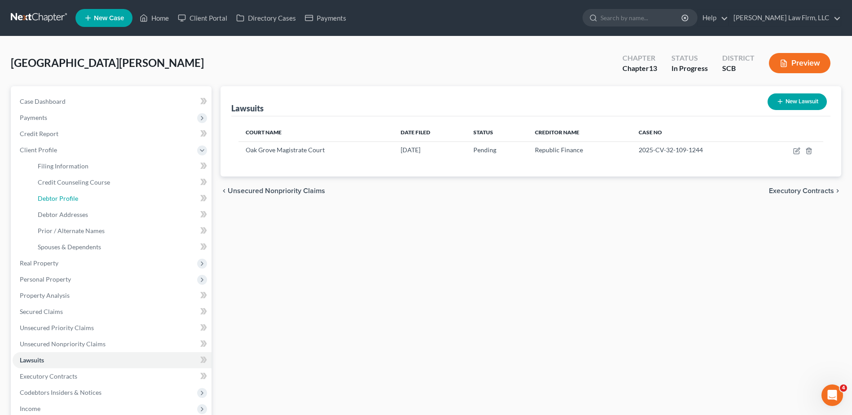
click at [68, 198] on span "Debtor Profile" at bounding box center [58, 199] width 40 height 8
select select "3"
select select "1"
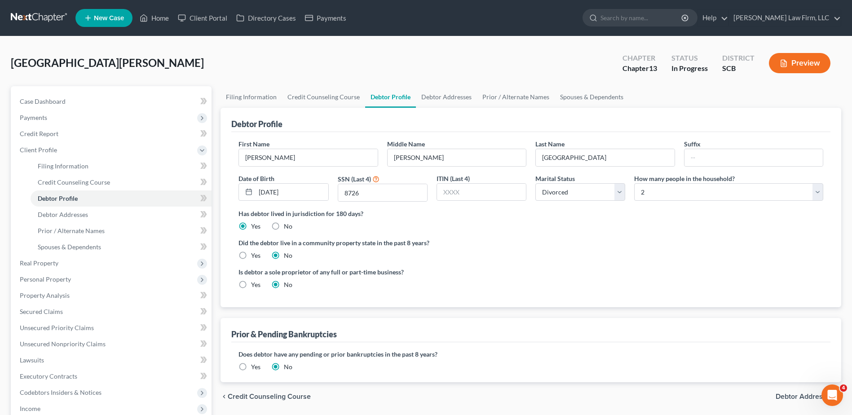
radio input "true"
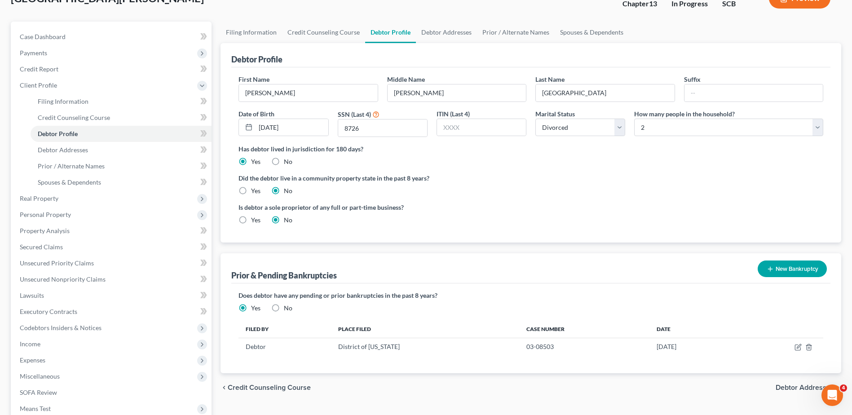
scroll to position [90, 0]
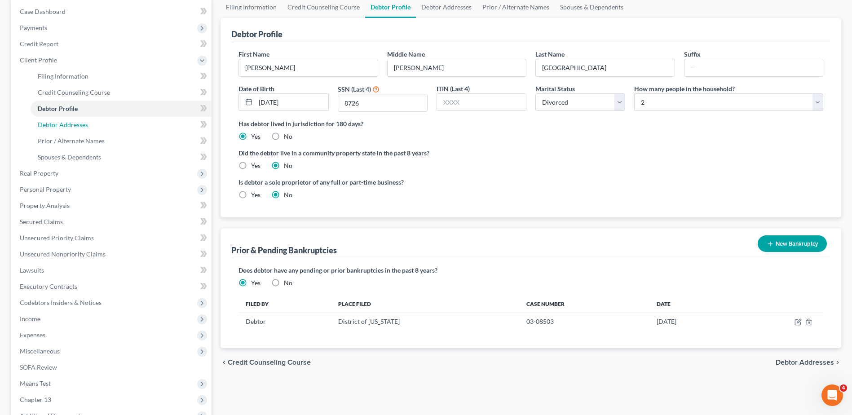
click at [84, 128] on link "Debtor Addresses" at bounding box center [121, 125] width 181 height 16
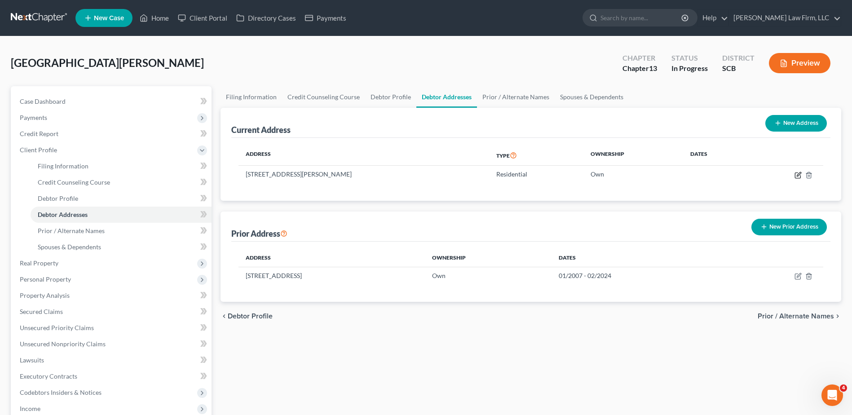
click at [798, 176] on icon "button" at bounding box center [798, 175] width 7 height 7
select select "42"
select select "0"
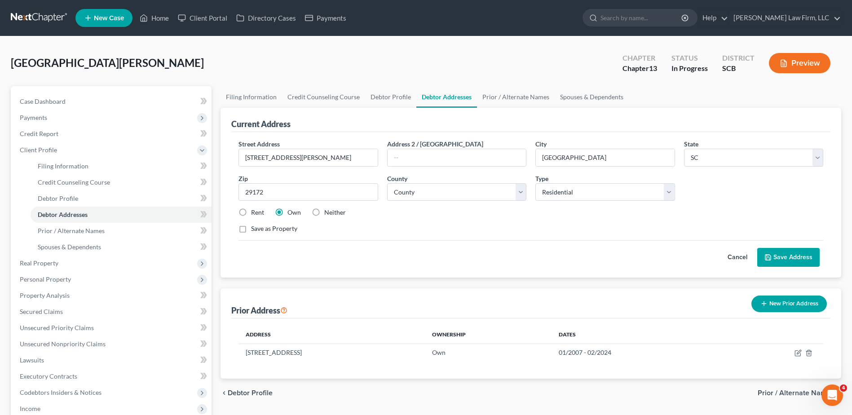
click at [791, 256] on button "Save Address" at bounding box center [788, 257] width 62 height 19
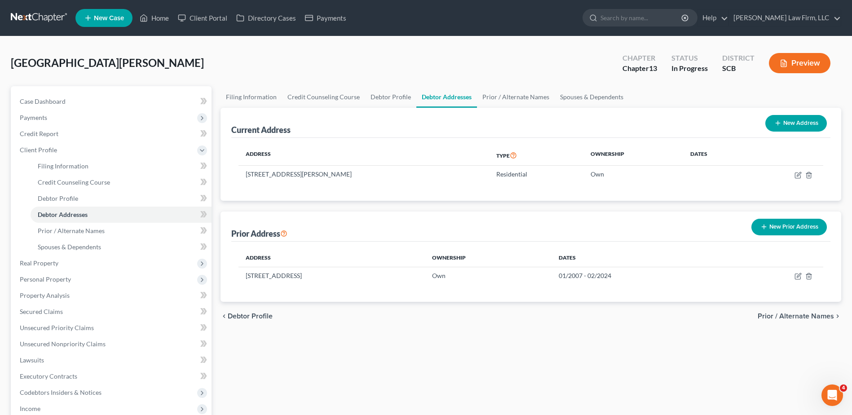
click at [813, 67] on button "Preview" at bounding box center [800, 63] width 62 height 20
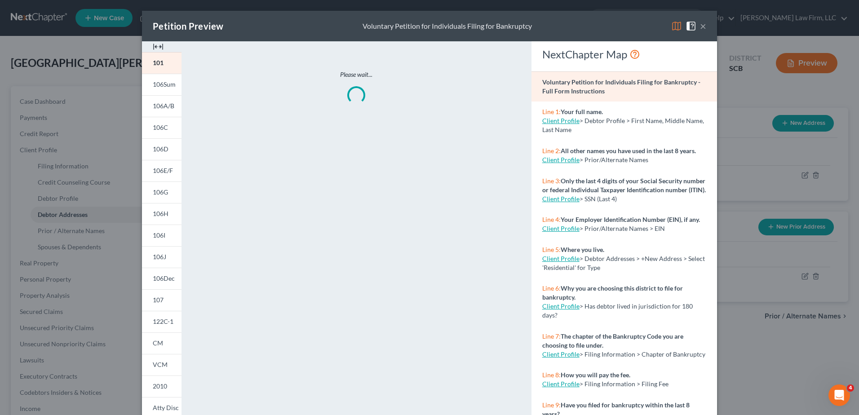
click at [162, 111] on link "106A/B" at bounding box center [162, 106] width 40 height 22
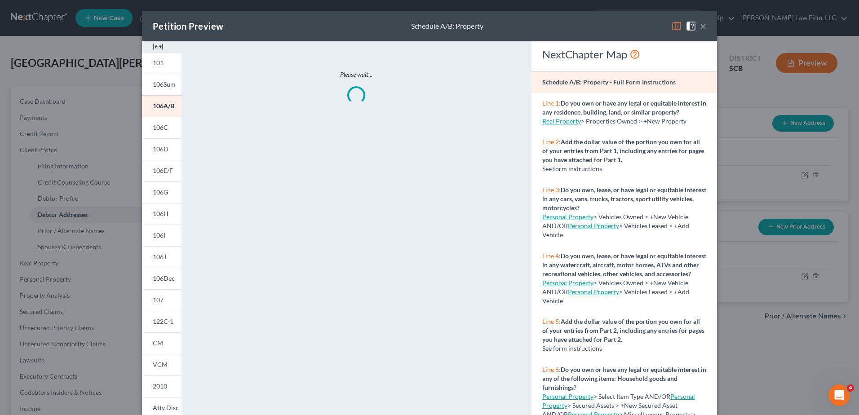
click at [167, 128] on link "106C" at bounding box center [162, 128] width 40 height 22
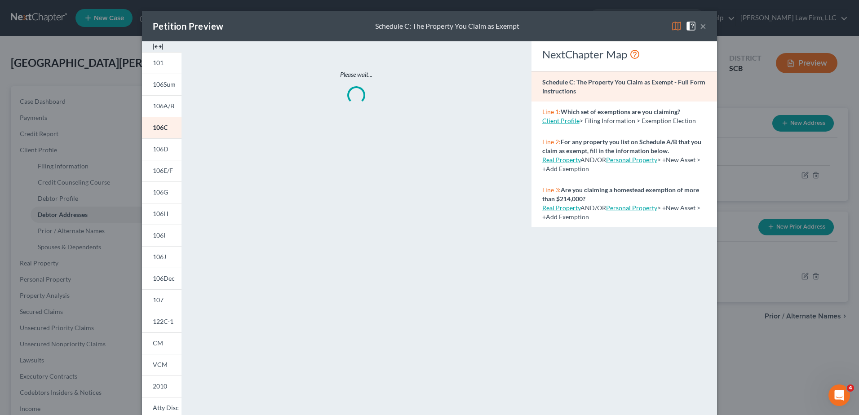
click at [701, 29] on button "×" at bounding box center [703, 26] width 6 height 11
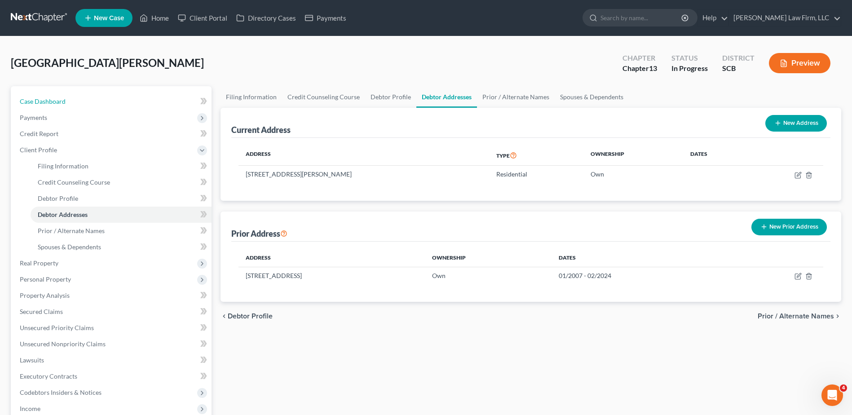
click at [90, 97] on link "Case Dashboard" at bounding box center [112, 101] width 199 height 16
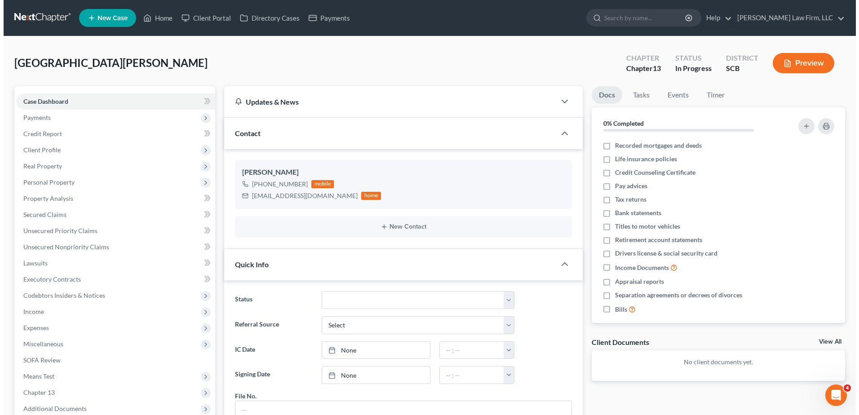
scroll to position [115, 0]
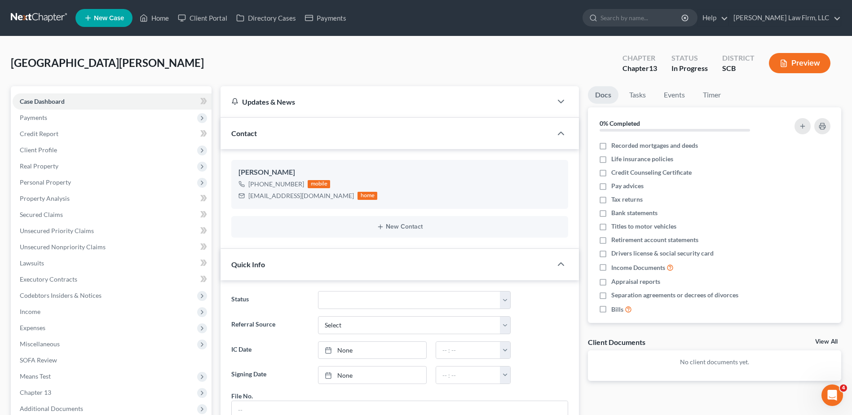
click at [787, 61] on icon "button" at bounding box center [784, 63] width 8 height 8
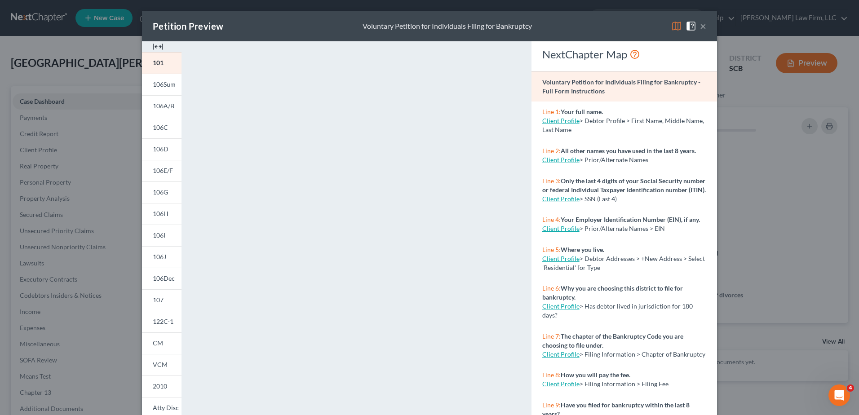
click at [160, 234] on span "106I" at bounding box center [159, 235] width 13 height 8
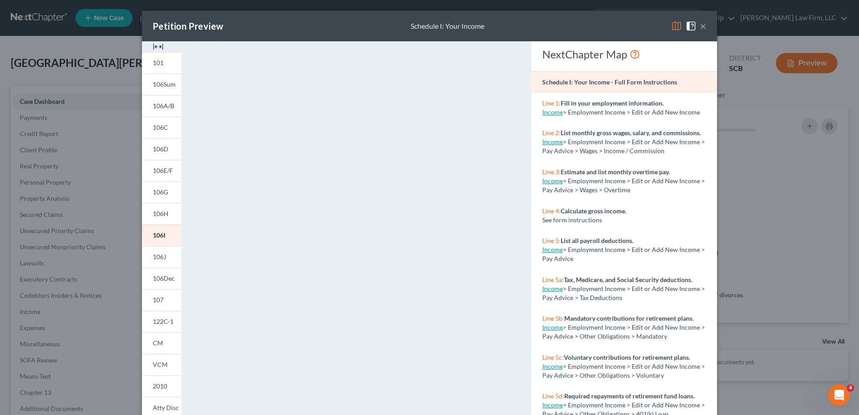
click at [159, 258] on span "106J" at bounding box center [159, 257] width 13 height 8
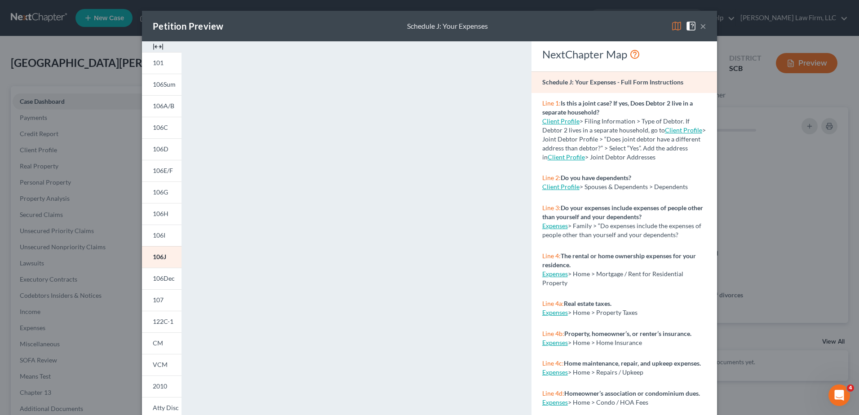
click at [160, 278] on span "106Dec" at bounding box center [164, 278] width 22 height 8
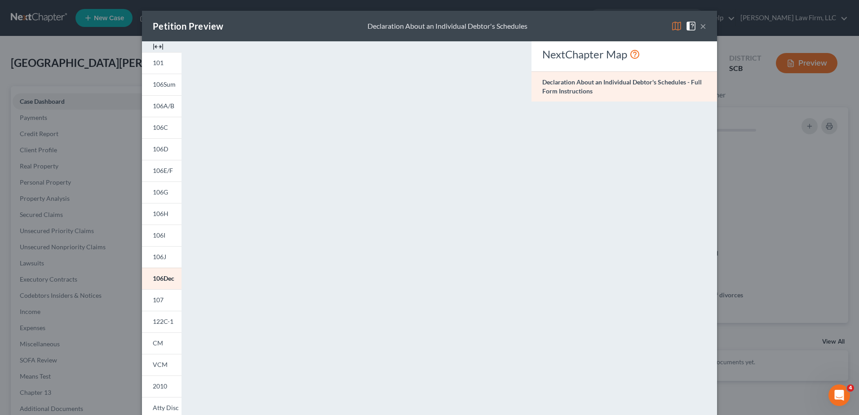
click at [159, 303] on span "107" at bounding box center [158, 300] width 11 height 8
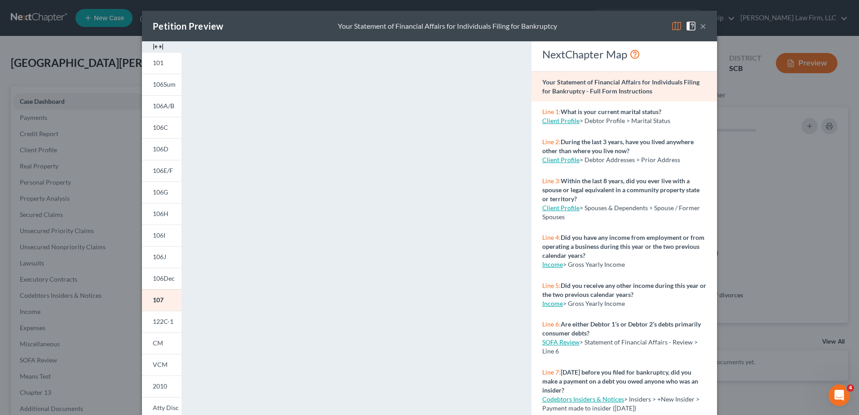
drag, startPoint x: 702, startPoint y: 29, endPoint x: 503, endPoint y: 132, distance: 223.6
click at [702, 29] on button "×" at bounding box center [703, 26] width 6 height 11
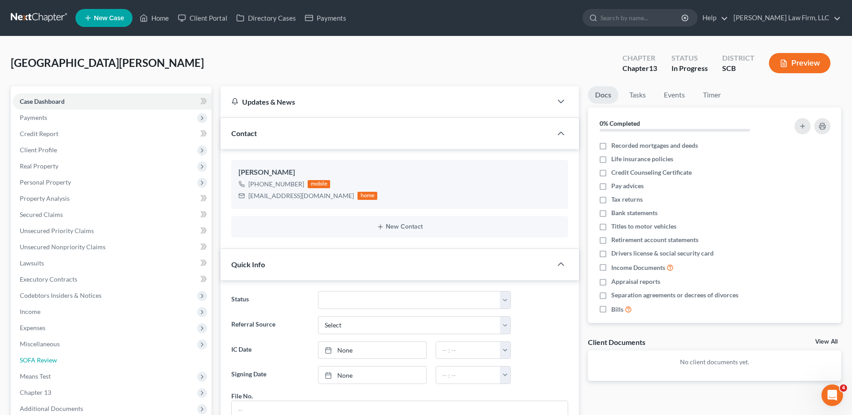
click at [38, 361] on span "SOFA Review" at bounding box center [38, 360] width 37 height 8
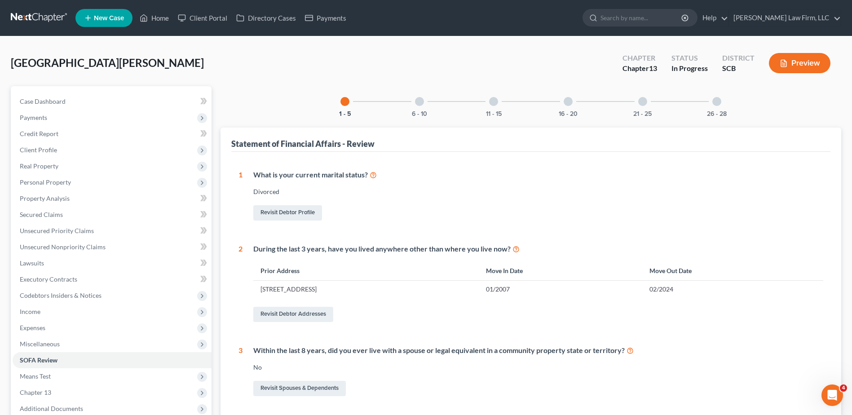
click at [51, 346] on span "Miscellaneous" at bounding box center [40, 344] width 40 height 8
click at [64, 394] on link "Losses" at bounding box center [121, 393] width 181 height 16
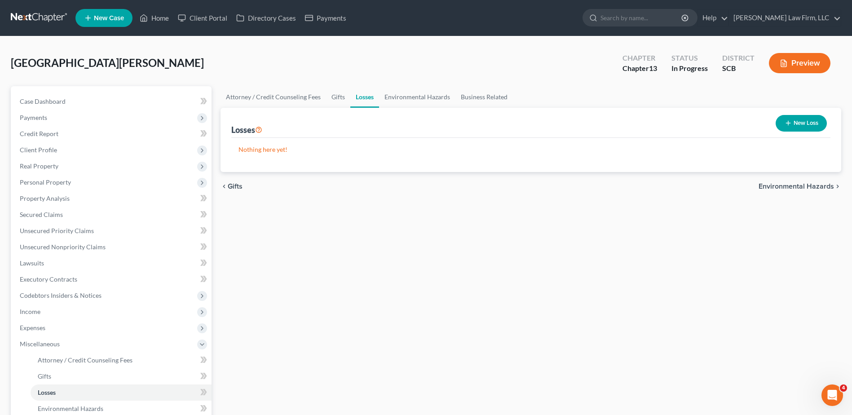
click at [792, 122] on button "New Loss" at bounding box center [801, 123] width 51 height 17
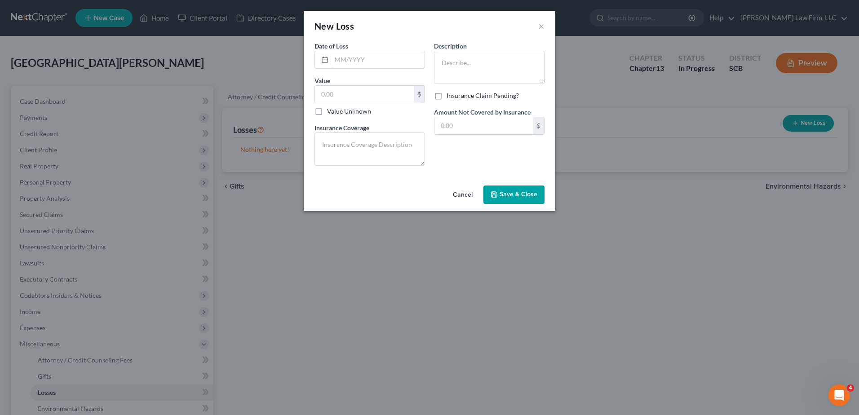
click at [345, 58] on input "text" at bounding box center [378, 59] width 93 height 17
type input "04/23/2025"
click at [381, 91] on input "text" at bounding box center [364, 94] width 99 height 17
type input "2,123.50"
click at [367, 142] on textarea at bounding box center [369, 149] width 111 height 33
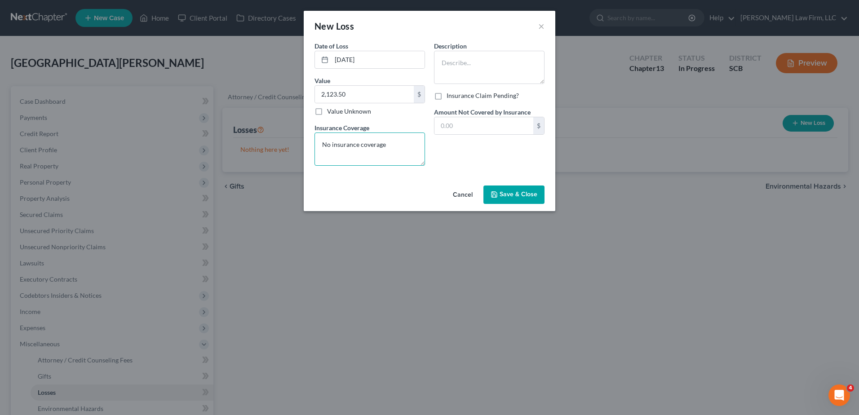
type textarea "No insurance coverage"
click at [464, 66] on textarea at bounding box center [489, 67] width 111 height 33
type textarea "Gross Gambling Losses"
click at [487, 119] on input "text" at bounding box center [483, 125] width 99 height 17
type input "2,123.50"
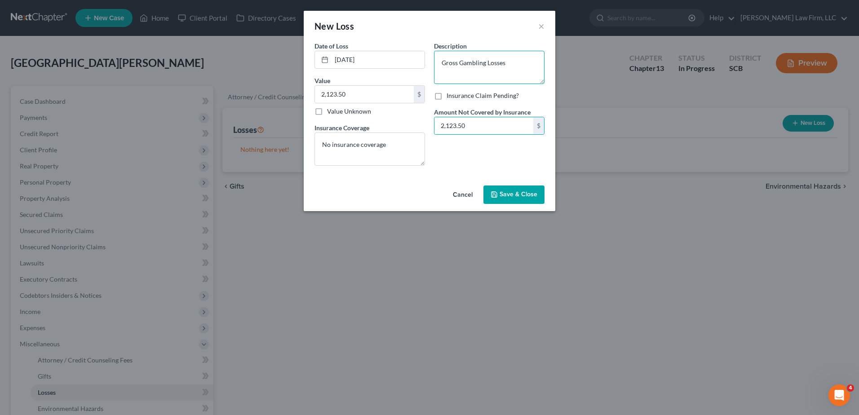
click at [441, 59] on textarea "Gross Gambling Losses" at bounding box center [489, 67] width 111 height 33
click at [355, 97] on input "2,123.50" at bounding box center [364, 94] width 99 height 17
click at [482, 63] on textarea "Debtor's Gross Gambling Losses" at bounding box center [489, 67] width 111 height 33
click at [535, 64] on textarea "Debtor's Gross Gambling Losses" at bounding box center [489, 67] width 111 height 33
type textarea "Debtor's Gross Gambling Losses YTD"
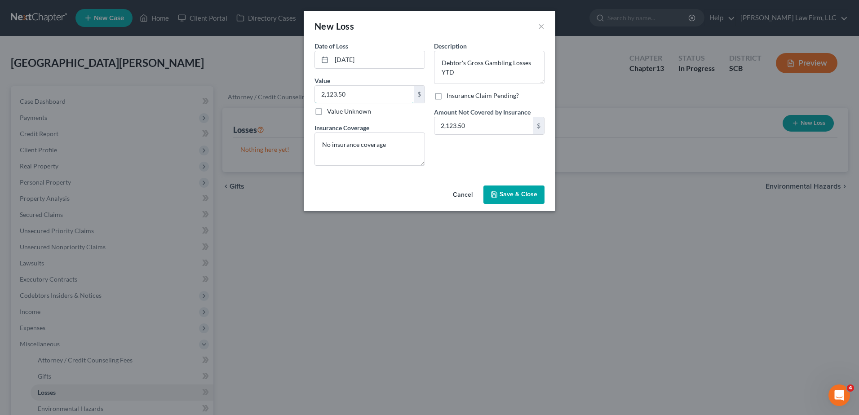
click at [381, 93] on input "2,123.50" at bounding box center [364, 94] width 99 height 17
type input "3,335.44"
click at [469, 127] on input "2,123.50" at bounding box center [483, 125] width 99 height 17
type input "3,335.44"
click at [496, 153] on div "Description * Debtor's Gross Gambling Losses YTD Insurance Claim Pending? Amoun…" at bounding box center [488, 107] width 119 height 132
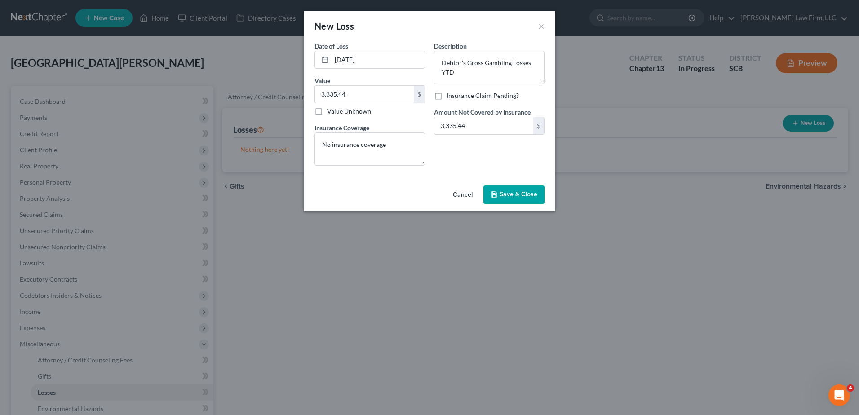
click at [500, 193] on span "Save & Close" at bounding box center [519, 195] width 38 height 8
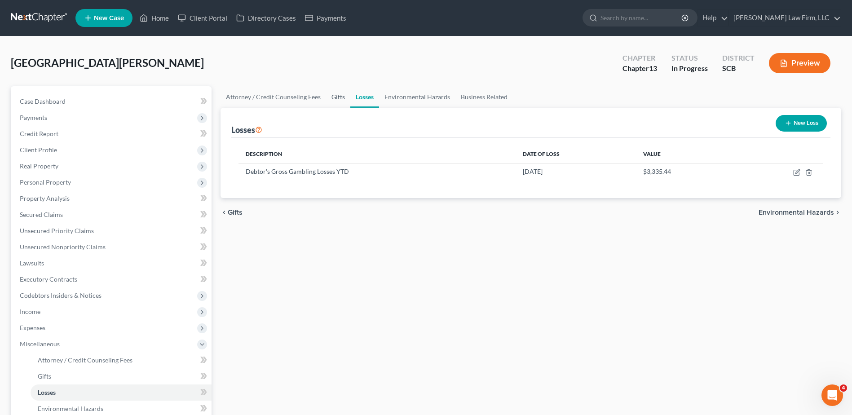
click at [342, 99] on link "Gifts" at bounding box center [338, 97] width 24 height 22
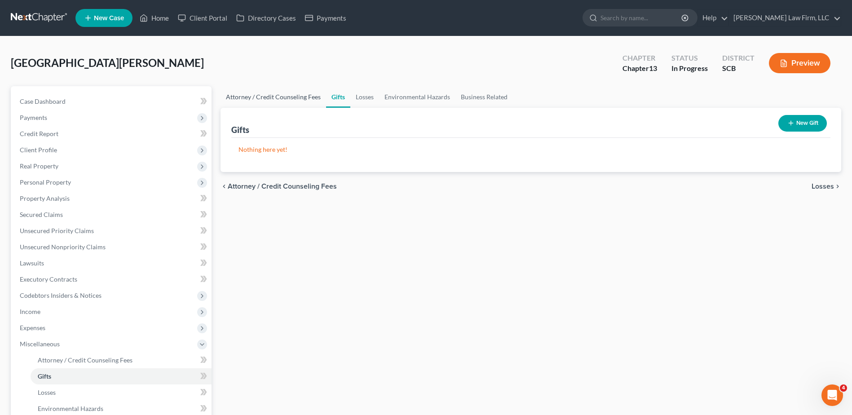
click at [299, 97] on link "Attorney / Credit Counseling Fees" at bounding box center [274, 97] width 106 height 22
select select "0"
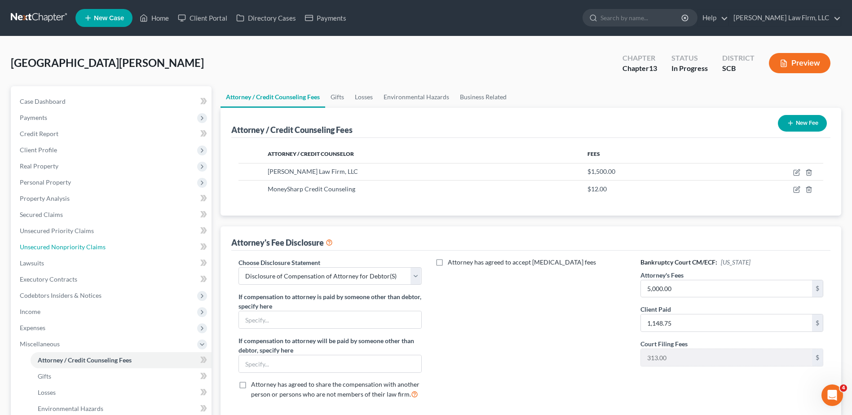
click at [61, 247] on span "Unsecured Nonpriority Claims" at bounding box center [63, 247] width 86 height 8
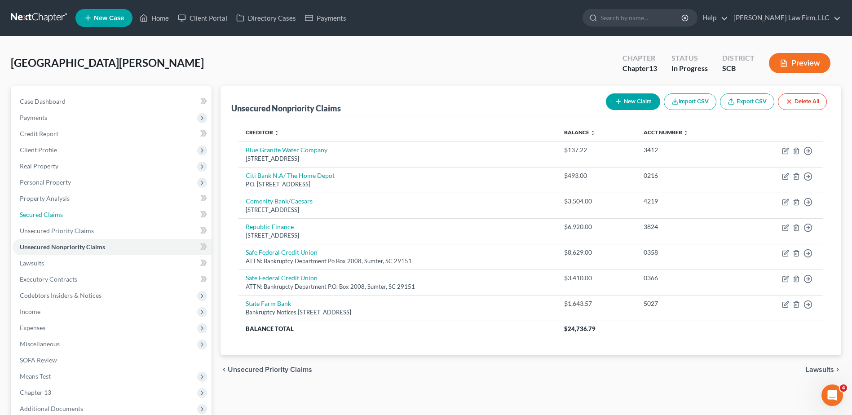
click at [67, 213] on link "Secured Claims" at bounding box center [112, 215] width 199 height 16
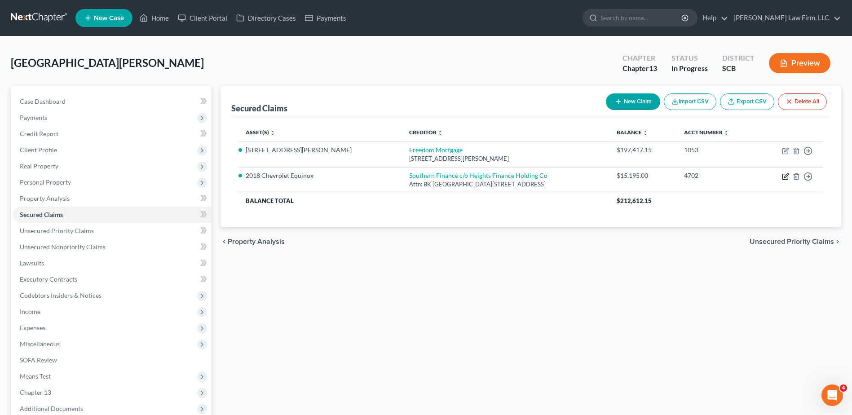
click at [786, 175] on icon "button" at bounding box center [786, 175] width 4 height 4
select select "42"
select select "0"
select select "4"
select select "0"
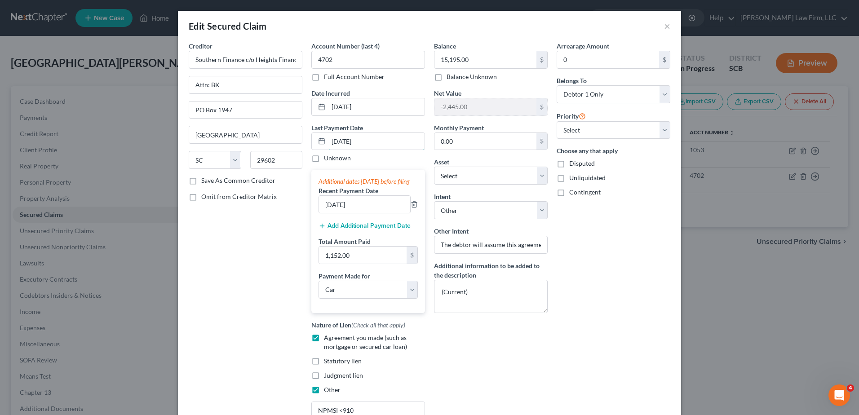
click at [371, 142] on input "08/21/2025" at bounding box center [376, 141] width 96 height 17
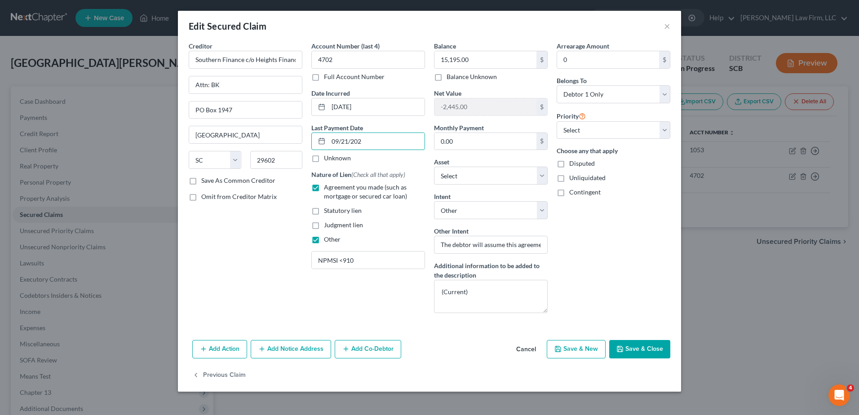
type input "09/21/2025"
select select "0"
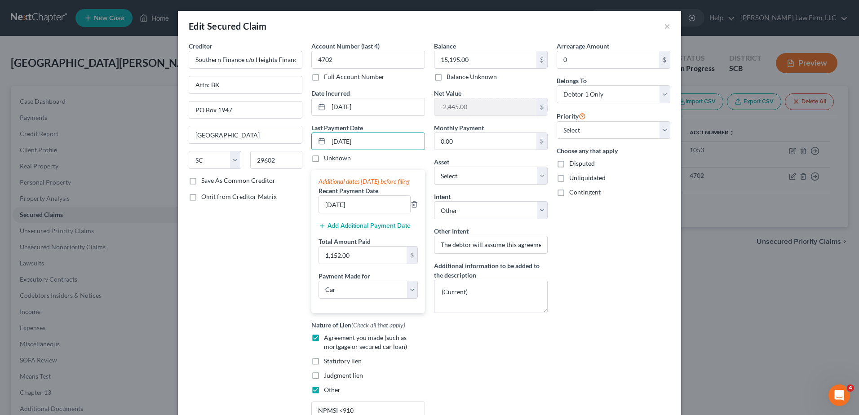
type input "09/21/2025"
click at [362, 210] on input "07/21/2025" at bounding box center [364, 204] width 91 height 17
type input "08/21/2025"
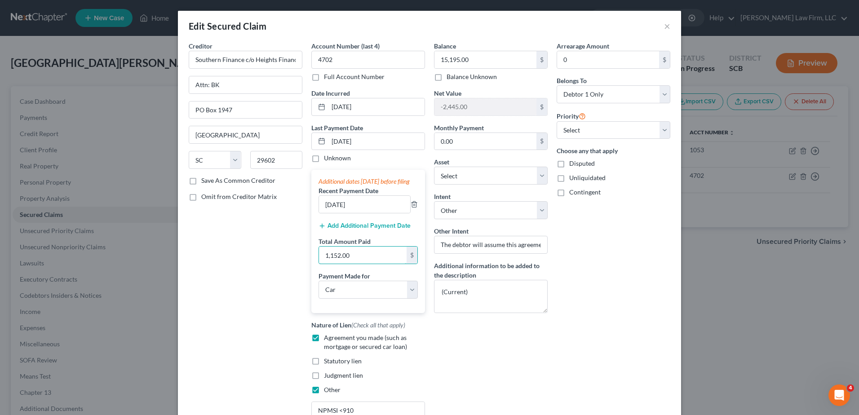
click at [351, 262] on input "1,152.00" at bounding box center [363, 255] width 88 height 17
click at [388, 230] on button "Add Additional Payment Date" at bounding box center [365, 225] width 92 height 7
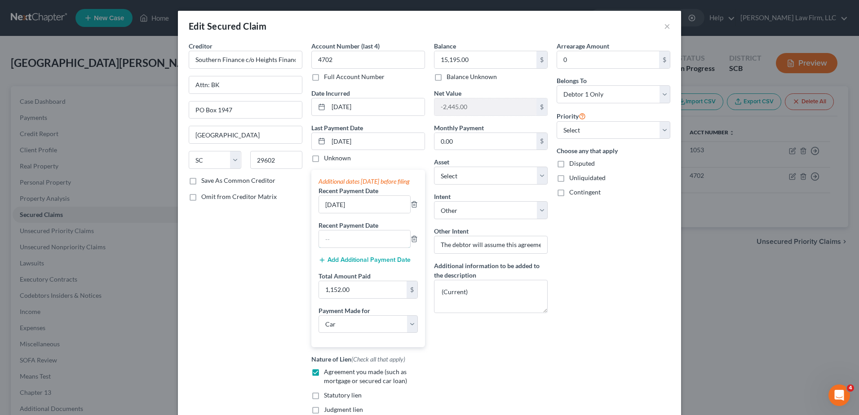
click at [358, 248] on input "text" at bounding box center [364, 238] width 91 height 17
type input "07/21/2025"
click at [355, 298] on input "1,152.00" at bounding box center [363, 289] width 88 height 17
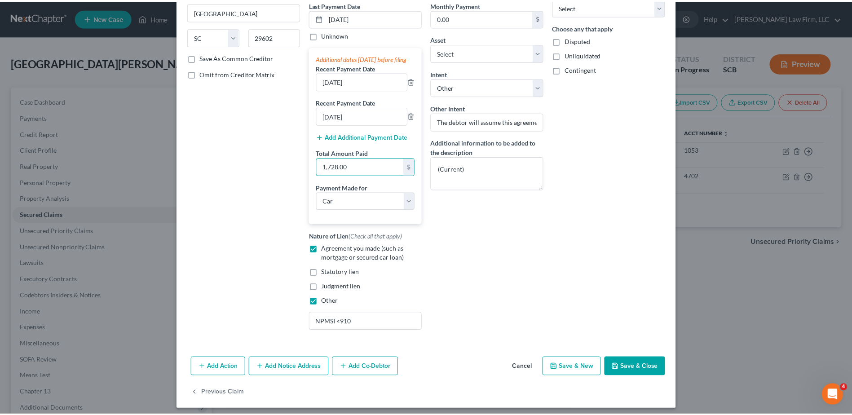
scroll to position [135, 0]
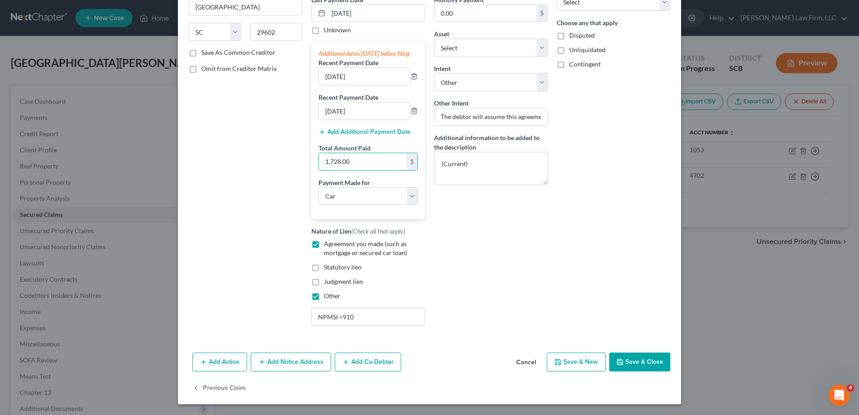
type input "1,728.00"
click at [541, 75] on select "Select Surrender Redeem Reaffirm Avoid Other" at bounding box center [491, 82] width 114 height 18
select select
click at [434, 73] on select "Select Surrender Redeem Reaffirm Avoid Other" at bounding box center [491, 82] width 114 height 18
click at [589, 121] on div "Arrearage Amount 0 $ Belongs To * Select Debtor 1 Only Debtor 2 Only Debtor 1 A…" at bounding box center [613, 123] width 123 height 420
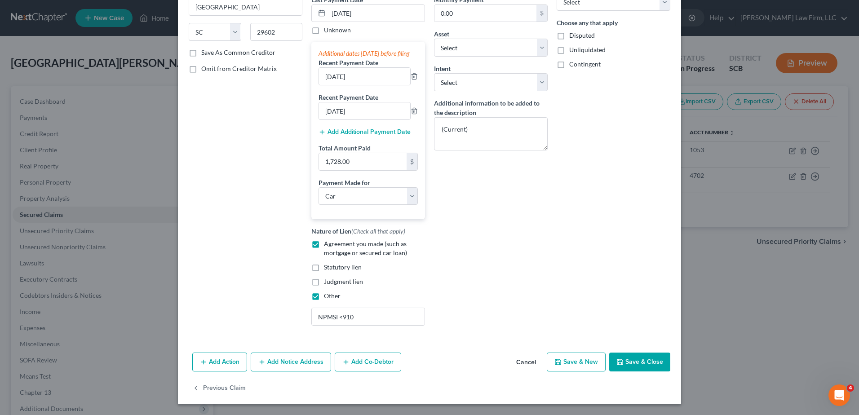
click at [649, 367] on button "Save & Close" at bounding box center [639, 362] width 61 height 19
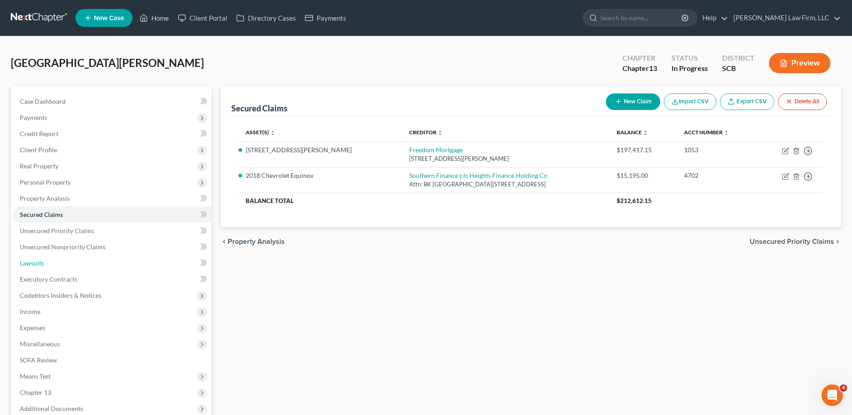
click at [73, 262] on link "Lawsuits" at bounding box center [112, 263] width 199 height 16
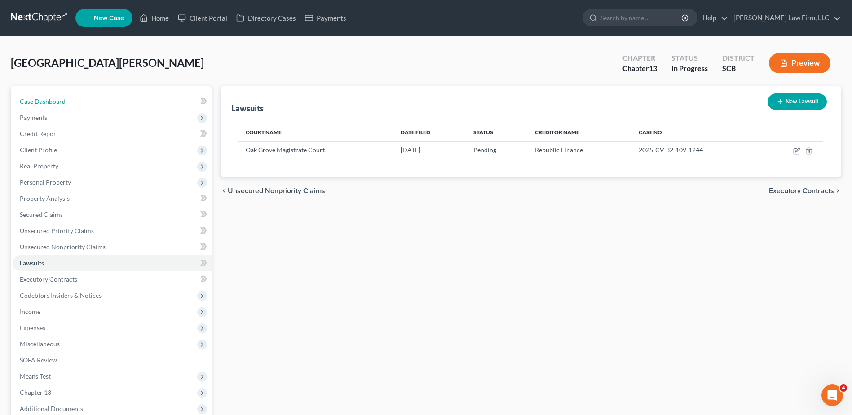
click at [80, 101] on link "Case Dashboard" at bounding box center [112, 101] width 199 height 16
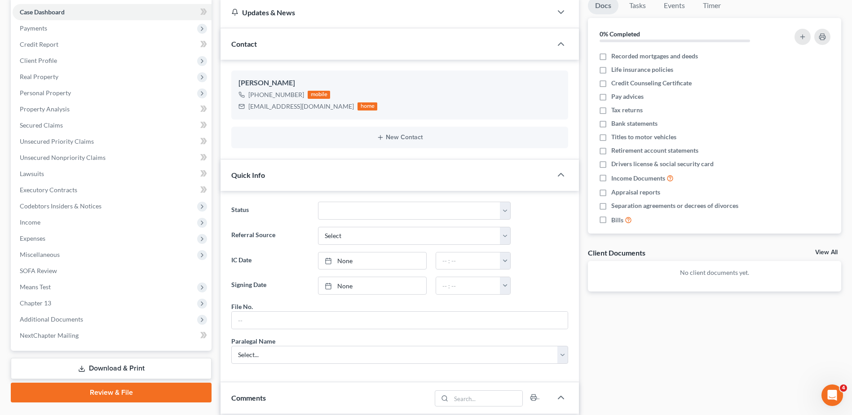
scroll to position [90, 0]
click at [43, 205] on span "Codebtors Insiders & Notices" at bounding box center [61, 206] width 82 height 8
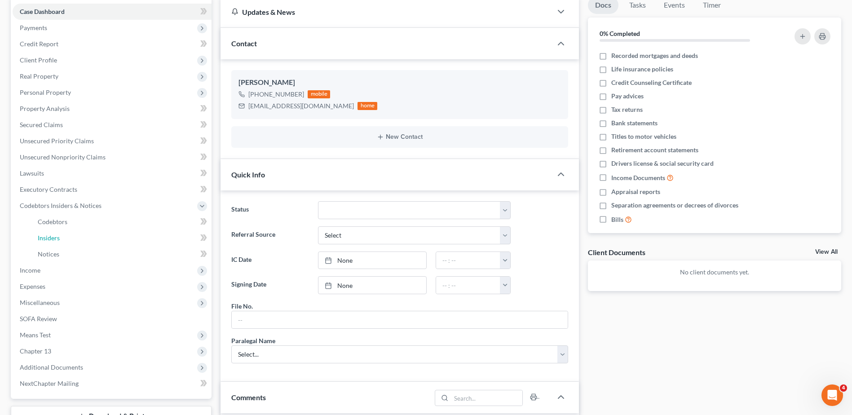
click at [58, 235] on span "Insiders" at bounding box center [49, 238] width 22 height 8
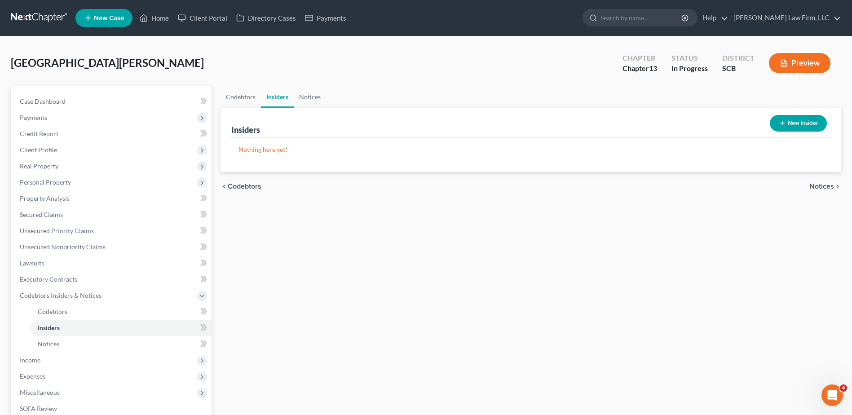
click at [804, 121] on button "New Insider" at bounding box center [798, 123] width 57 height 17
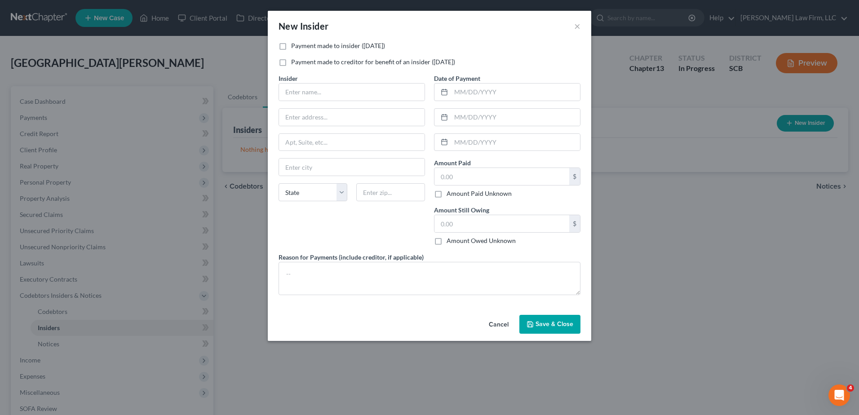
click at [327, 61] on label "Payment made to creditor for benefit of an insider (within 1 year)" at bounding box center [373, 62] width 164 height 9
click at [301, 61] on input "Payment made to creditor for benefit of an insider (within 1 year)" at bounding box center [298, 61] width 6 height 6
checkbox input "true"
click at [320, 88] on input "text" at bounding box center [352, 92] width 146 height 17
type input "Bobby Eugene Fullmer"
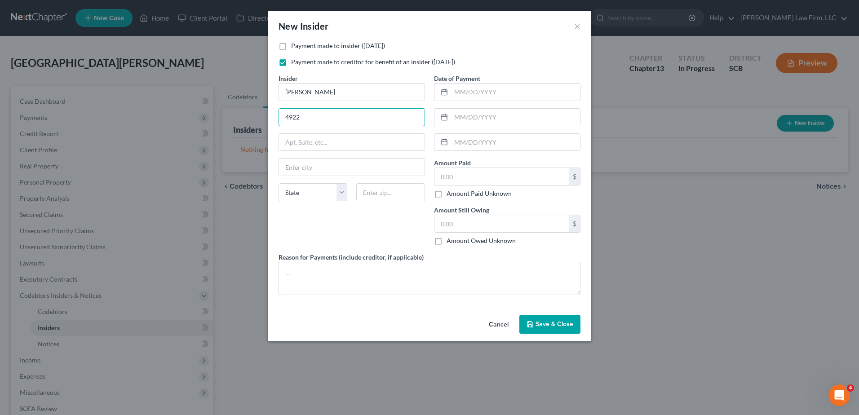
type input "[STREET_ADDRESS][PERSON_NAME]"
type input "[GEOGRAPHIC_DATA]"
select select "42"
type input "29172"
click at [494, 59] on div "Payment made to creditor for benefit of an insider (within 1 year)" at bounding box center [430, 62] width 302 height 9
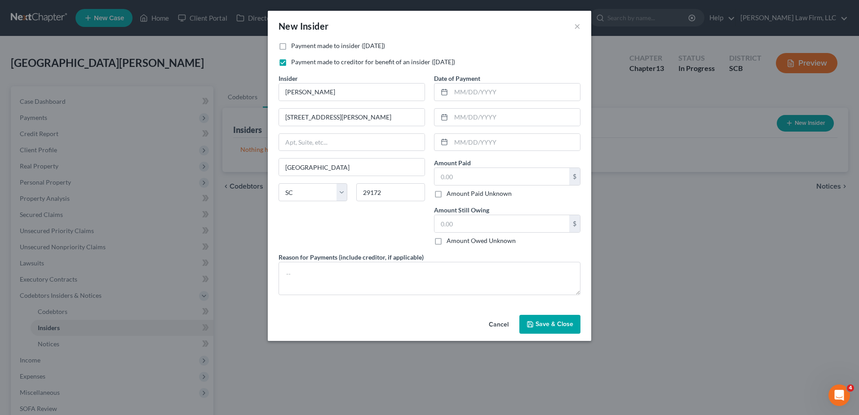
click at [447, 195] on label "Amount Paid Unknown" at bounding box center [479, 193] width 65 height 9
click at [450, 195] on input "Amount Paid Unknown" at bounding box center [453, 192] width 6 height 6
checkbox input "true"
type input "0.00"
click at [451, 227] on input "text" at bounding box center [501, 223] width 135 height 17
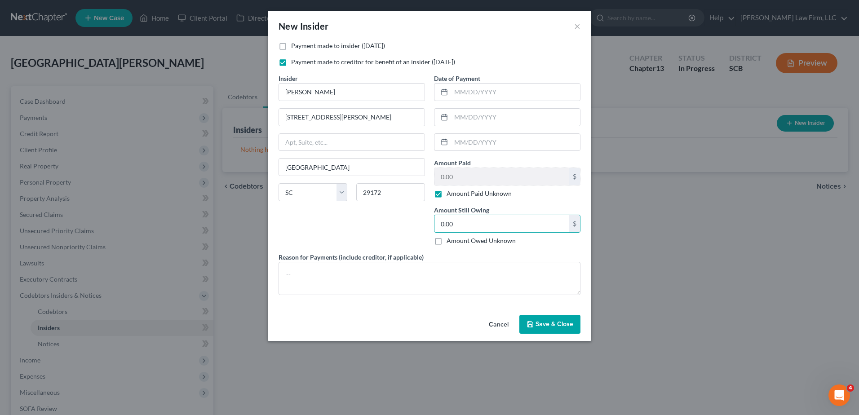
type input "0.00"
click at [404, 283] on textarea at bounding box center [430, 278] width 302 height 33
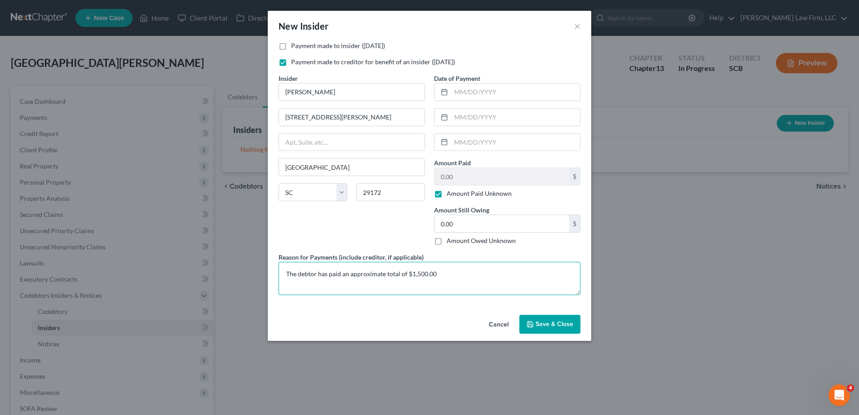
click at [413, 273] on textarea "The debtor has paid an approximate total of $1,500.00" at bounding box center [430, 278] width 302 height 33
click at [450, 274] on textarea "The debtor has paid an approximate total of $2,500.00" at bounding box center [430, 278] width 302 height 33
click at [479, 273] on textarea "The debtor has paid an approximate total of $2,500.00 to her boyfriend, Bobby E…" at bounding box center [430, 278] width 302 height 33
click at [558, 271] on textarea "The debtor has paid an approximate total of $2,500.00 to her boyfriend's, Bobby…" at bounding box center [430, 278] width 302 height 33
click at [484, 274] on textarea "The debtor has paid an approximate total of $2,500.00 to her boyfriend's, Bobby…" at bounding box center [430, 278] width 302 height 33
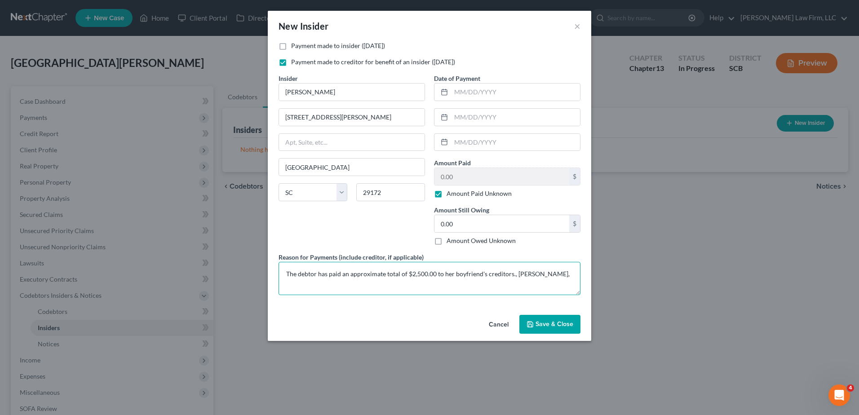
drag, startPoint x: 518, startPoint y: 285, endPoint x: 512, endPoint y: 271, distance: 14.9
click at [512, 271] on textarea "The debtor has paid an approximate total of $2,500.00 to her boyfriend's credit…" at bounding box center [430, 278] width 302 height 33
type textarea "The debtor has paid an approximate total of $2,500.00 to her boyfriend's credit…"
click at [447, 191] on label "Amount Paid Unknown" at bounding box center [479, 193] width 65 height 9
click at [450, 191] on input "Amount Paid Unknown" at bounding box center [453, 192] width 6 height 6
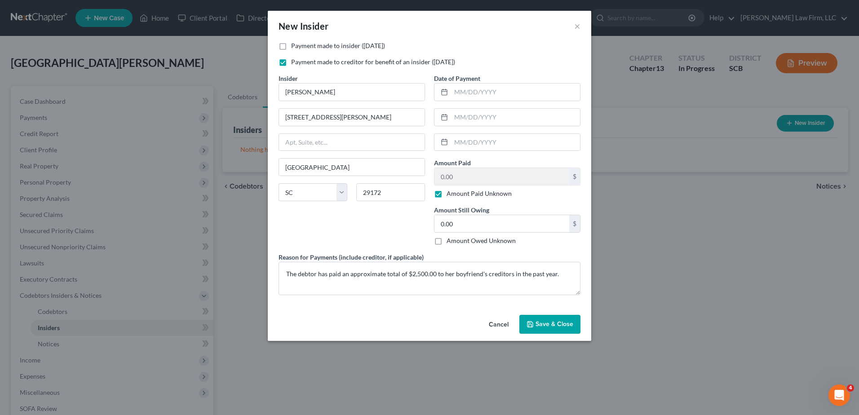
checkbox input "false"
click at [454, 181] on input "0.00" at bounding box center [501, 176] width 135 height 17
type input "2,500.00"
click at [557, 323] on span "Save & Close" at bounding box center [554, 324] width 38 height 8
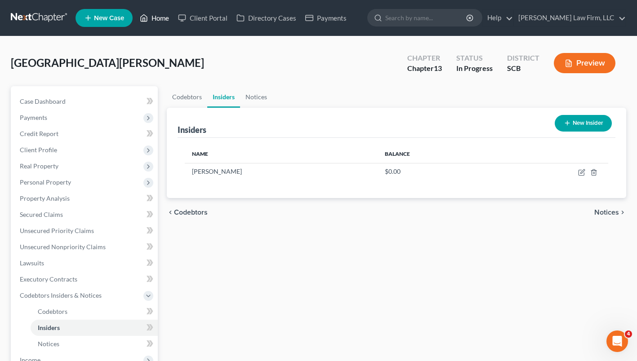
click at [167, 18] on link "Home" at bounding box center [154, 18] width 38 height 16
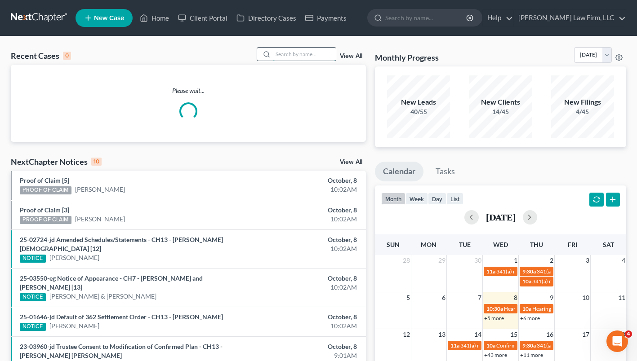
click at [289, 56] on input "search" at bounding box center [304, 54] width 63 height 13
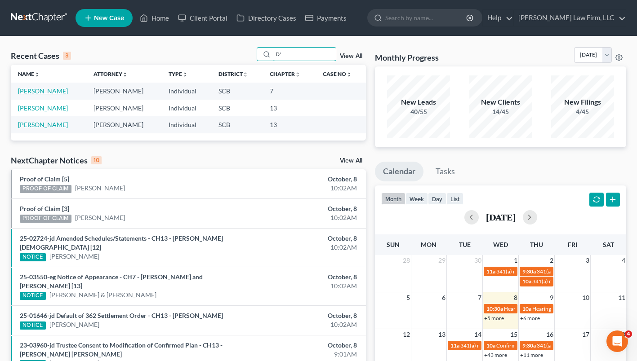
type input "D'"
click at [32, 91] on link "D'Antico, Gino" at bounding box center [43, 91] width 50 height 8
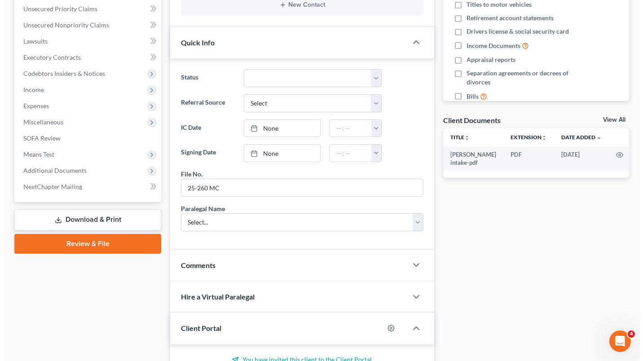
scroll to position [327, 0]
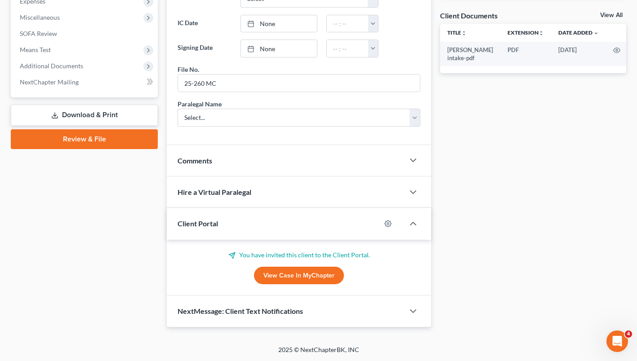
click at [313, 274] on link "View Case in MyChapter" at bounding box center [299, 276] width 90 height 18
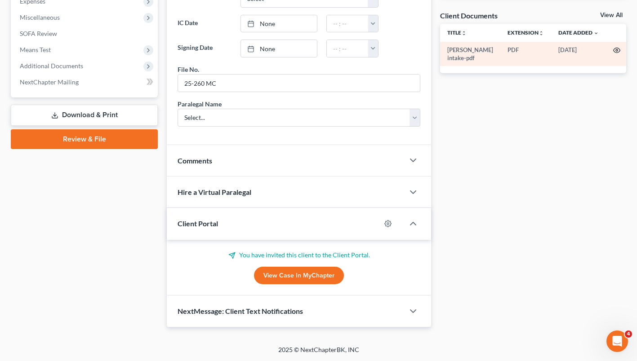
click at [617, 49] on icon "button" at bounding box center [616, 50] width 7 height 7
